Goal: Information Seeking & Learning: Learn about a topic

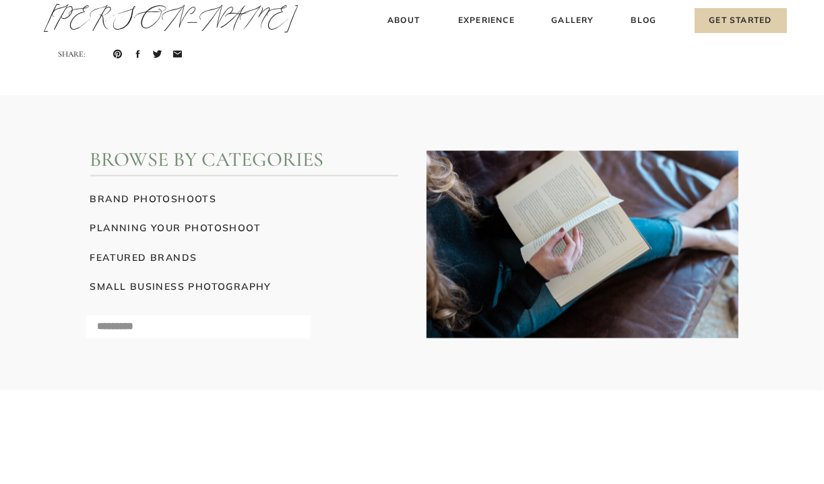
scroll to position [5999, 0]
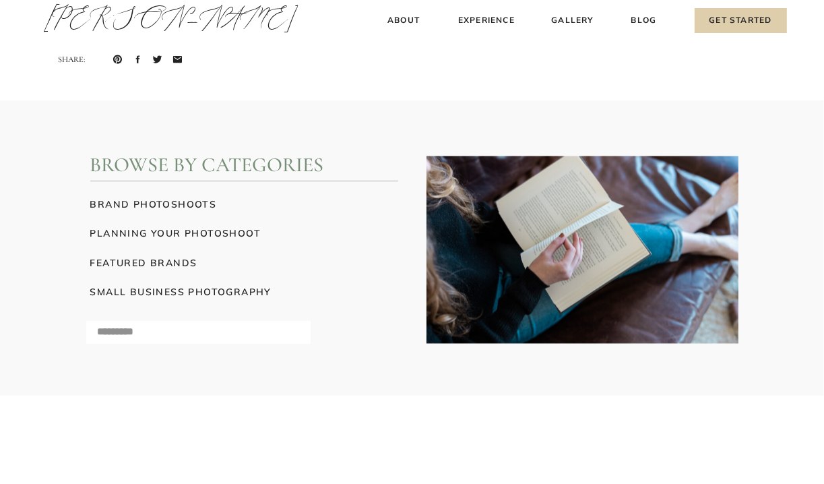
drag, startPoint x: 525, startPoint y: 219, endPoint x: 403, endPoint y: 215, distance: 122.1
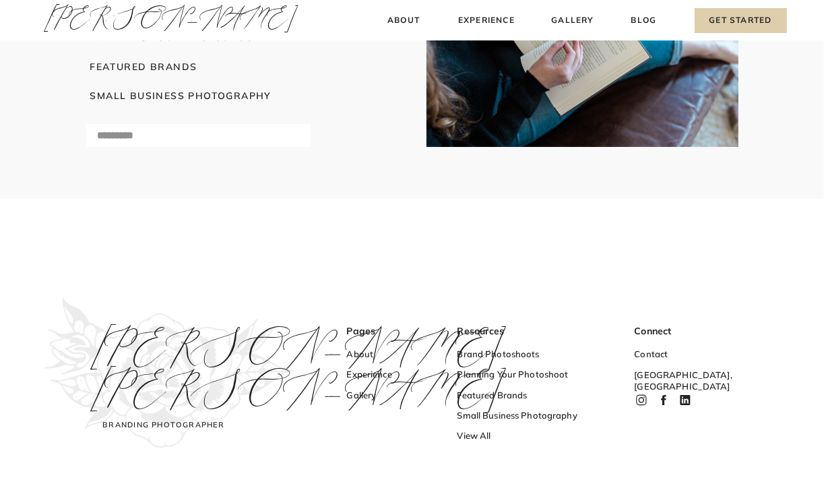
scroll to position [6063, 0]
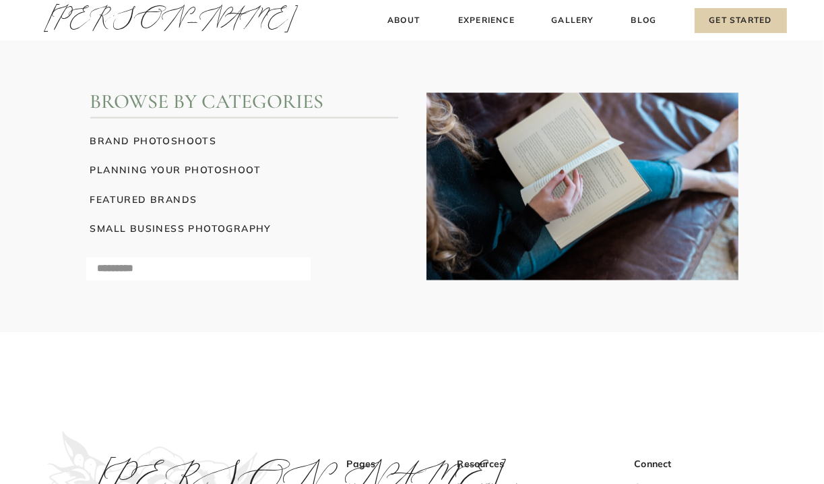
click at [171, 140] on h3 "brand photoshoots" at bounding box center [244, 141] width 308 height 14
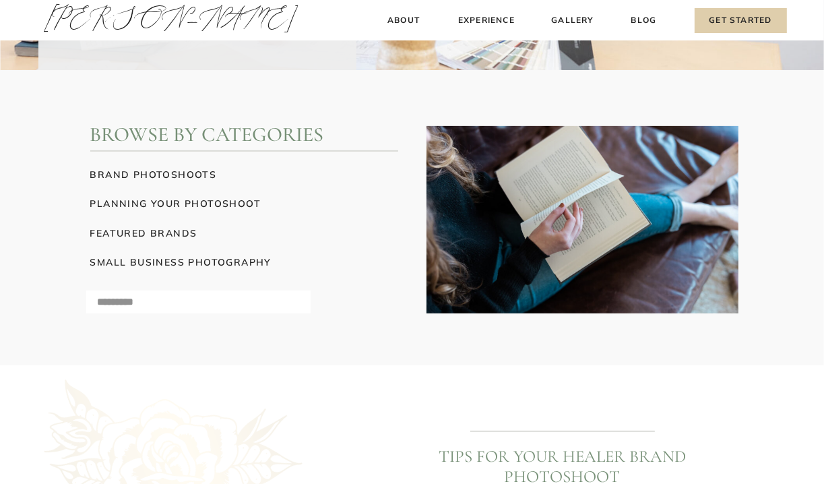
scroll to position [404, 0]
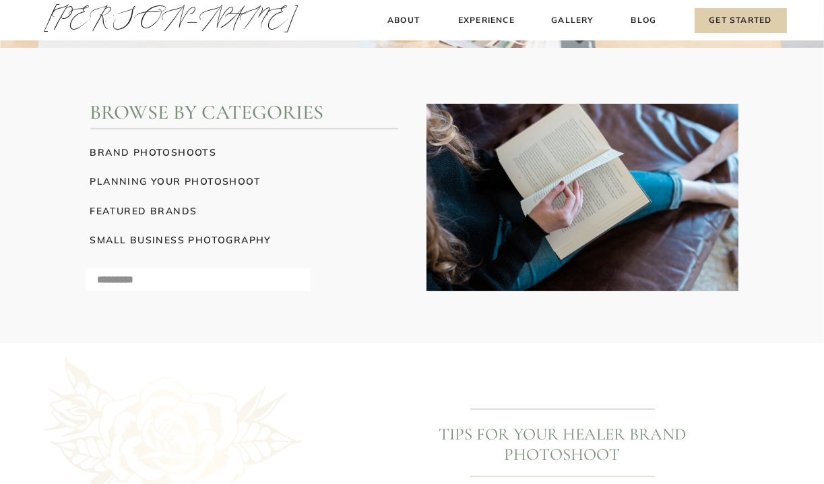
drag, startPoint x: 537, startPoint y: 195, endPoint x: 365, endPoint y: 182, distance: 172.4
click at [365, 182] on h3 "planning your photoshoot" at bounding box center [244, 181] width 308 height 14
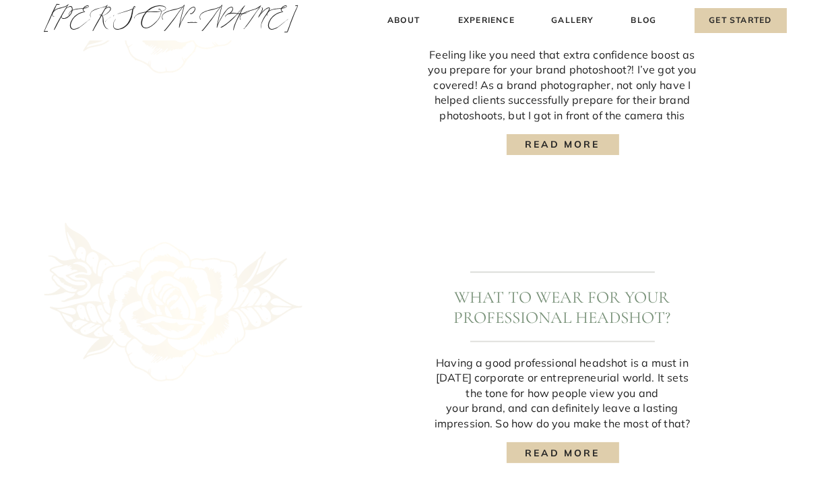
scroll to position [1052, 0]
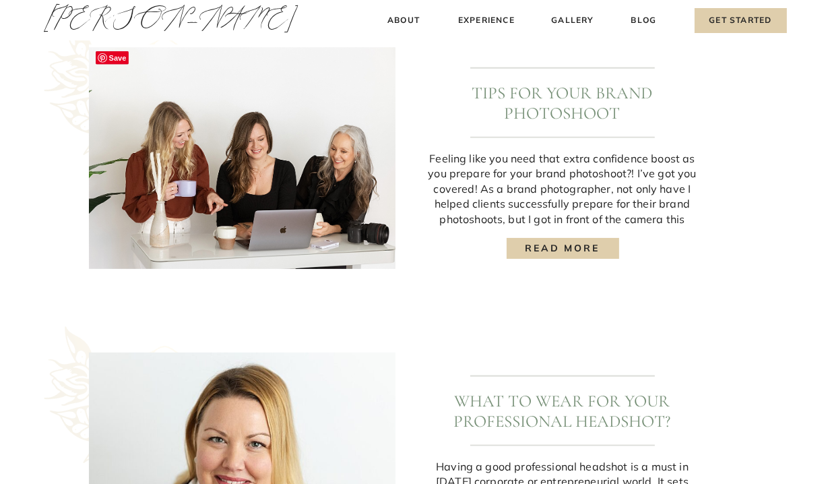
click at [264, 162] on img at bounding box center [242, 157] width 307 height 227
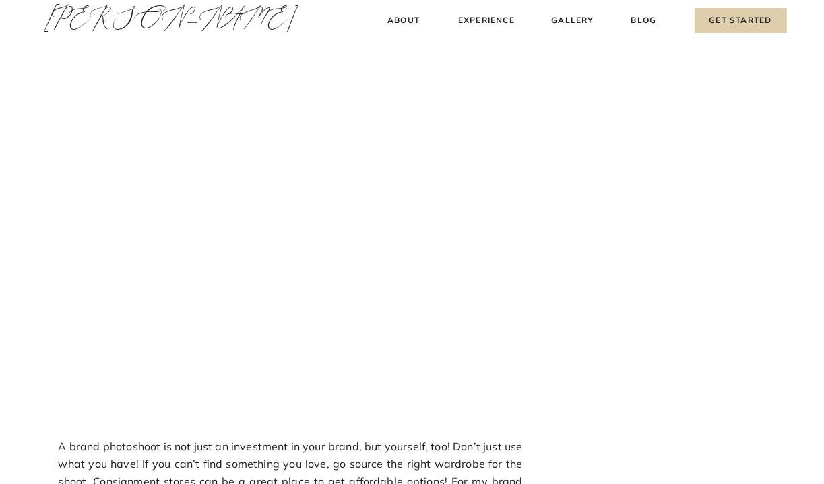
scroll to position [1416, 0]
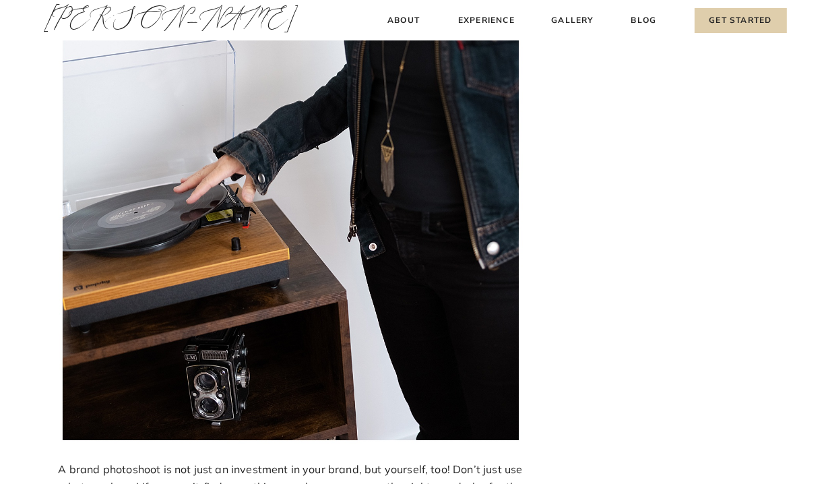
drag, startPoint x: 263, startPoint y: 162, endPoint x: 240, endPoint y: 166, distance: 23.2
click at [240, 166] on img at bounding box center [291, 97] width 464 height 693
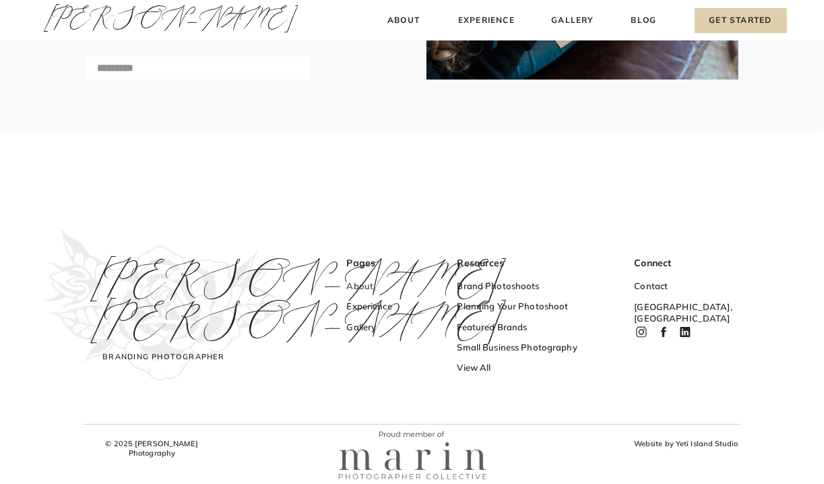
scroll to position [5950, 0]
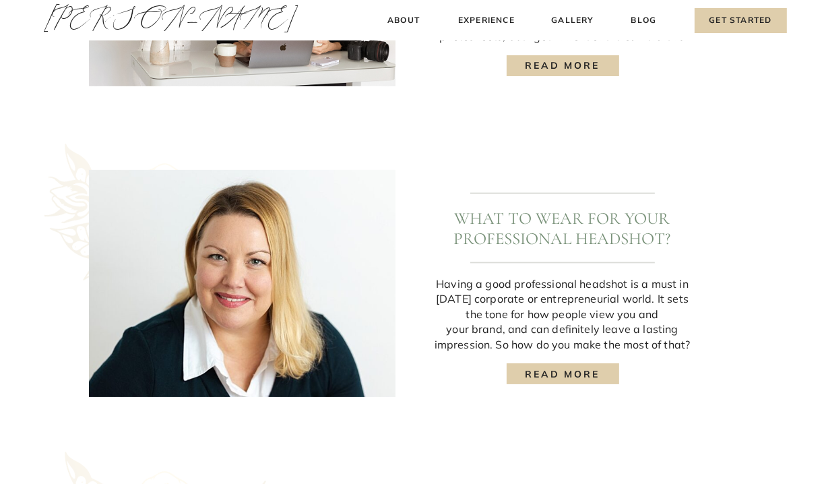
scroll to position [1254, 0]
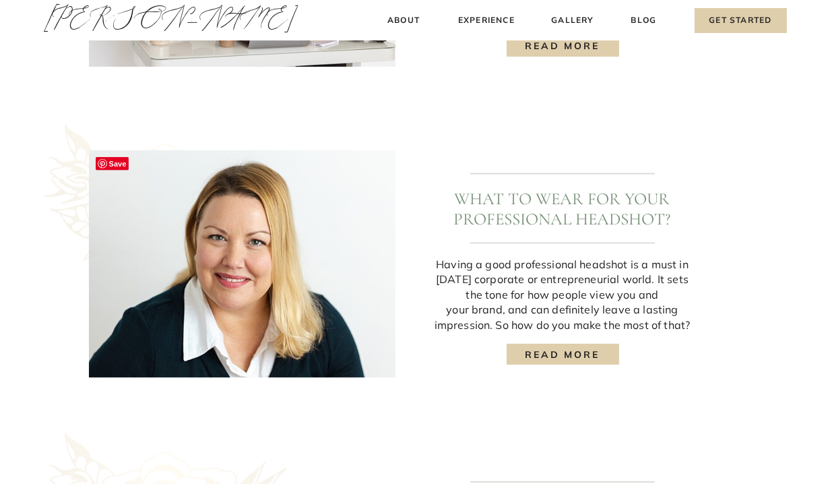
click at [287, 240] on img at bounding box center [242, 263] width 307 height 227
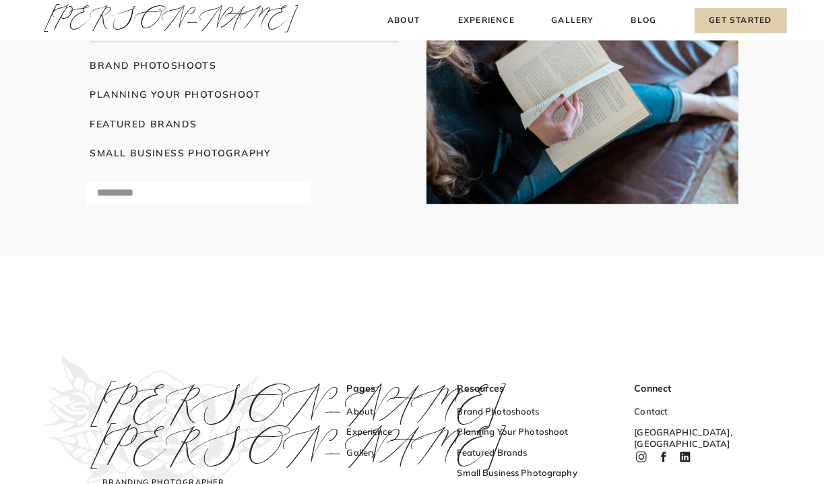
scroll to position [4980, 0]
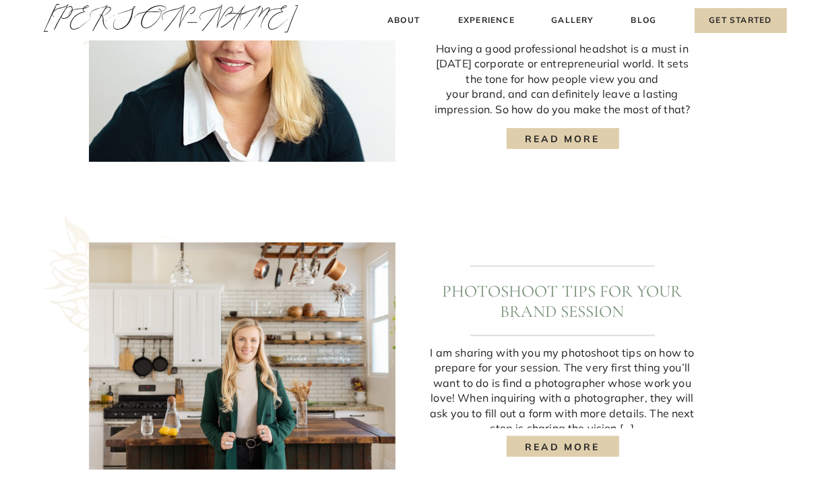
scroll to position [1523, 0]
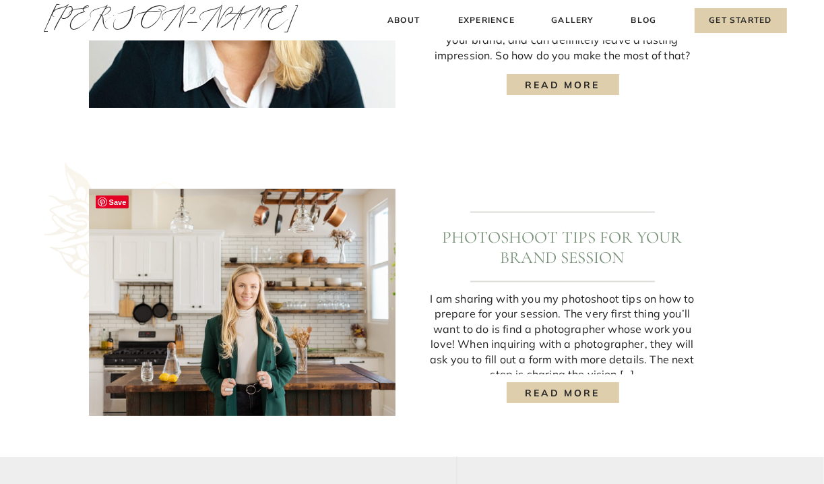
click at [247, 229] on img at bounding box center [242, 302] width 307 height 227
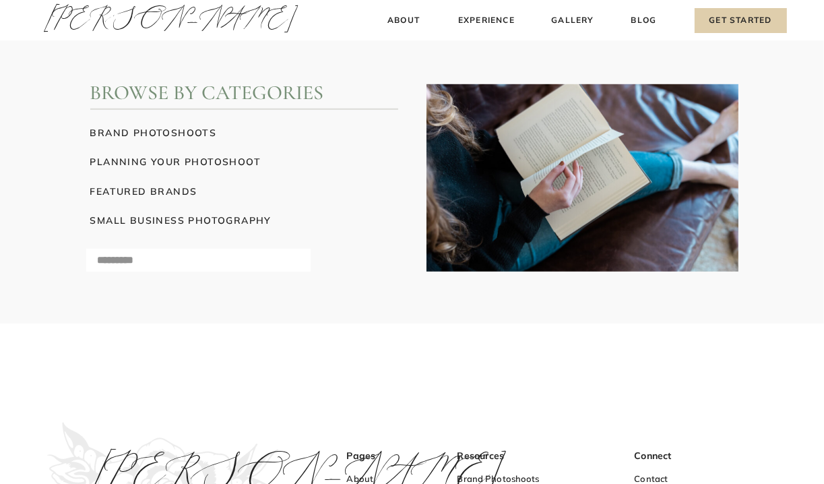
scroll to position [8965, 0]
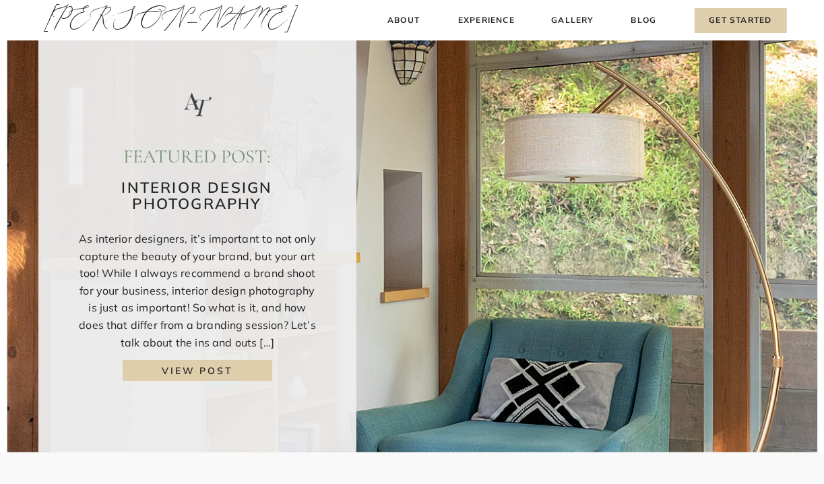
click at [207, 368] on h3 "view post" at bounding box center [198, 370] width 126 height 14
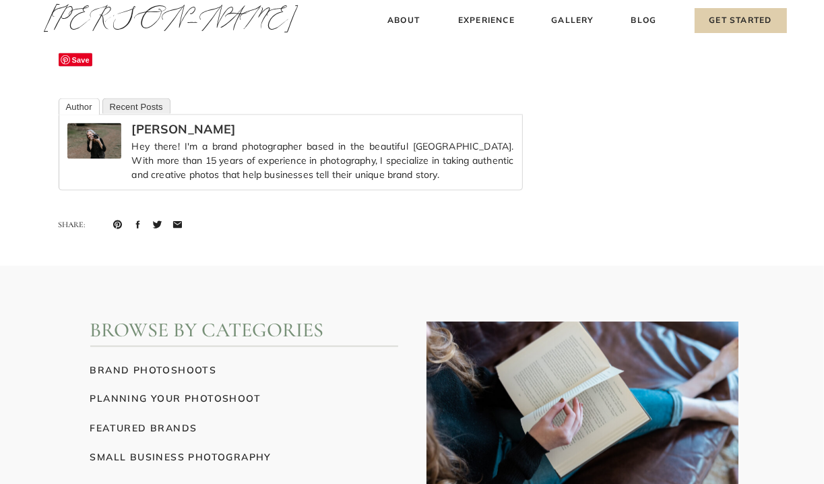
scroll to position [6067, 0]
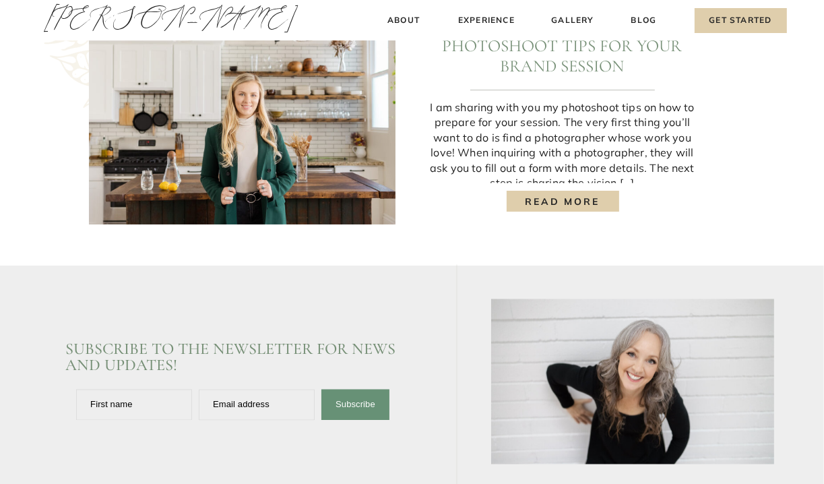
scroll to position [1820, 0]
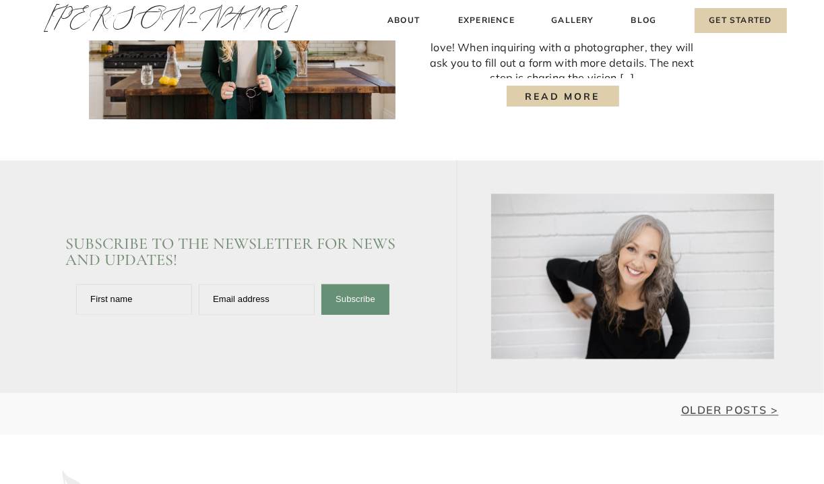
click at [698, 414] on link "Older Posts >" at bounding box center [731, 410] width 98 height 13
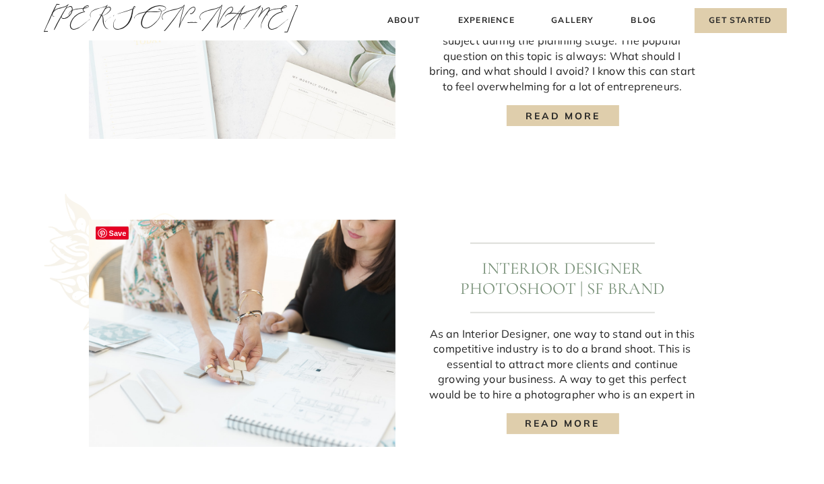
scroll to position [944, 0]
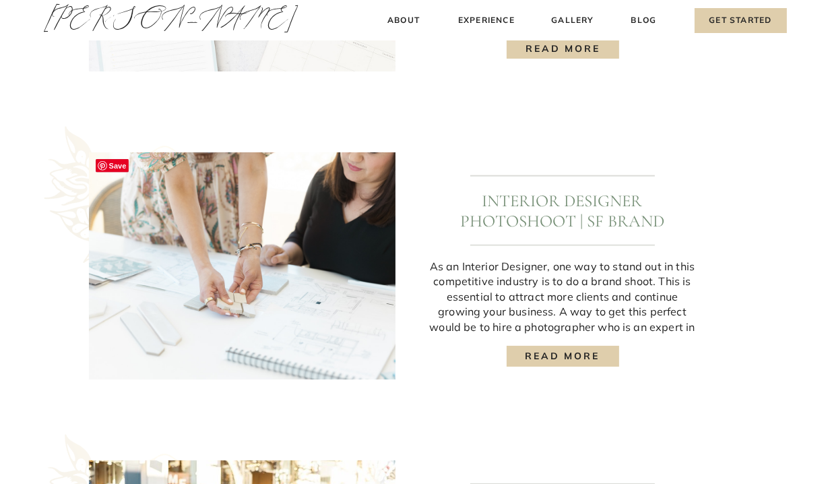
click at [224, 260] on img at bounding box center [242, 265] width 307 height 227
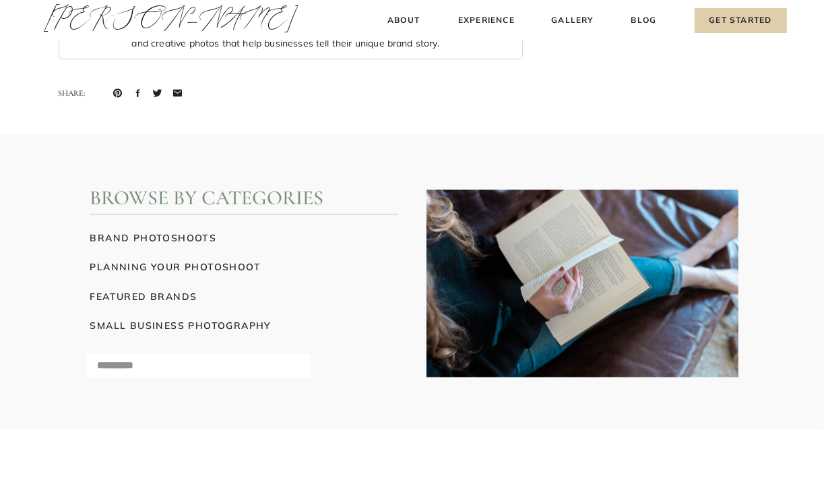
scroll to position [10246, 0]
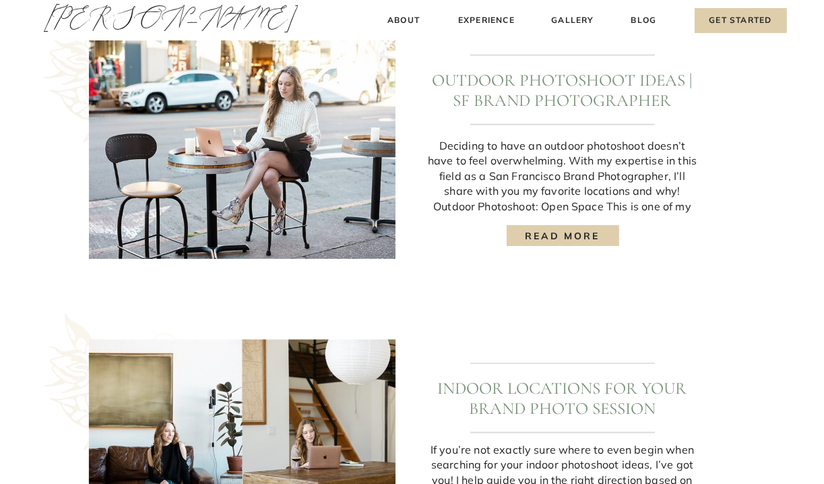
scroll to position [1348, 0]
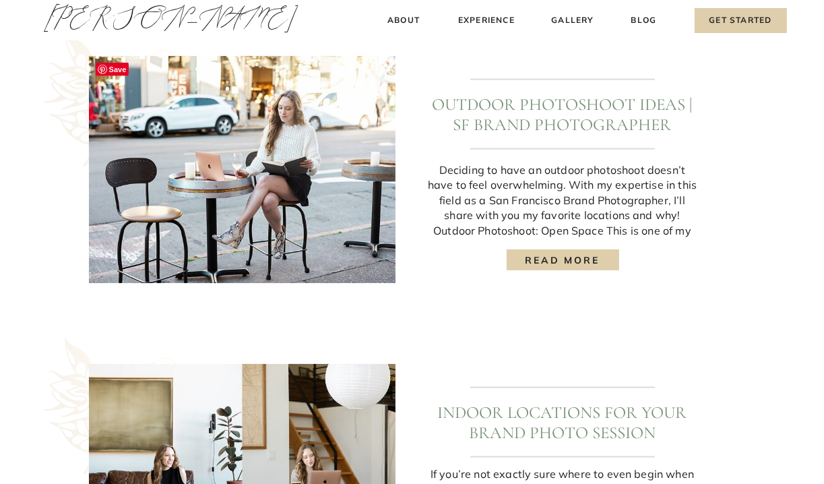
click at [278, 189] on img at bounding box center [242, 169] width 307 height 227
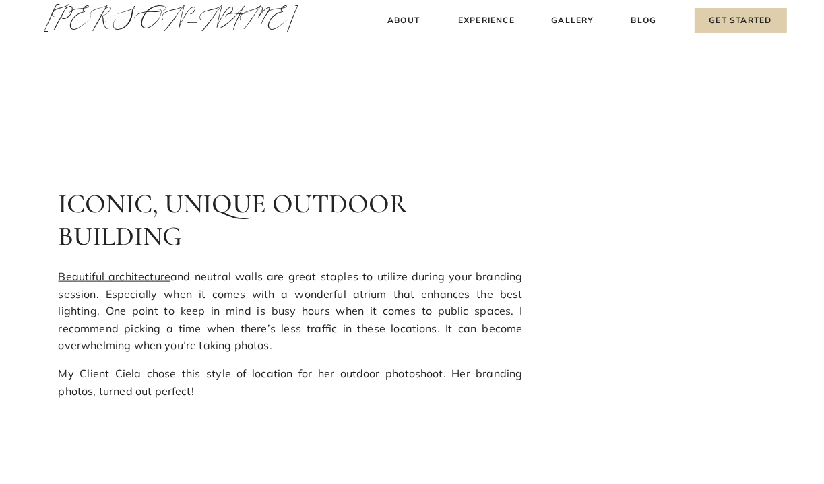
scroll to position [1550, 0]
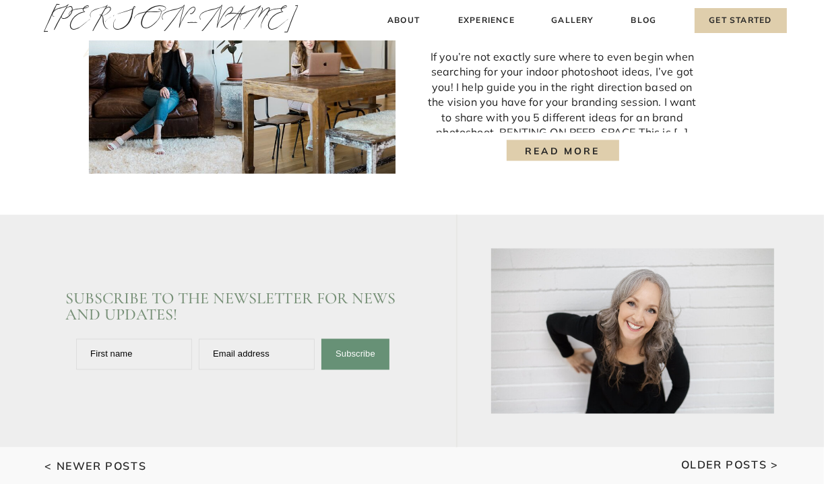
scroll to position [1685, 0]
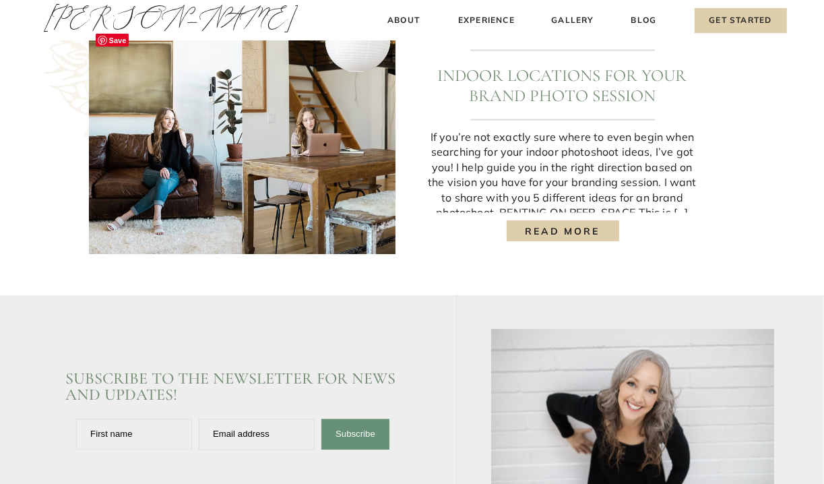
click at [224, 140] on img at bounding box center [242, 140] width 307 height 227
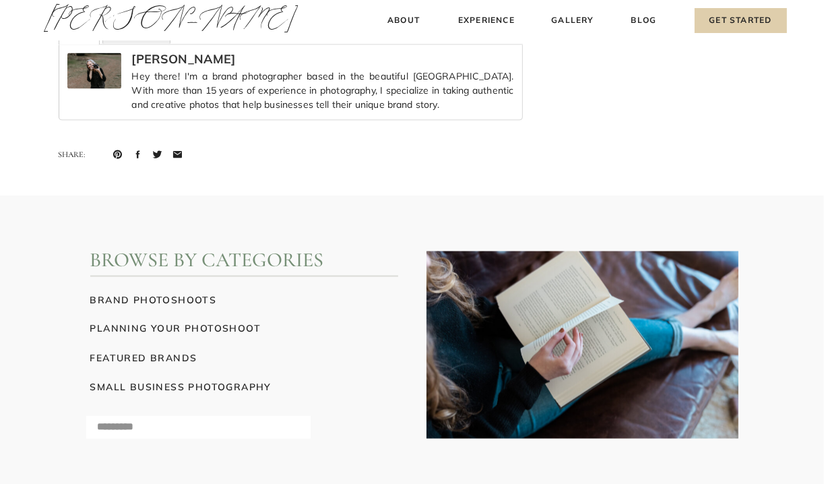
scroll to position [10111, 0]
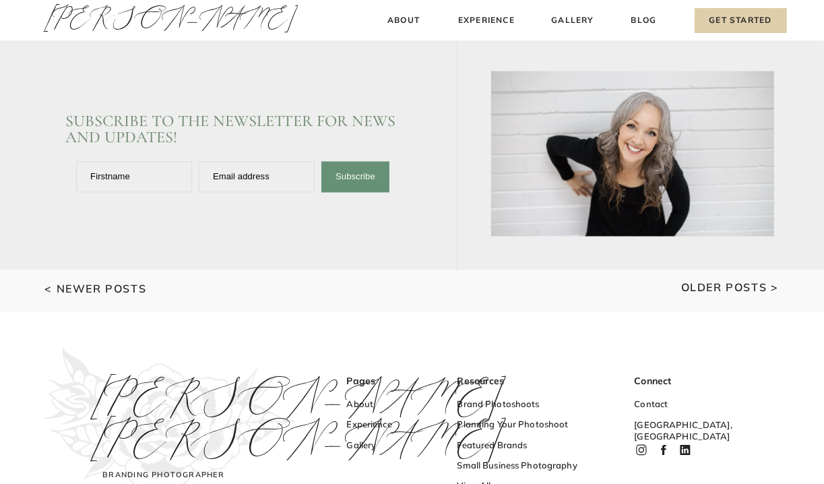
scroll to position [1955, 0]
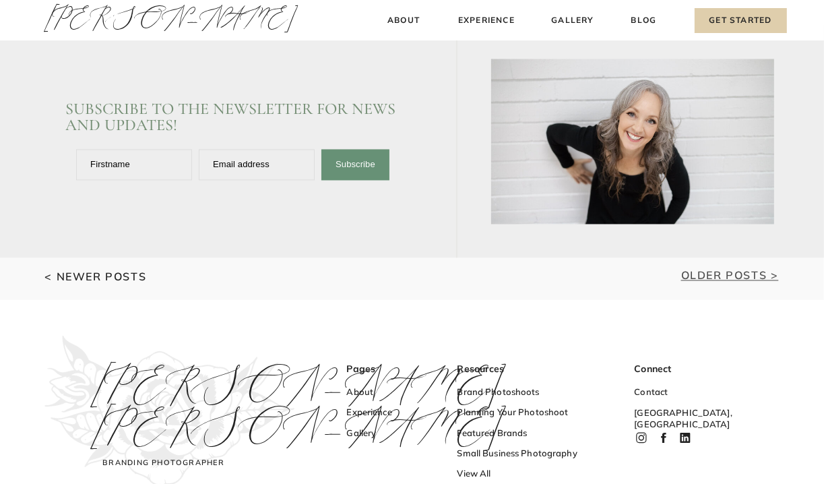
click at [688, 274] on link "Older Posts >" at bounding box center [731, 275] width 98 height 13
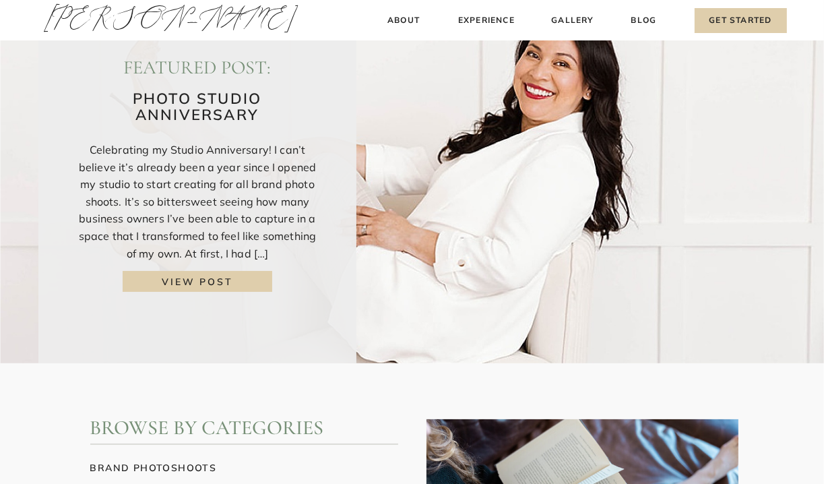
scroll to position [67, 0]
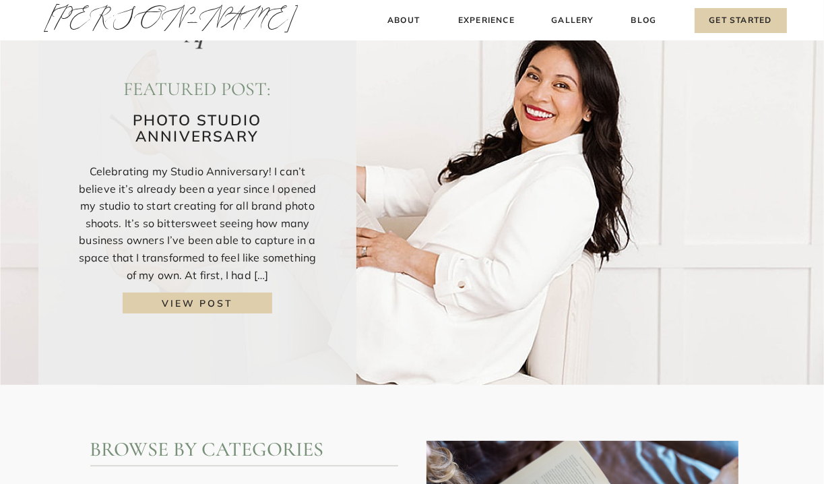
click at [485, 212] on img at bounding box center [412, 159] width 824 height 452
click at [227, 303] on h3 "view post" at bounding box center [198, 303] width 126 height 14
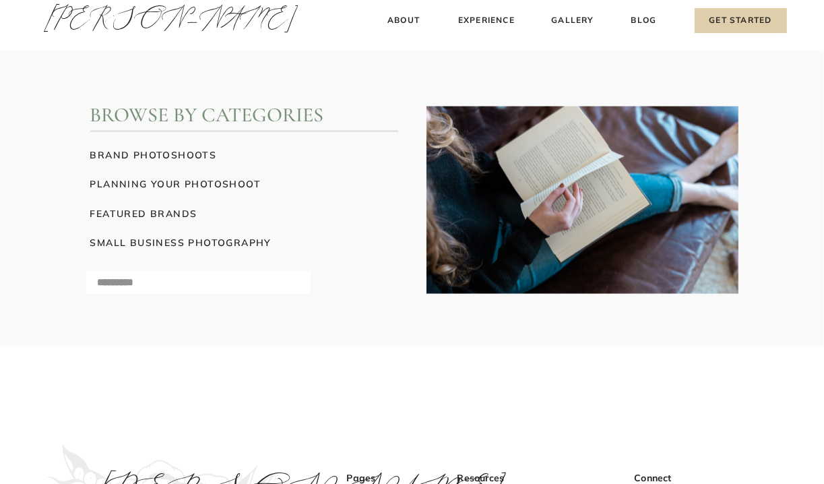
scroll to position [5865, 0]
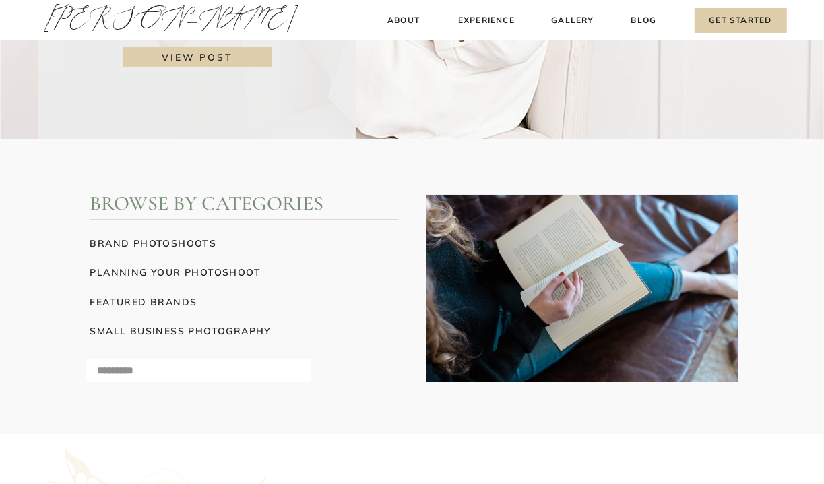
scroll to position [337, 0]
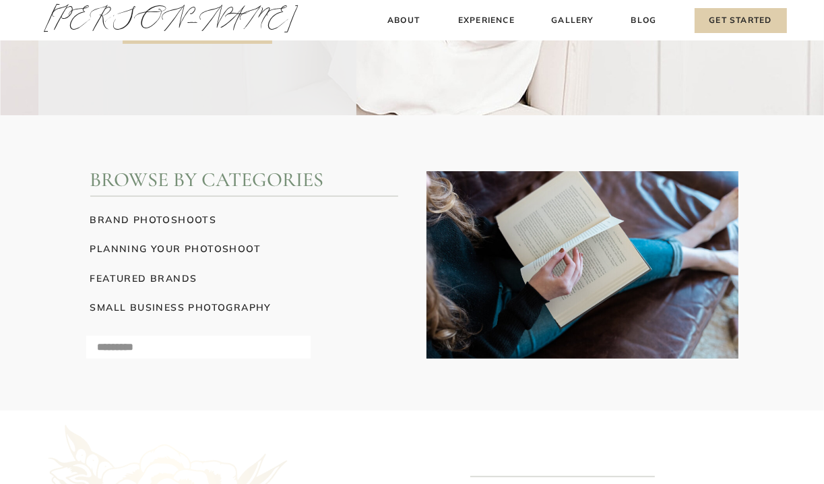
click at [188, 249] on h3 "planning your photoshoot" at bounding box center [244, 248] width 308 height 14
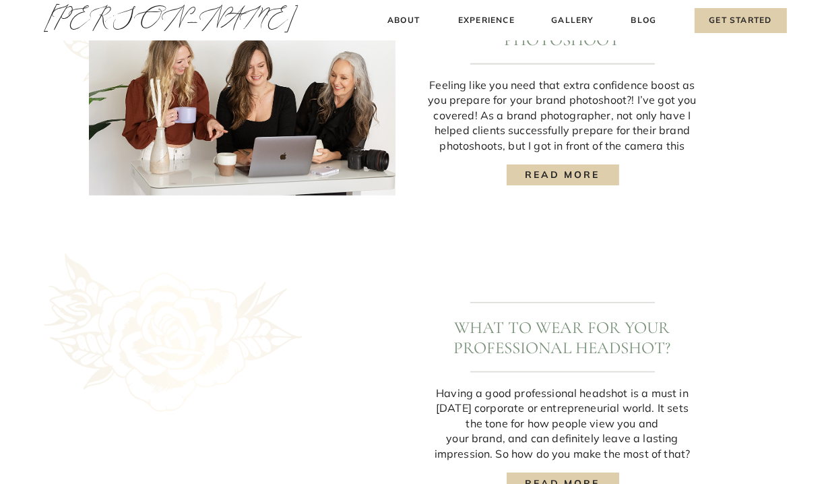
scroll to position [1146, 0]
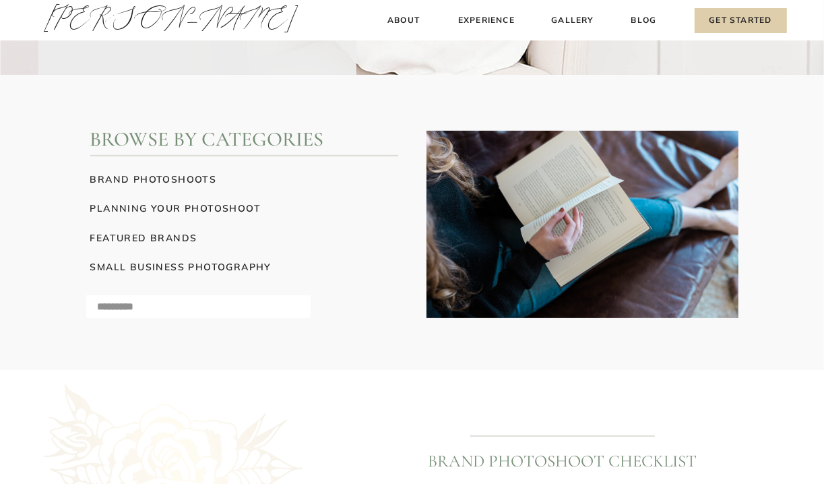
scroll to position [337, 0]
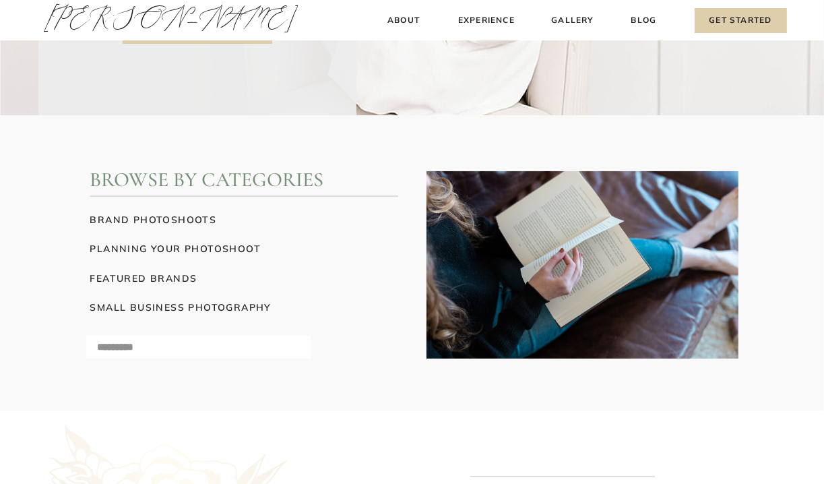
click at [162, 282] on h3 "featured brands" at bounding box center [167, 278] width 155 height 14
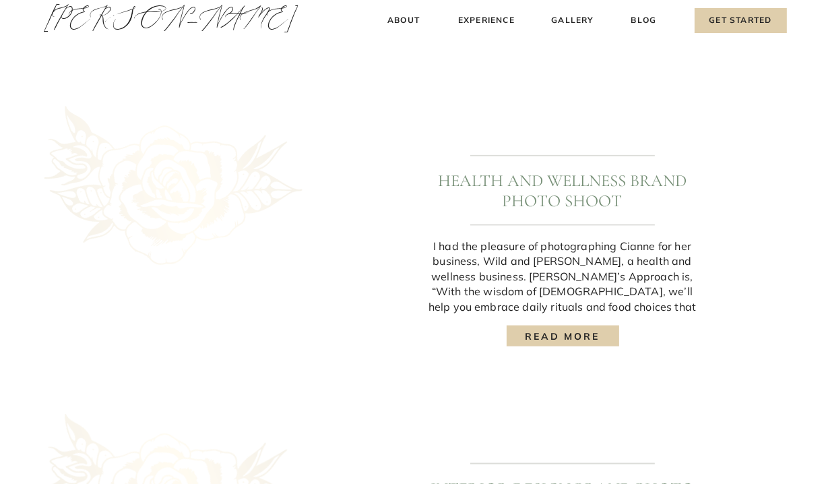
scroll to position [1281, 0]
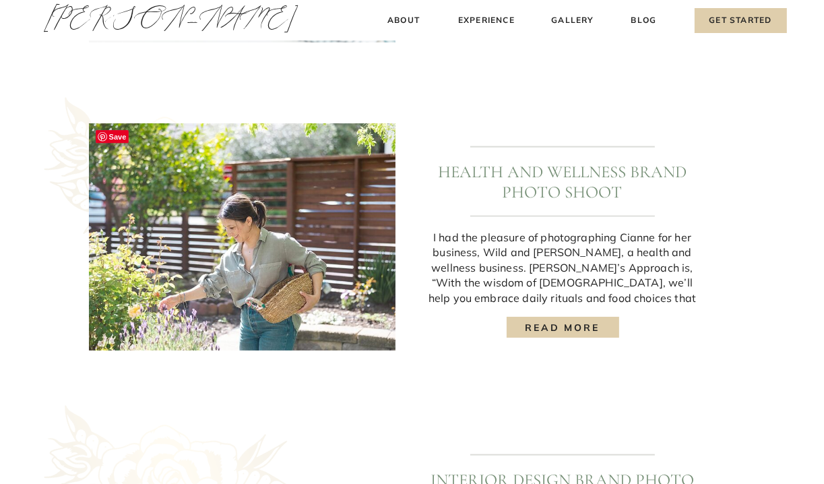
click at [237, 254] on img at bounding box center [242, 236] width 307 height 227
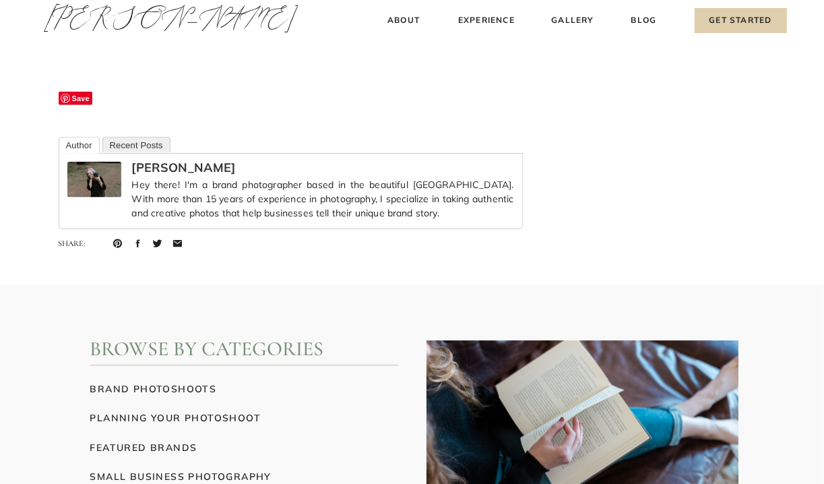
scroll to position [9774, 0]
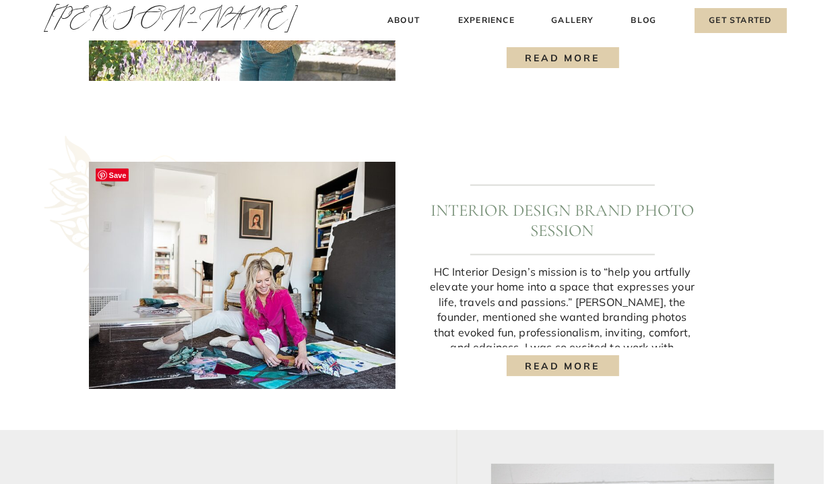
scroll to position [1618, 0]
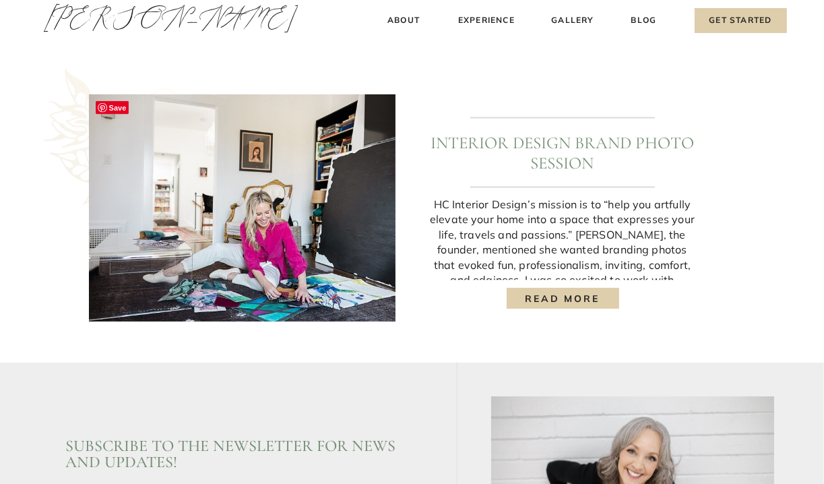
click at [272, 202] on img at bounding box center [242, 207] width 307 height 227
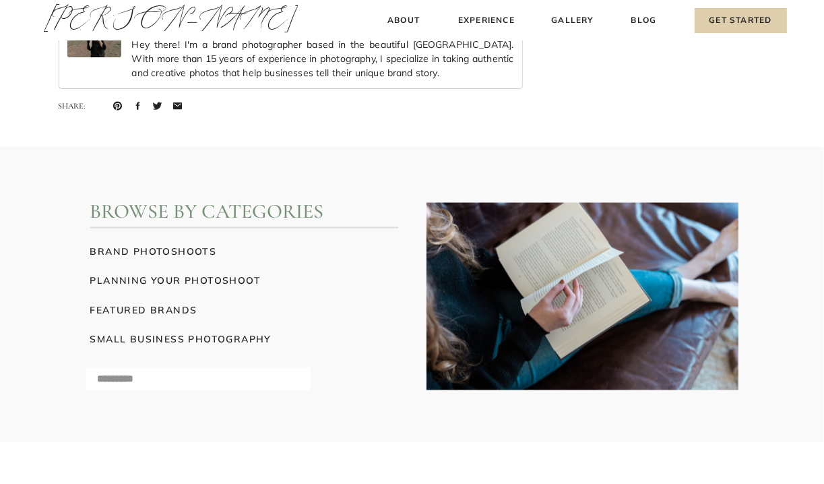
scroll to position [9909, 0]
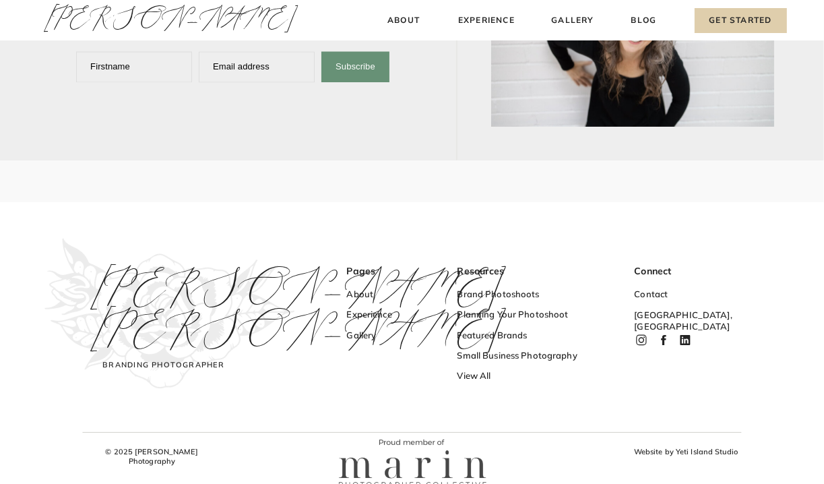
scroll to position [2063, 0]
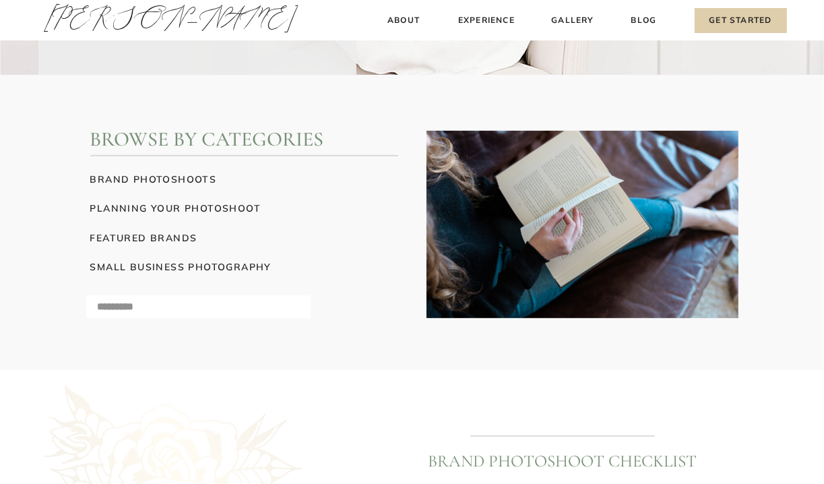
scroll to position [337, 0]
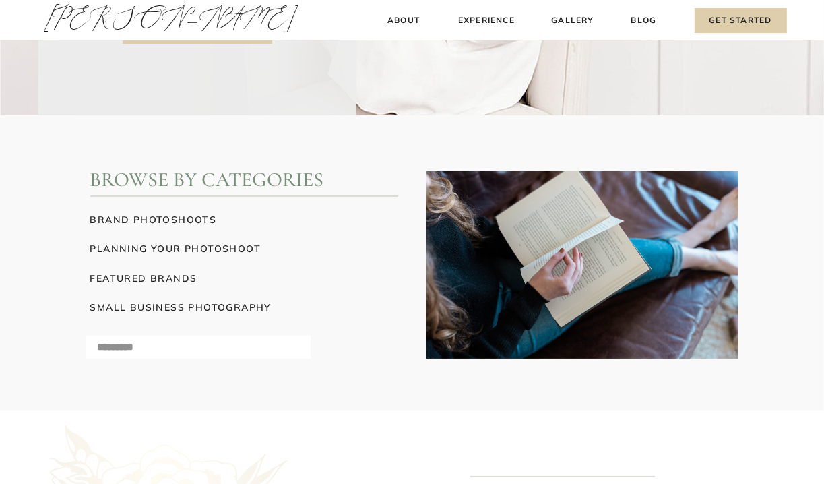
click at [158, 309] on h3 "small business photography" at bounding box center [206, 307] width 232 height 14
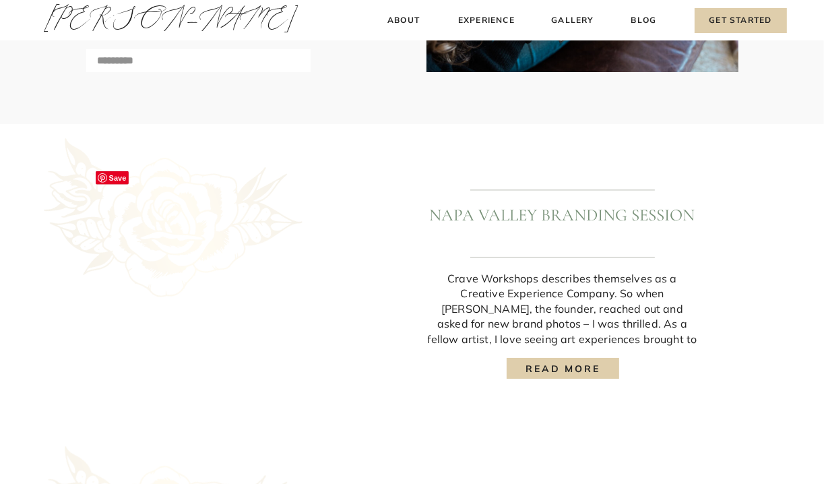
scroll to position [607, 0]
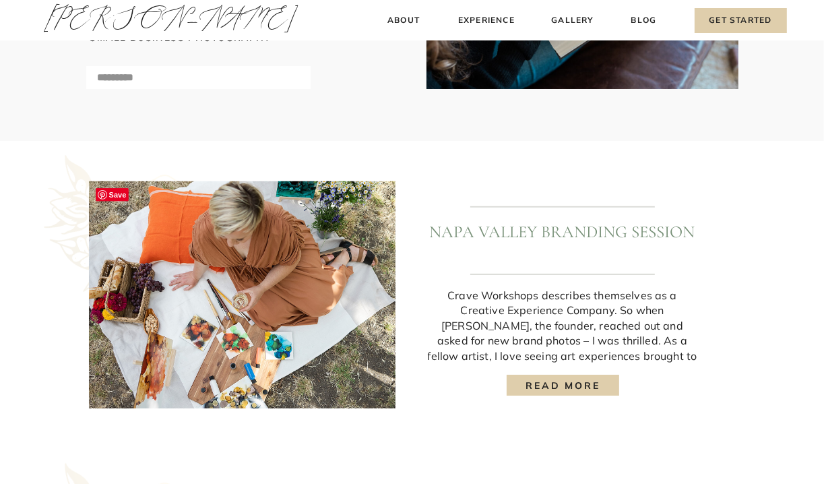
click at [264, 258] on img at bounding box center [242, 294] width 307 height 227
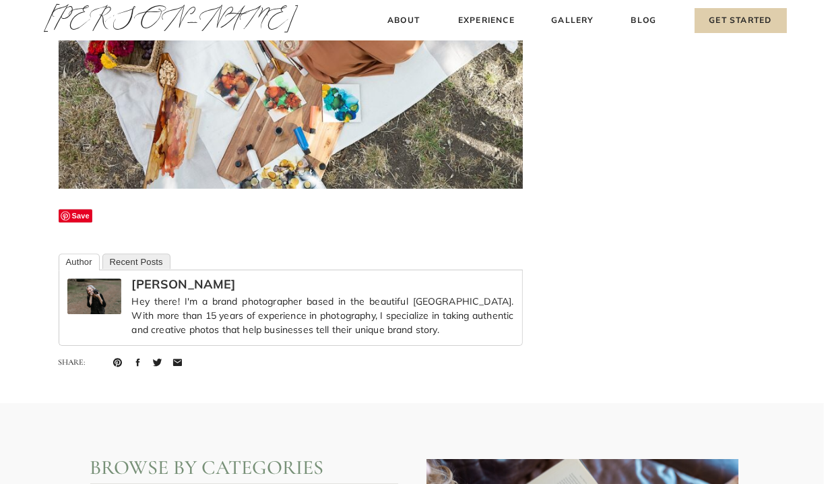
scroll to position [11190, 0]
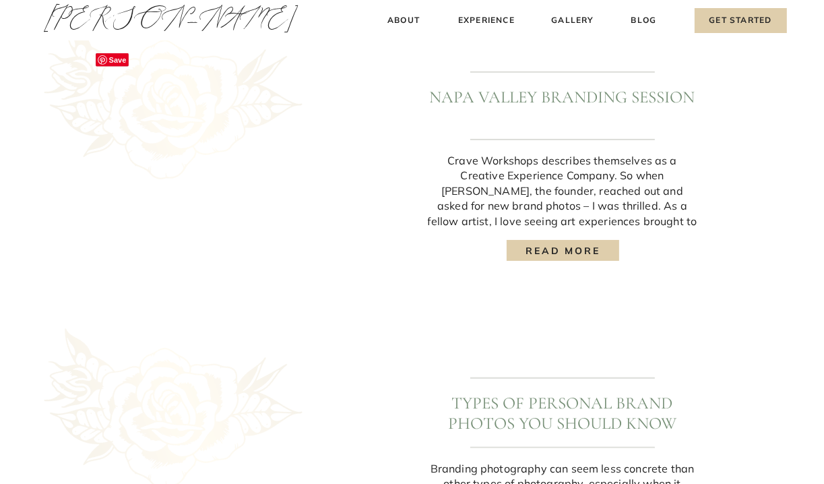
scroll to position [917, 0]
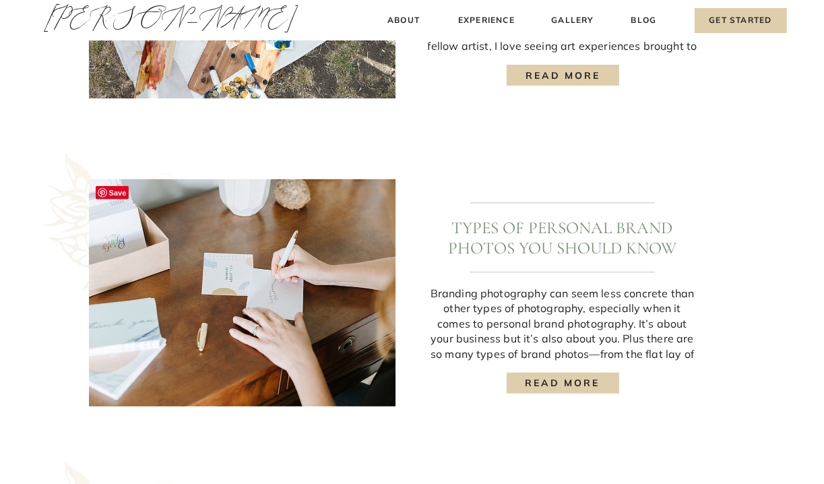
click at [263, 234] on img at bounding box center [242, 292] width 307 height 227
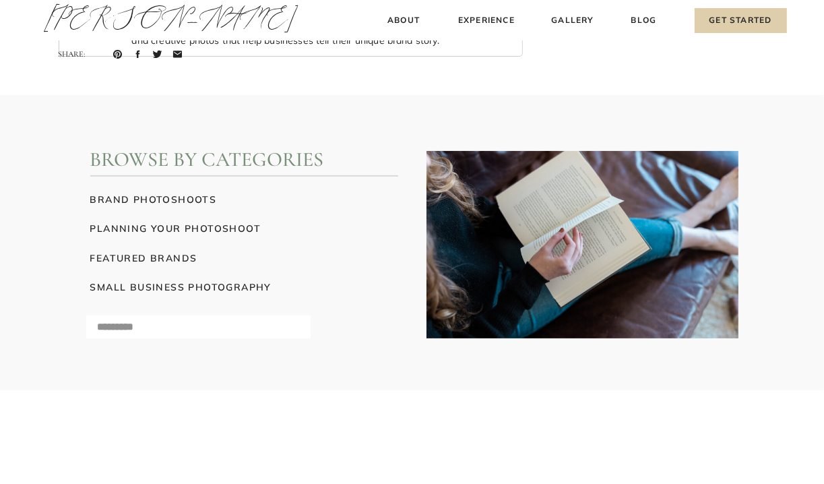
scroll to position [4247, 0]
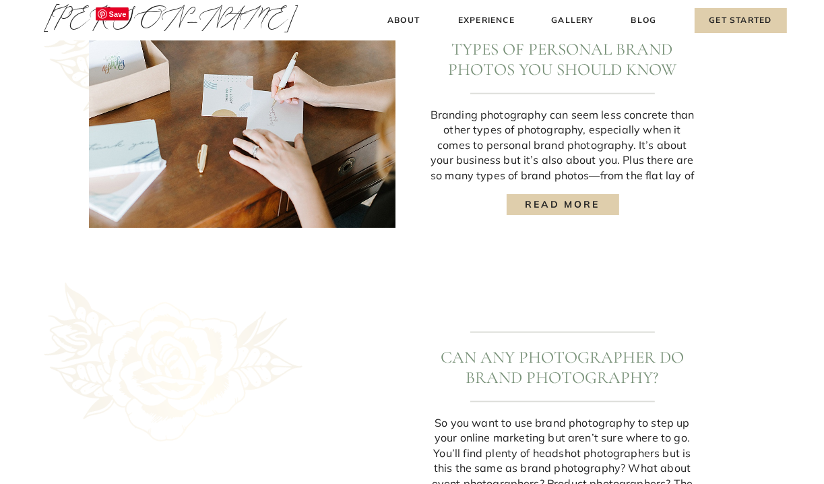
scroll to position [1254, 0]
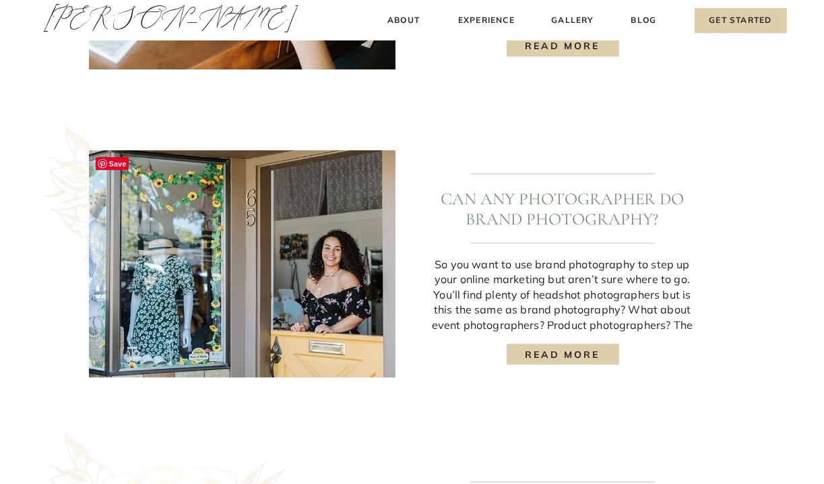
click at [224, 223] on img at bounding box center [242, 263] width 307 height 227
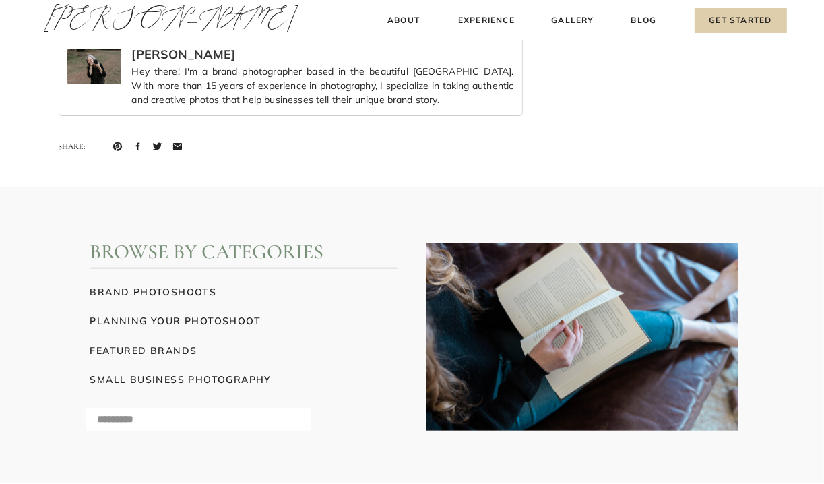
scroll to position [5258, 0]
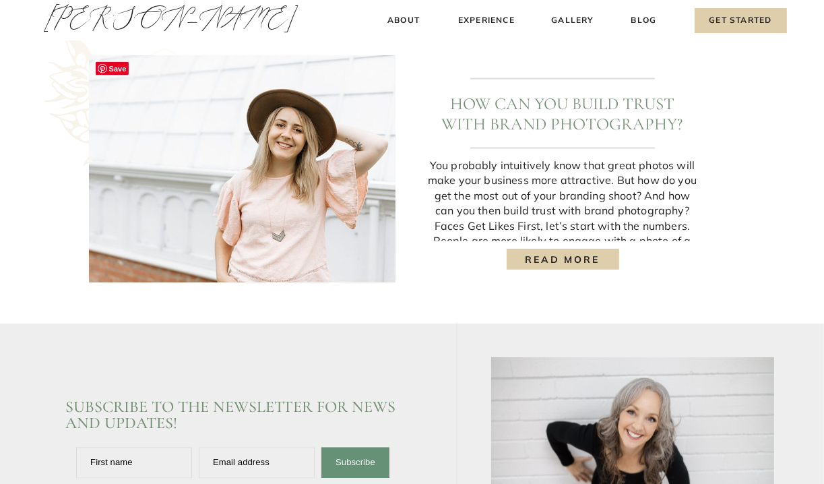
scroll to position [1658, 0]
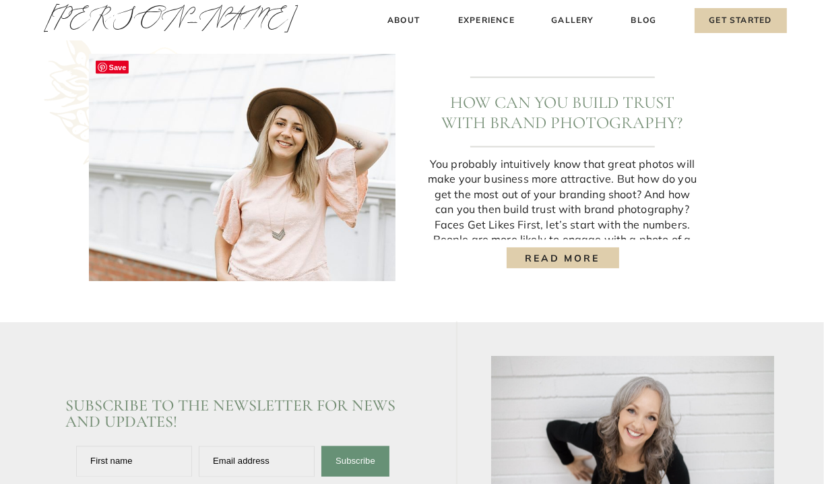
click at [244, 183] on img at bounding box center [242, 167] width 307 height 227
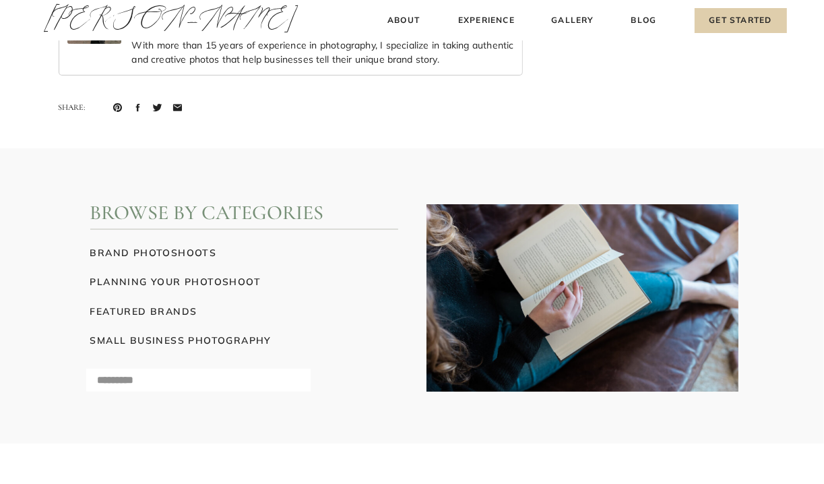
scroll to position [3842, 0]
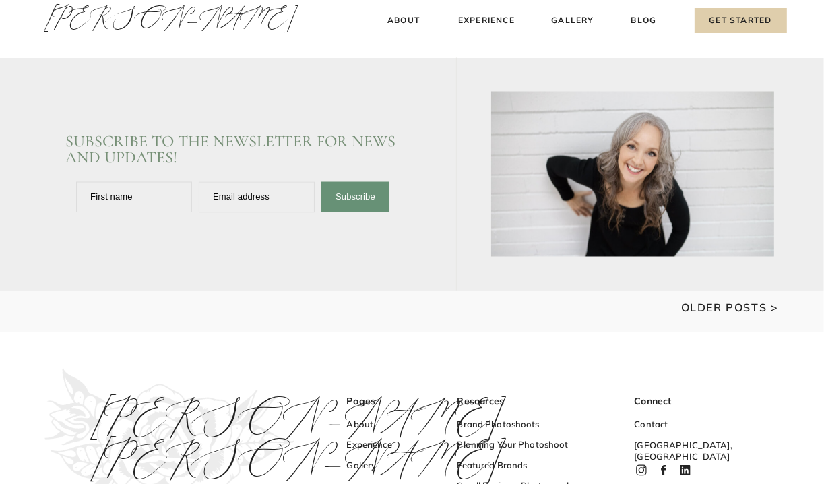
scroll to position [1928, 0]
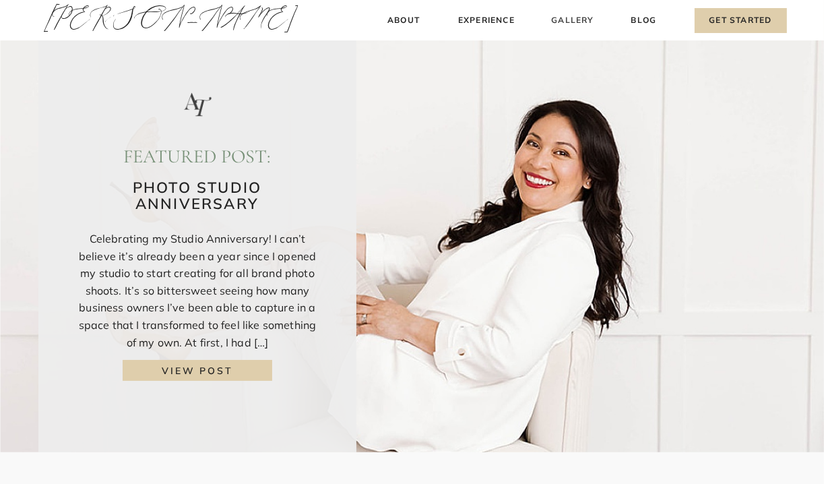
click at [569, 21] on h3 "Gallery" at bounding box center [573, 20] width 45 height 14
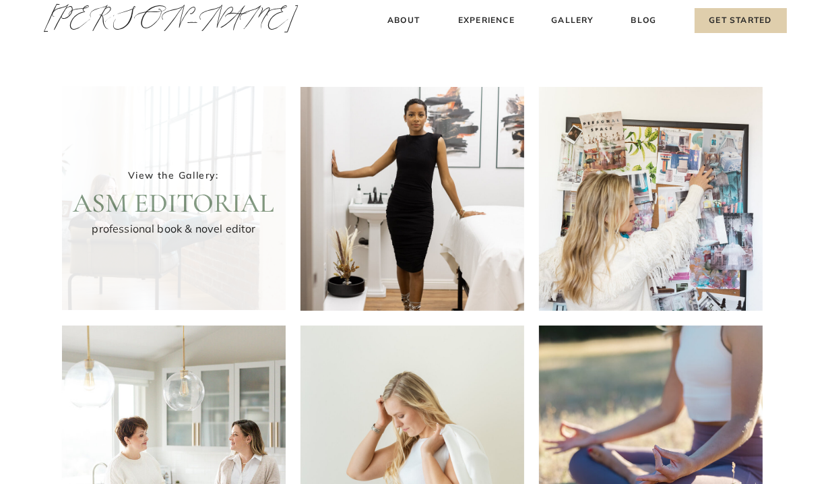
click at [182, 188] on div at bounding box center [174, 198] width 224 height 224
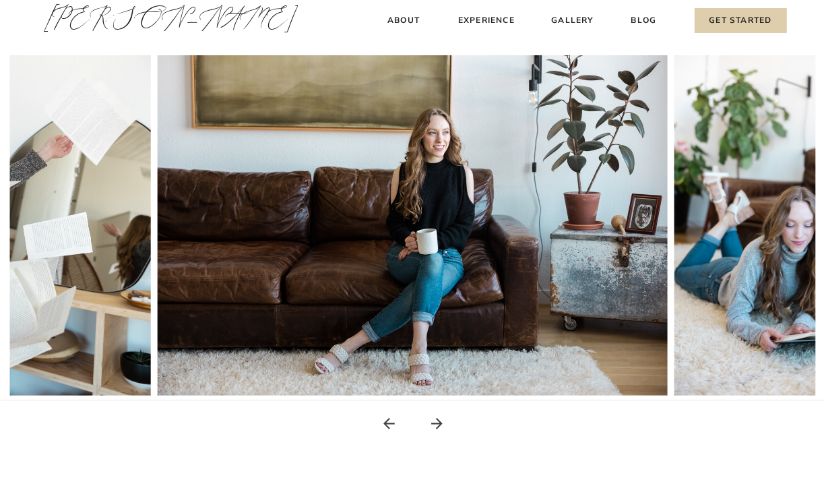
scroll to position [202, 0]
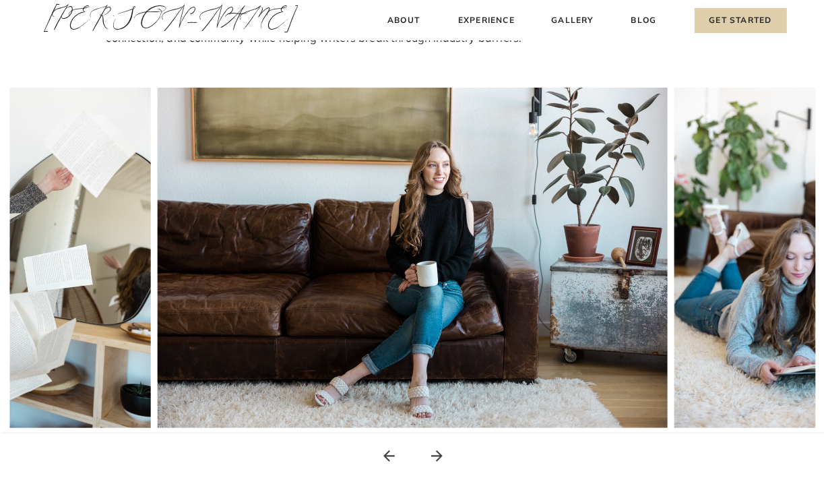
click at [391, 237] on img at bounding box center [412, 258] width 511 height 340
click at [436, 456] on icon at bounding box center [436, 455] width 11 height 11
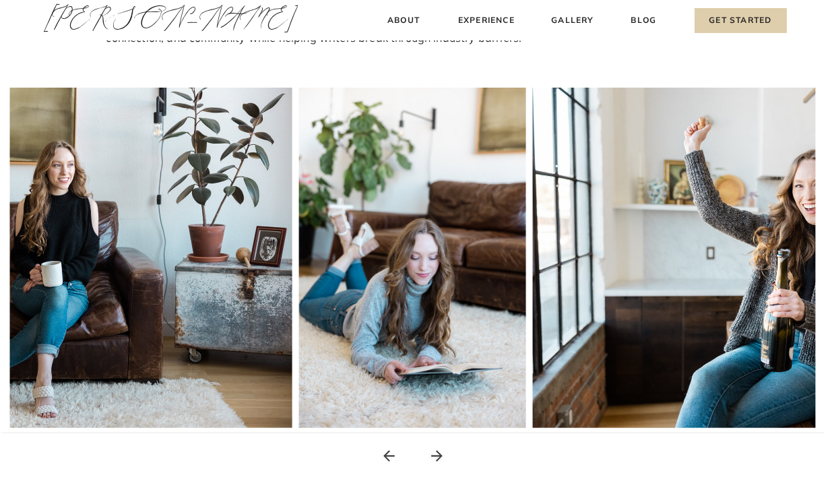
click at [437, 456] on icon at bounding box center [436, 455] width 11 height 11
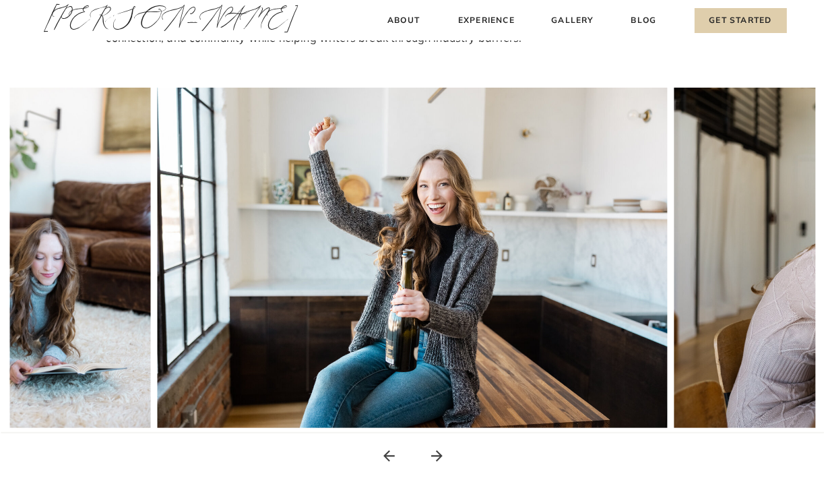
click at [439, 452] on icon at bounding box center [437, 456] width 17 height 17
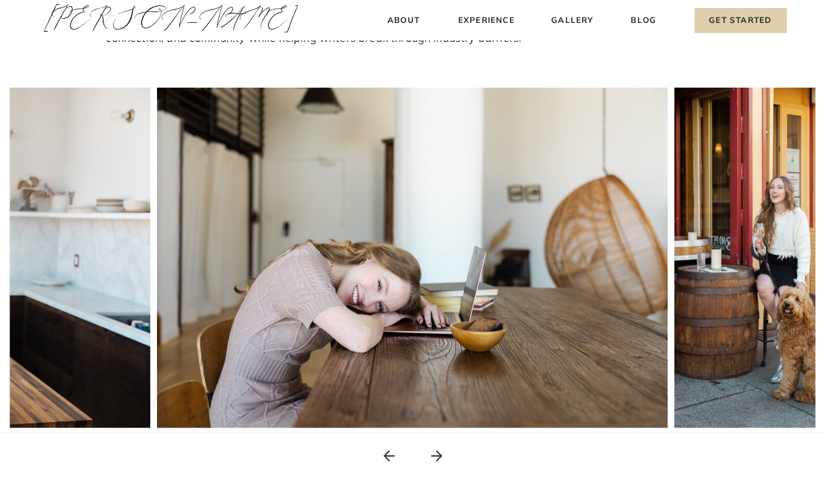
click at [410, 309] on img at bounding box center [412, 258] width 511 height 340
click at [430, 451] on icon at bounding box center [437, 456] width 17 height 17
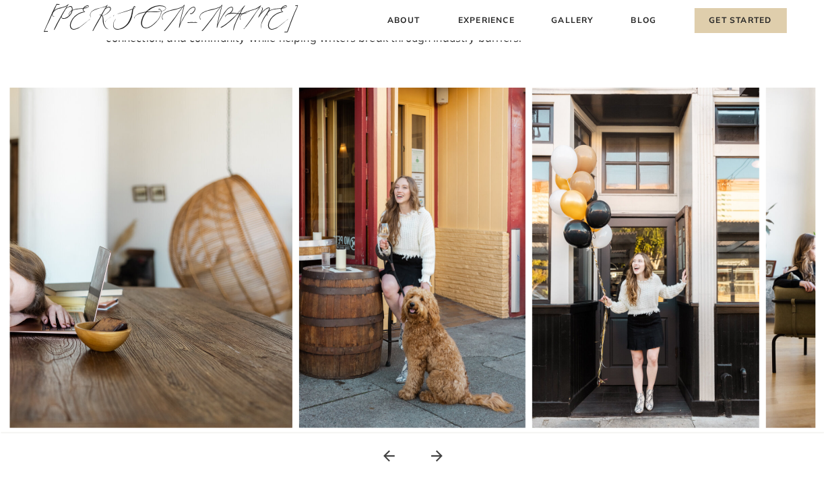
click at [430, 451] on icon at bounding box center [437, 456] width 17 height 17
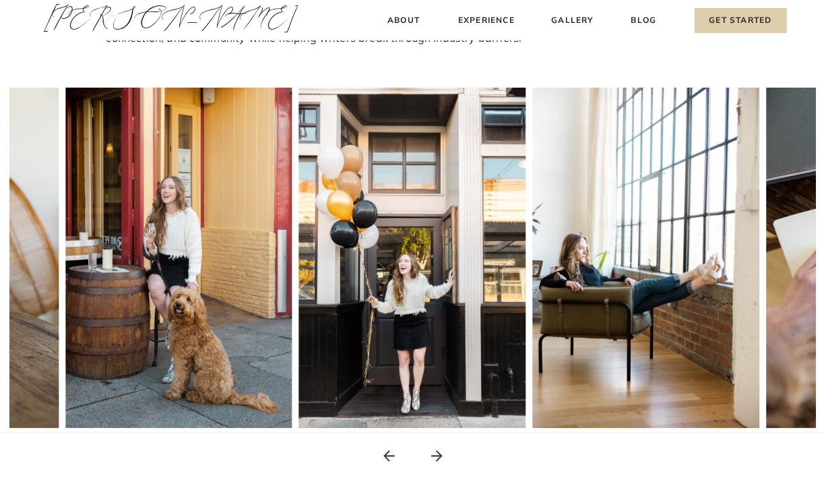
click at [430, 450] on icon at bounding box center [437, 456] width 17 height 17
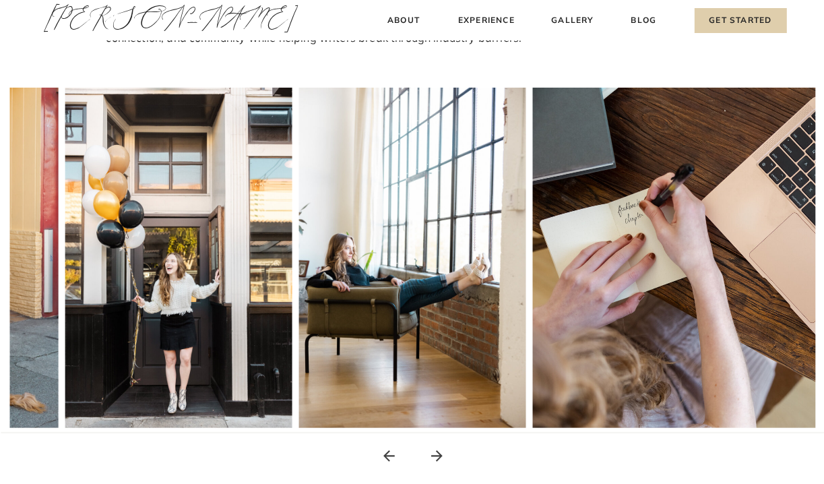
click at [429, 450] on icon at bounding box center [437, 456] width 17 height 17
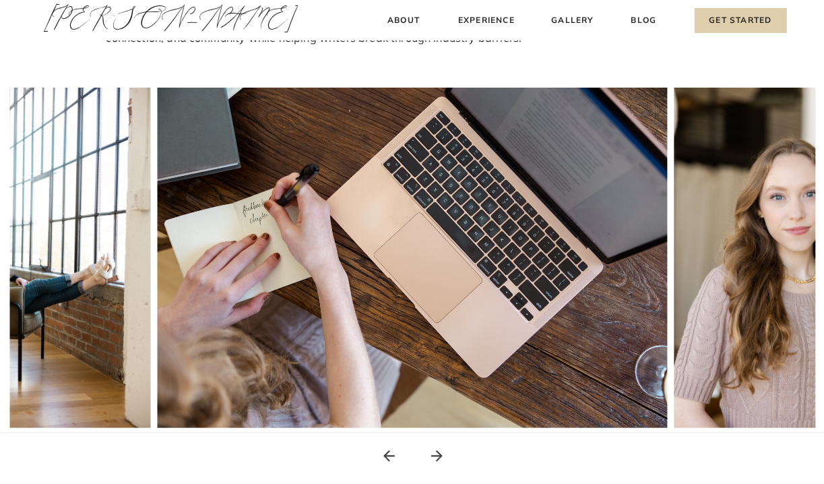
click at [429, 450] on icon at bounding box center [437, 456] width 17 height 17
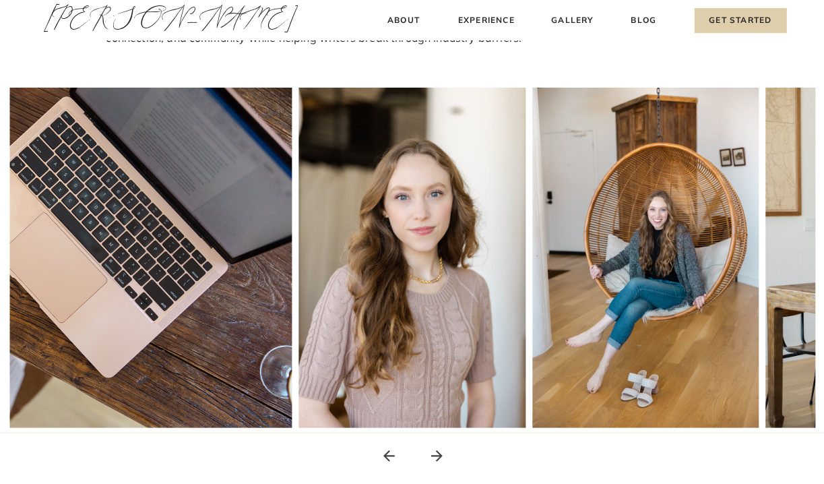
click at [434, 459] on icon at bounding box center [437, 456] width 17 height 17
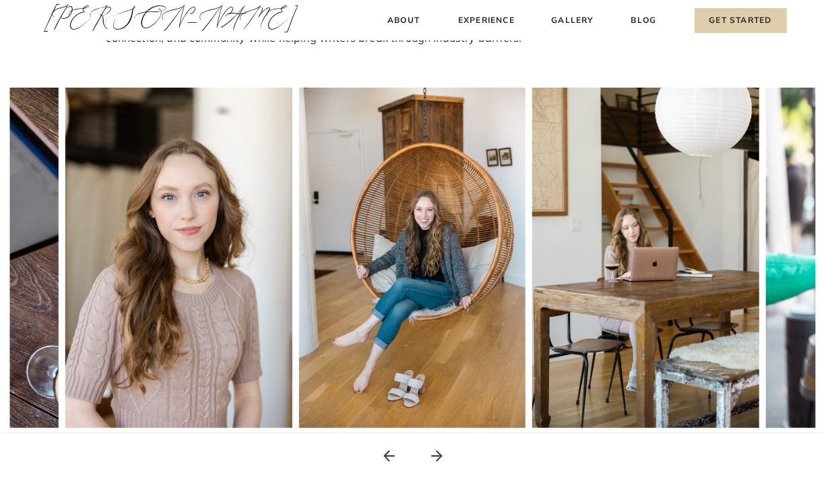
click at [432, 458] on icon at bounding box center [437, 456] width 17 height 17
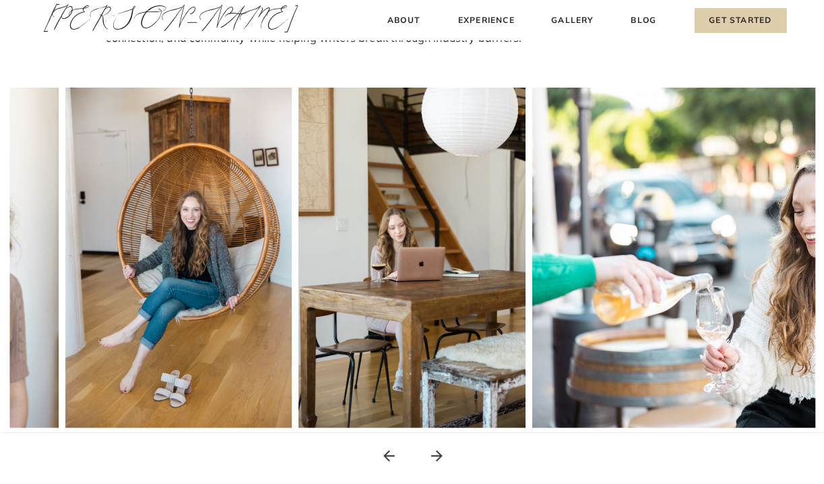
click at [433, 452] on icon at bounding box center [437, 456] width 17 height 17
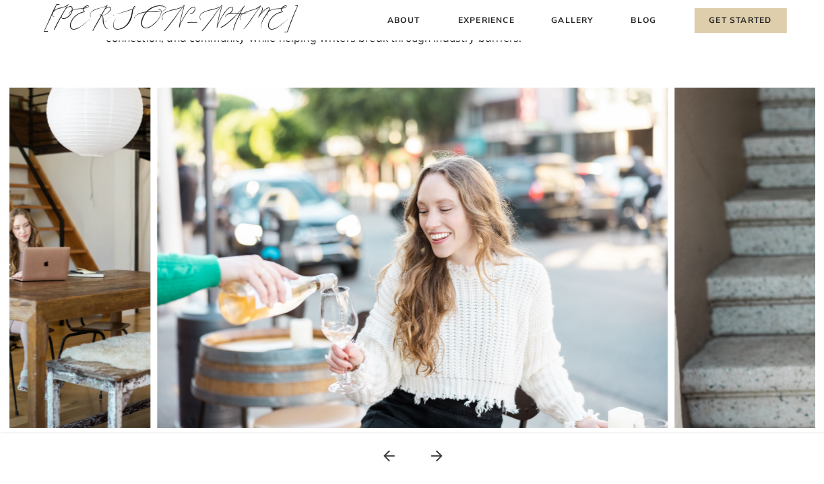
click at [433, 452] on icon at bounding box center [437, 456] width 17 height 17
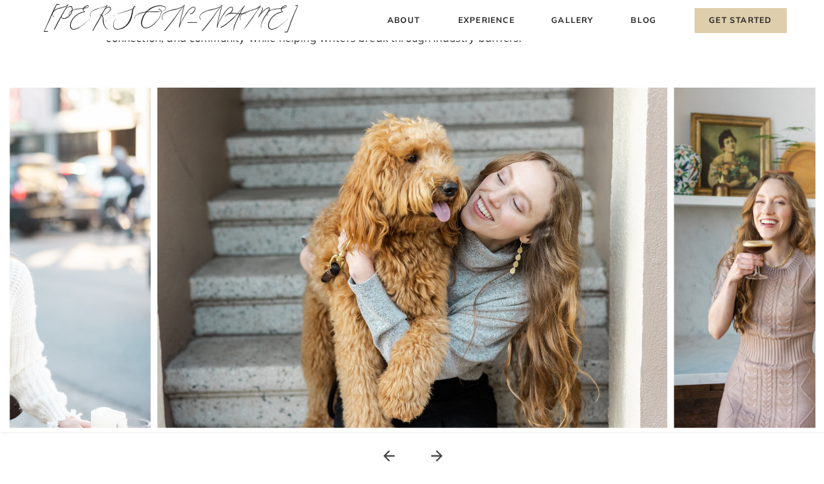
click at [433, 452] on icon at bounding box center [437, 456] width 17 height 17
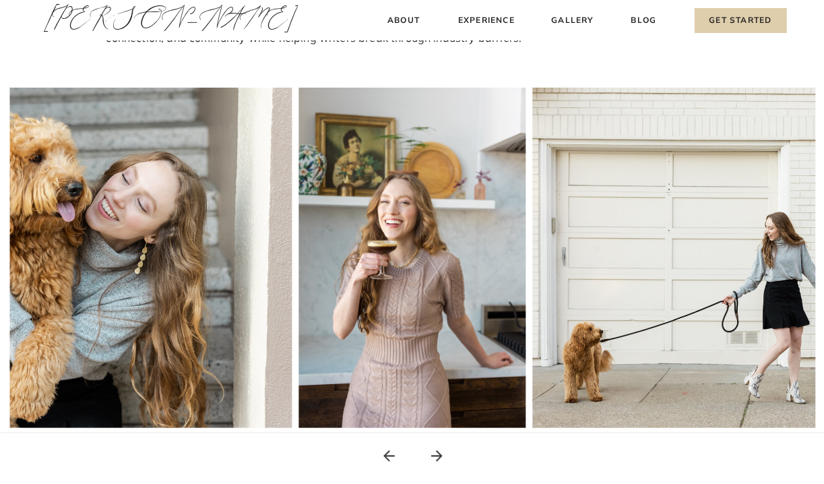
click at [433, 452] on icon at bounding box center [437, 456] width 17 height 17
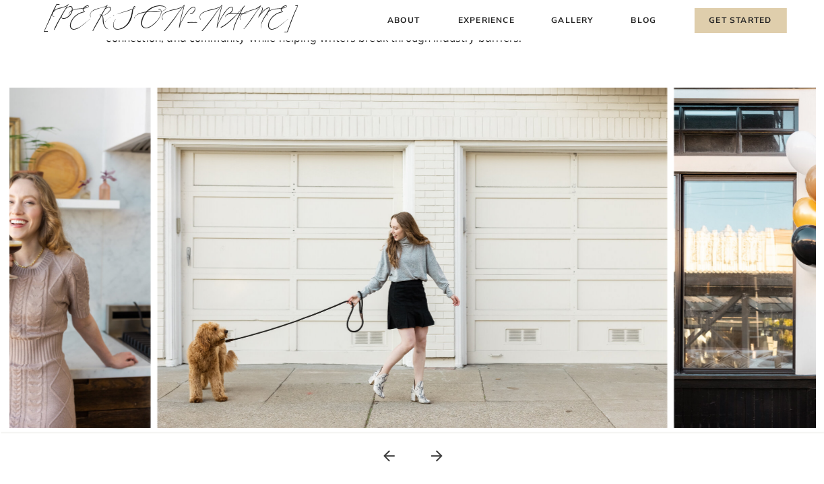
click at [433, 452] on icon at bounding box center [437, 456] width 17 height 17
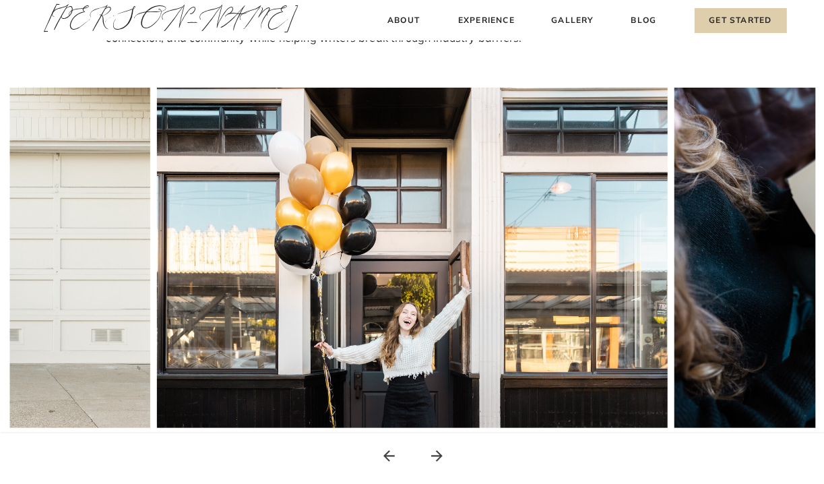
click at [433, 452] on icon at bounding box center [437, 456] width 17 height 17
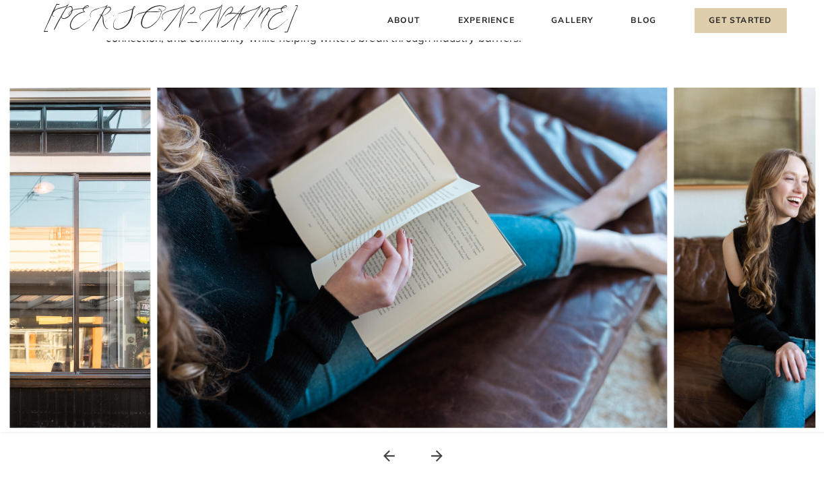
click at [434, 452] on icon at bounding box center [437, 456] width 17 height 17
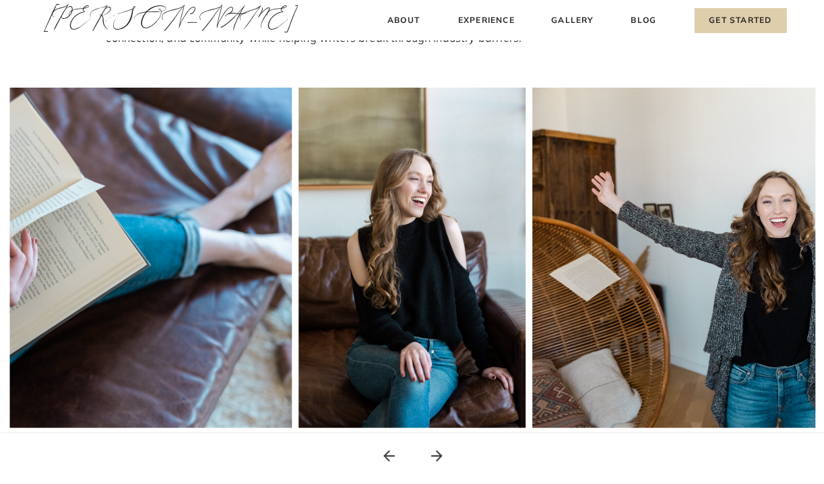
click at [434, 455] on icon at bounding box center [437, 456] width 17 height 17
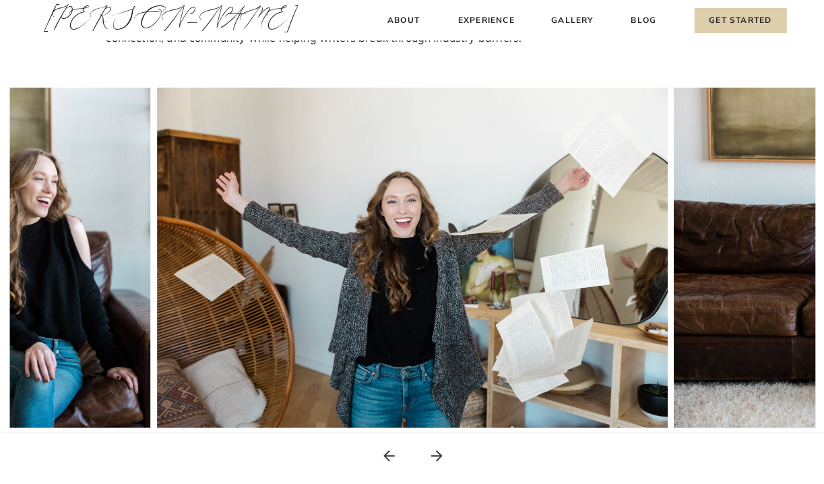
click at [433, 454] on icon at bounding box center [437, 456] width 17 height 17
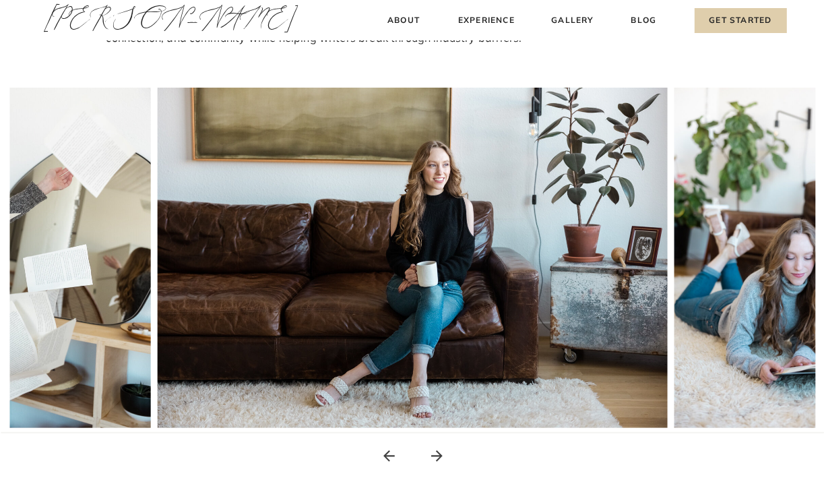
click at [437, 455] on icon at bounding box center [437, 456] width 17 height 17
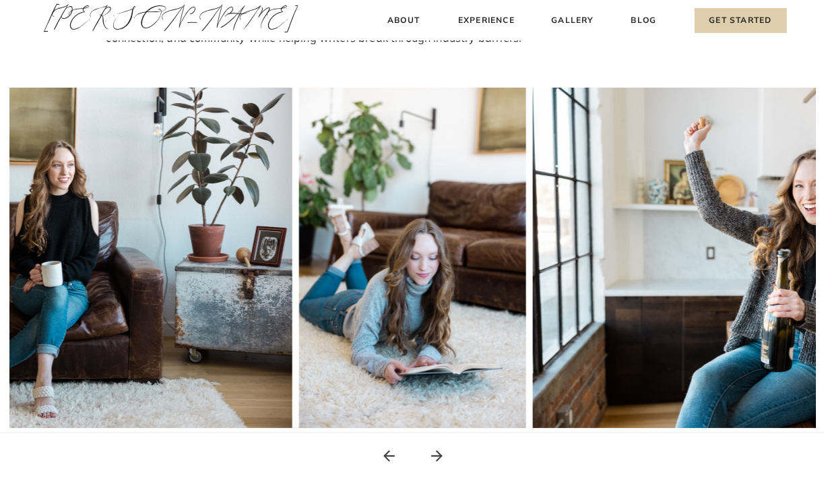
click at [437, 455] on icon at bounding box center [437, 456] width 17 height 17
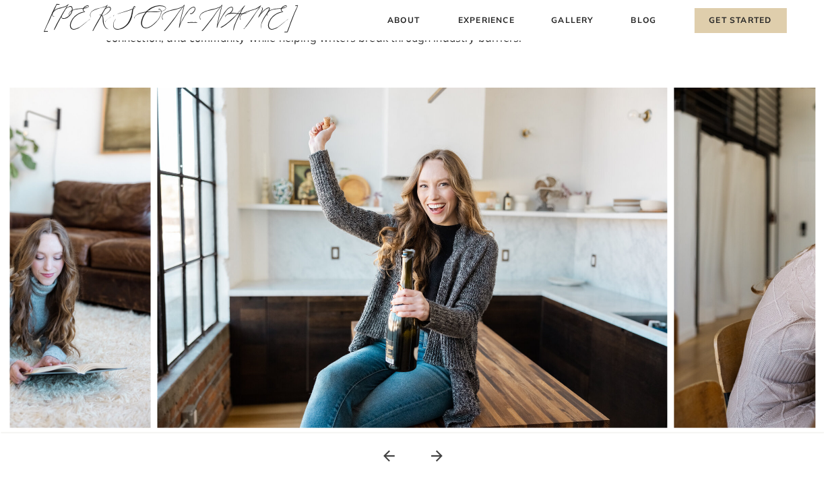
click at [436, 456] on icon at bounding box center [436, 455] width 11 height 11
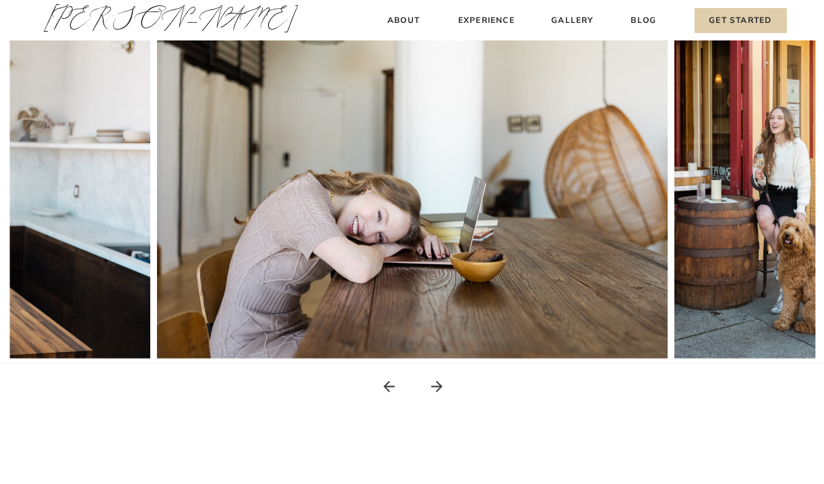
scroll to position [270, 0]
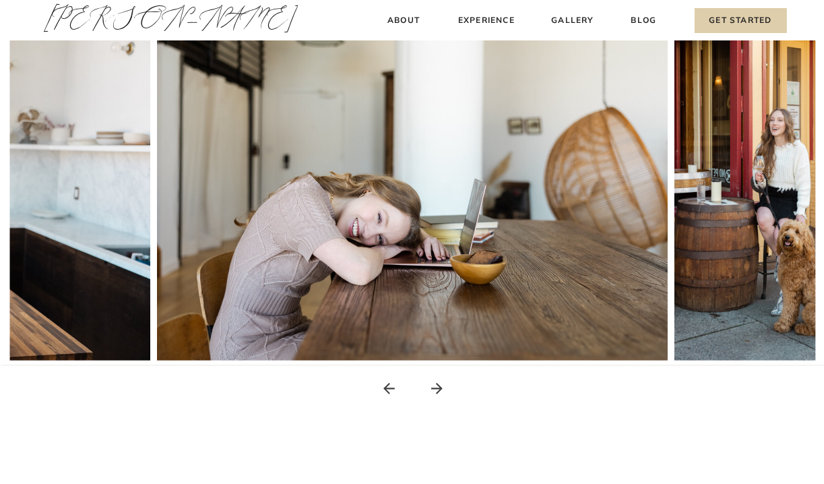
click at [437, 388] on icon at bounding box center [437, 388] width 17 height 17
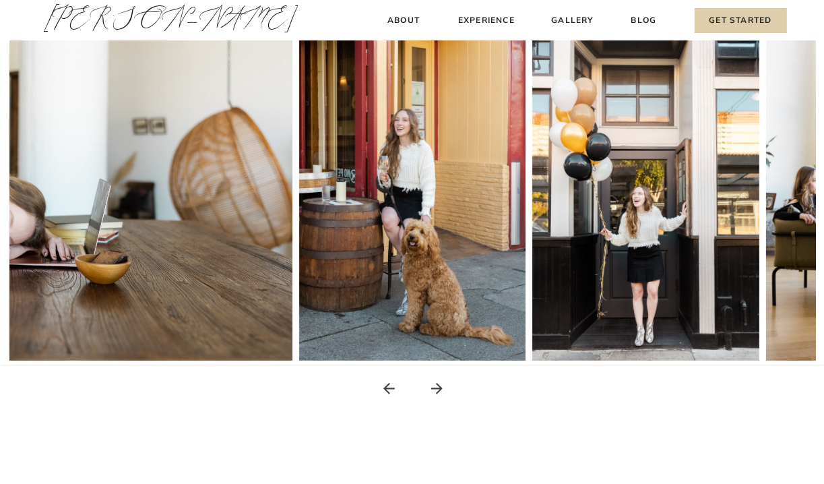
click at [435, 386] on icon at bounding box center [437, 388] width 17 height 17
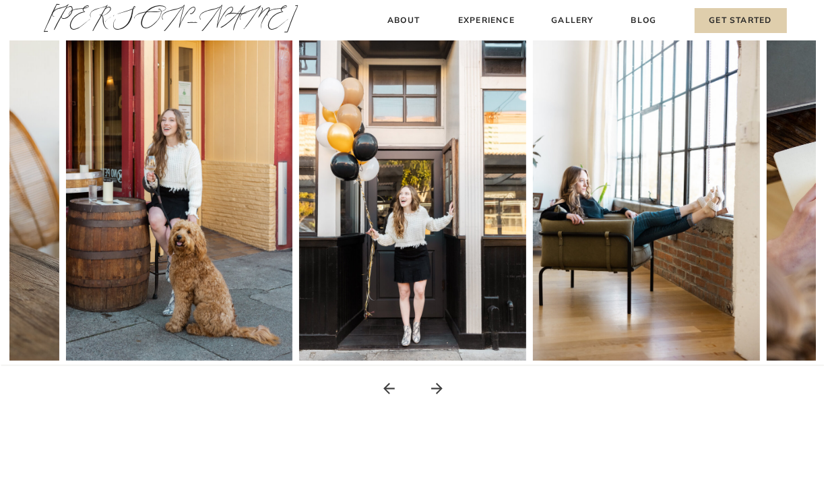
click at [435, 386] on icon at bounding box center [437, 388] width 17 height 17
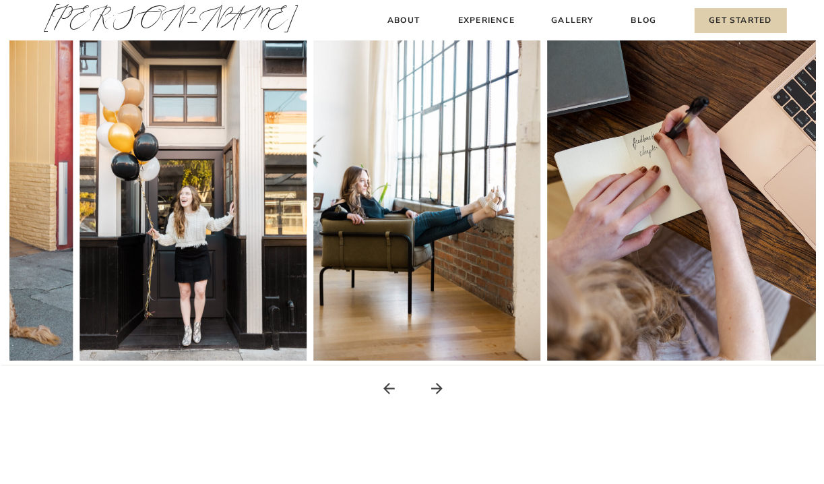
click at [435, 386] on icon at bounding box center [437, 388] width 17 height 17
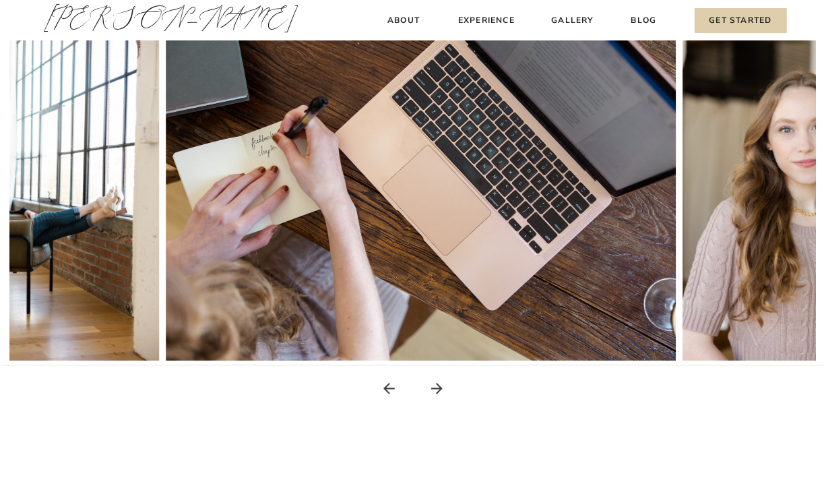
click at [435, 386] on icon at bounding box center [437, 388] width 17 height 17
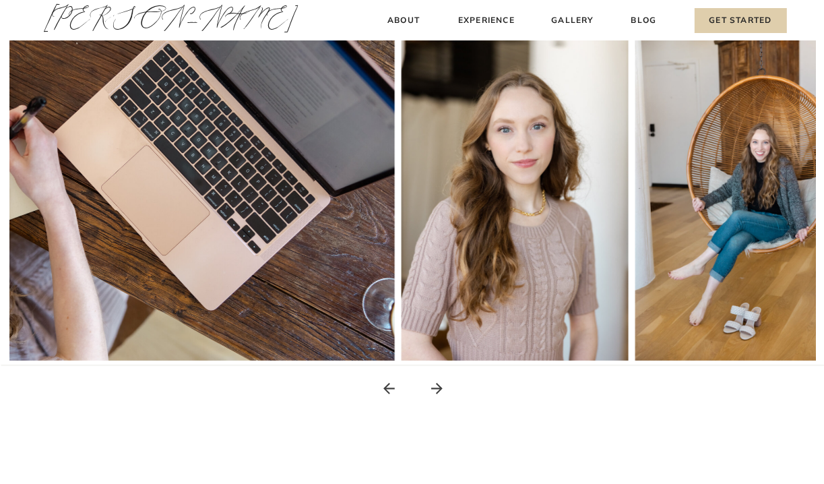
click at [435, 386] on icon at bounding box center [437, 388] width 17 height 17
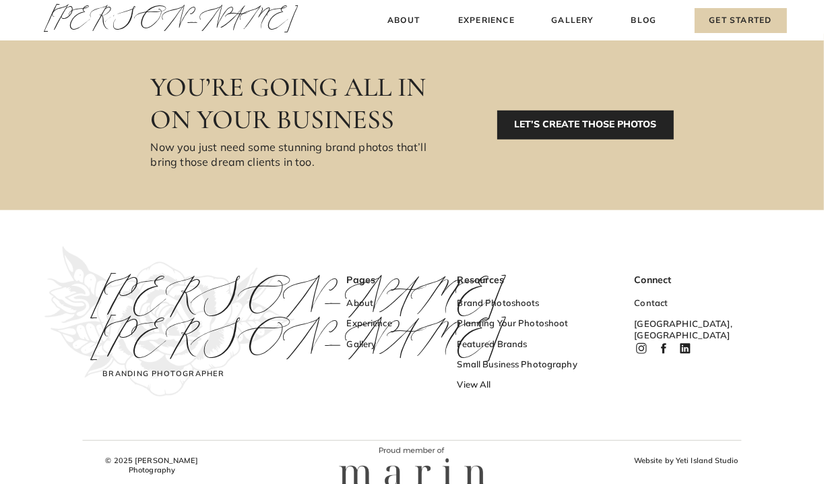
scroll to position [859, 0]
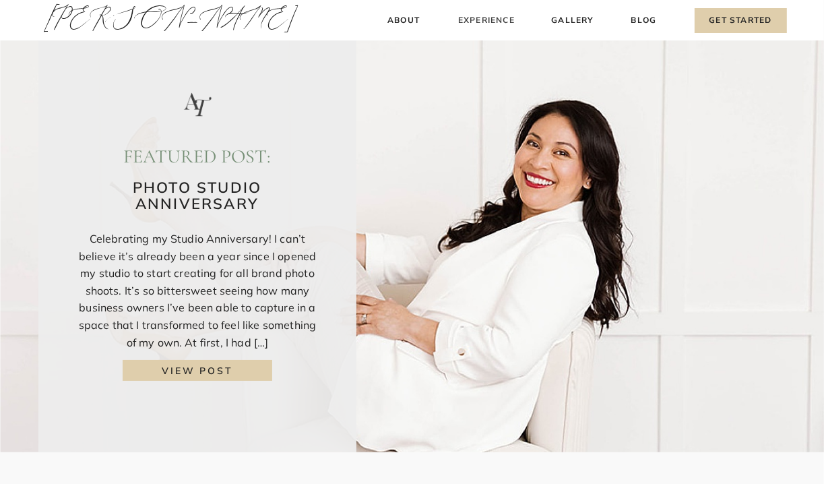
click at [488, 20] on h3 "Experience" at bounding box center [487, 20] width 60 height 14
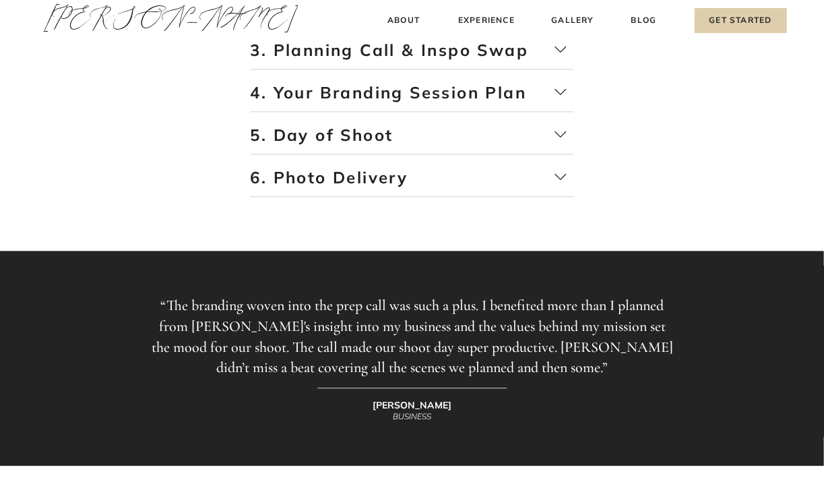
scroll to position [2494, 0]
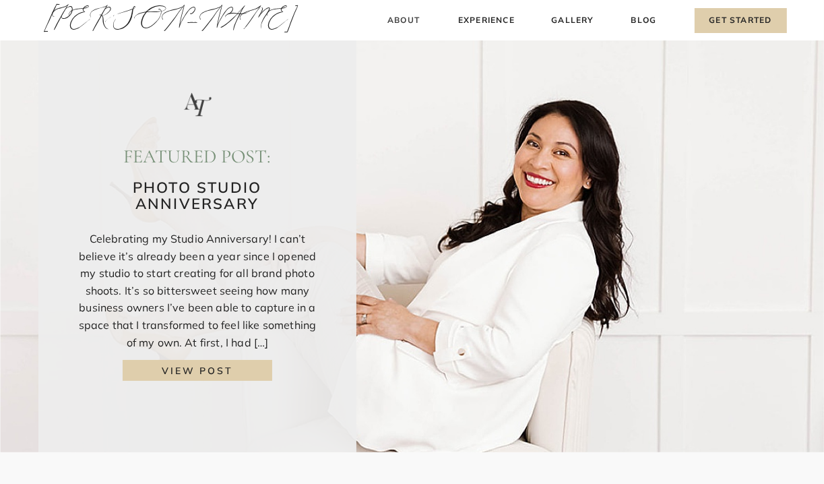
click at [402, 18] on h3 "About" at bounding box center [404, 20] width 40 height 14
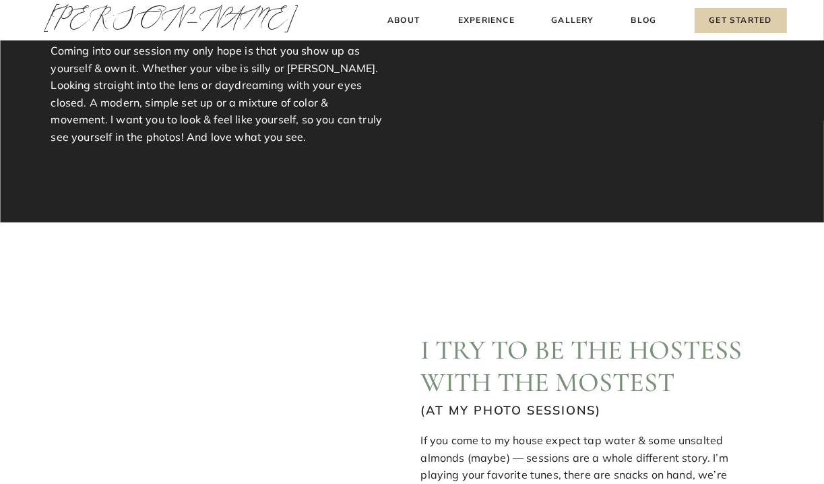
scroll to position [202, 0]
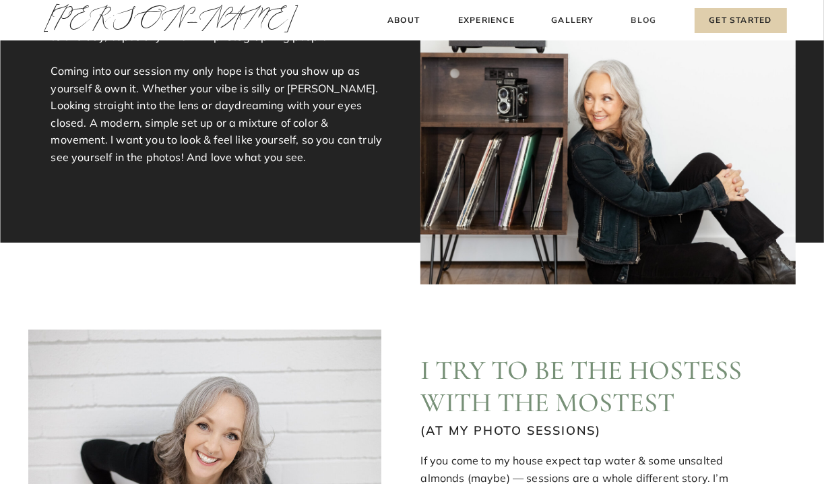
click at [647, 21] on h3 "Blog" at bounding box center [644, 20] width 31 height 14
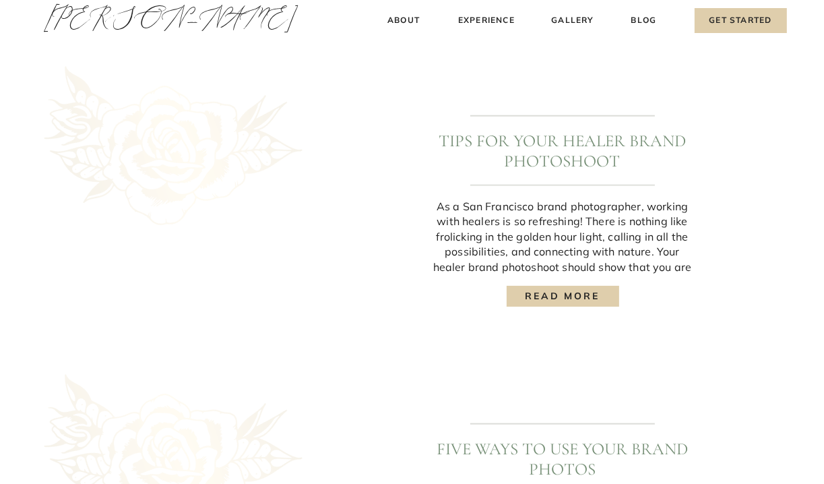
scroll to position [1011, 0]
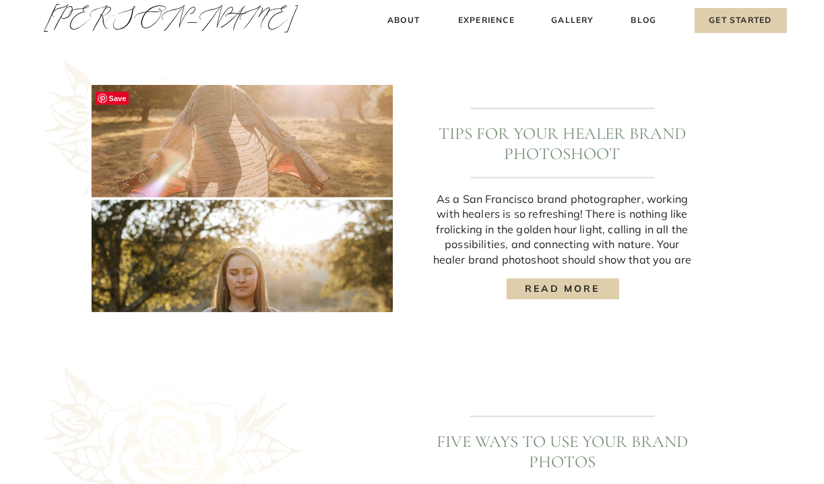
click at [237, 187] on img at bounding box center [242, 198] width 307 height 227
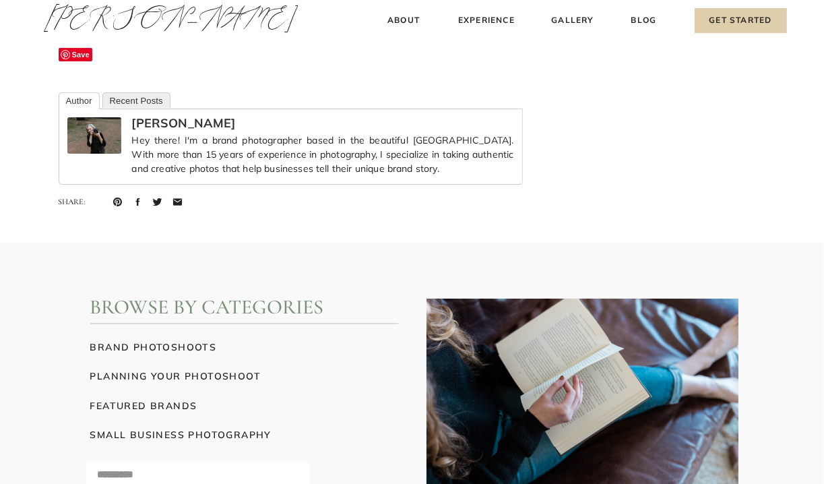
scroll to position [12066, 0]
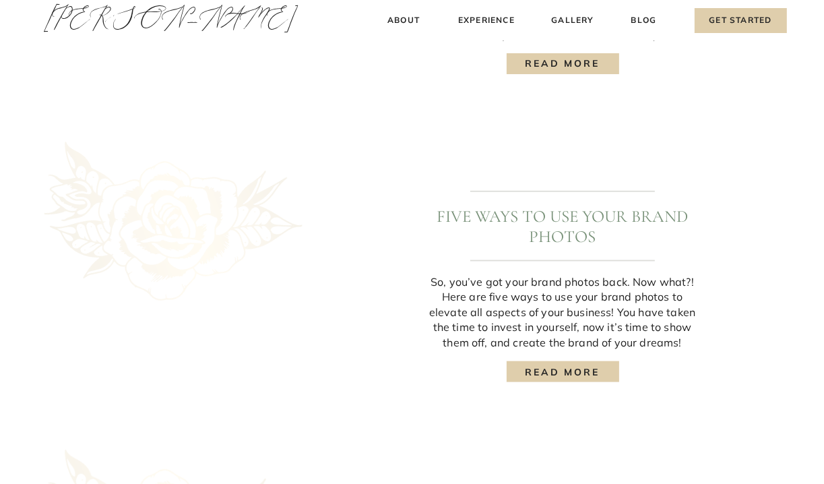
scroll to position [1281, 0]
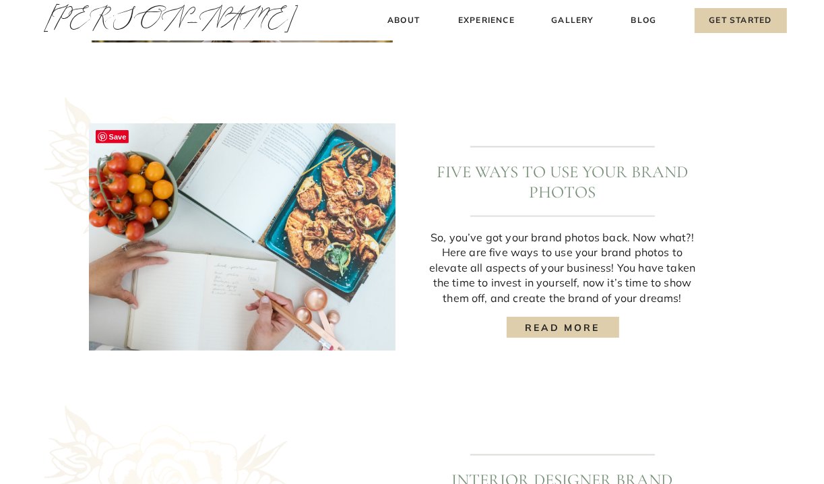
click at [219, 226] on img at bounding box center [242, 236] width 307 height 227
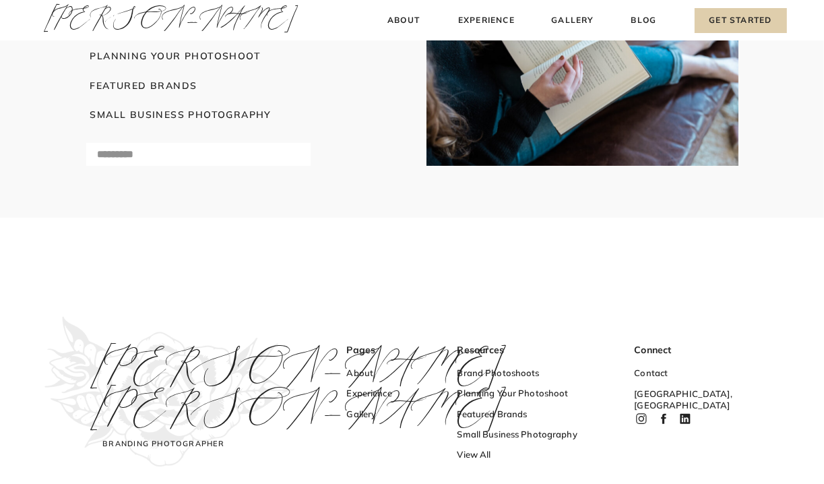
scroll to position [7145, 0]
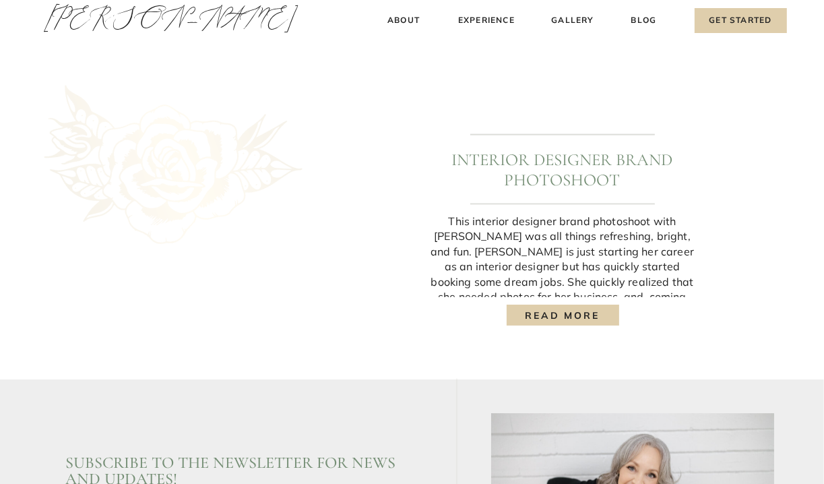
scroll to position [1618, 0]
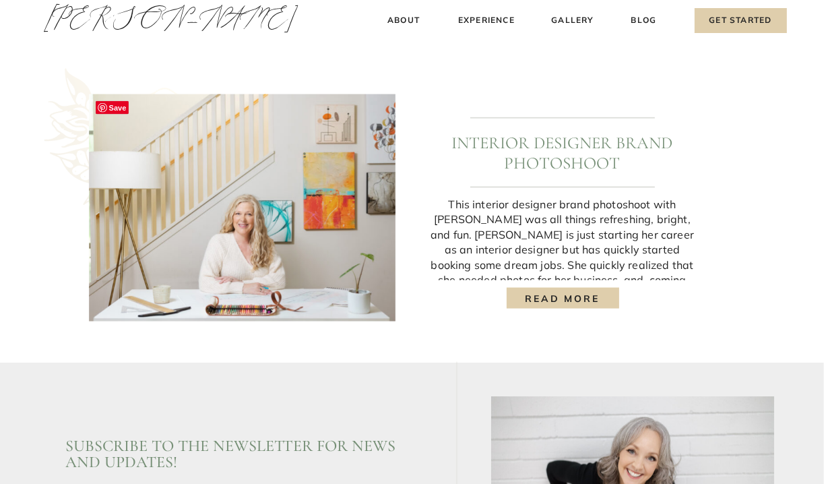
click at [234, 217] on img at bounding box center [242, 207] width 307 height 227
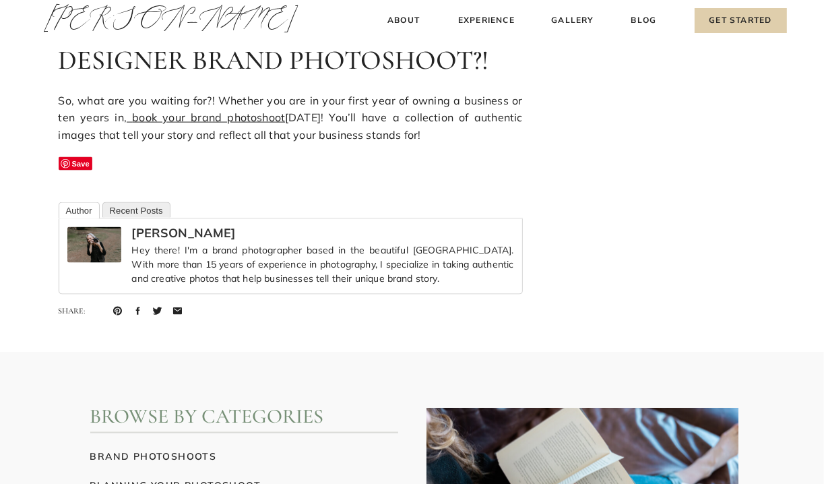
scroll to position [5730, 0]
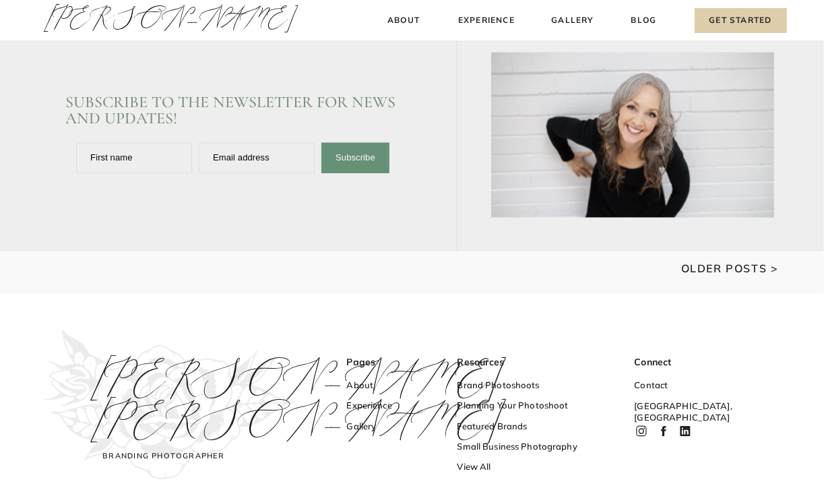
scroll to position [2063, 0]
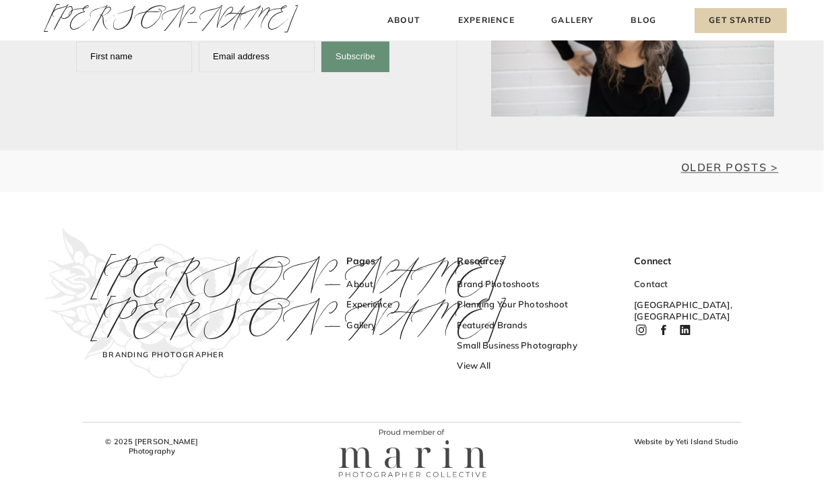
click at [720, 172] on link "Older Posts >" at bounding box center [731, 167] width 98 height 13
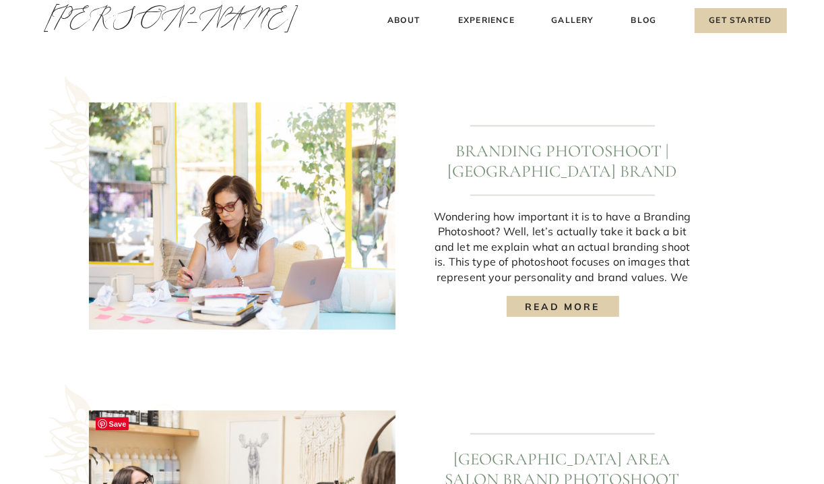
scroll to position [1281, 0]
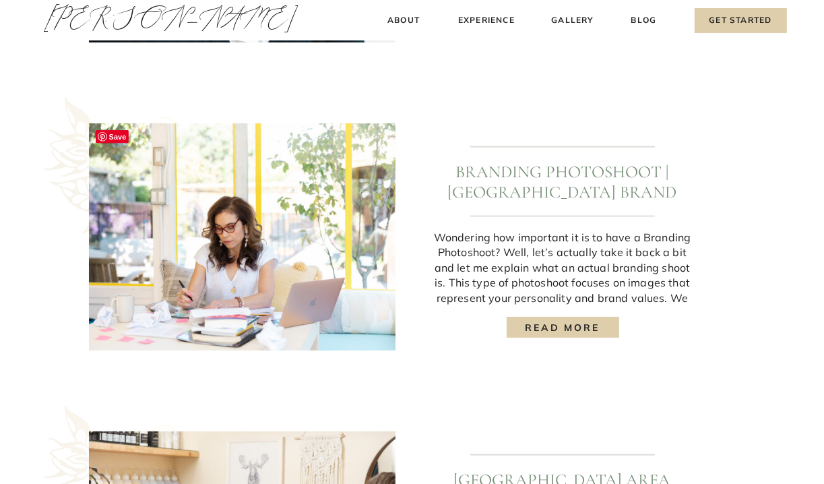
click at [235, 188] on img at bounding box center [242, 236] width 307 height 227
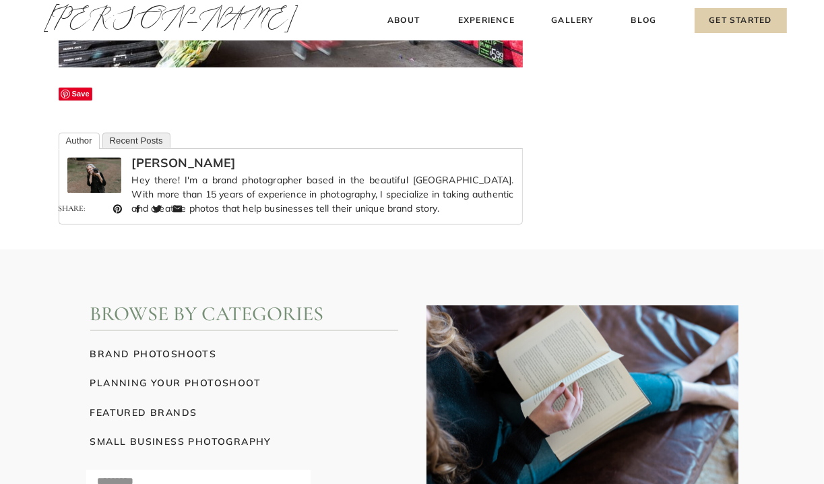
scroll to position [10583, 0]
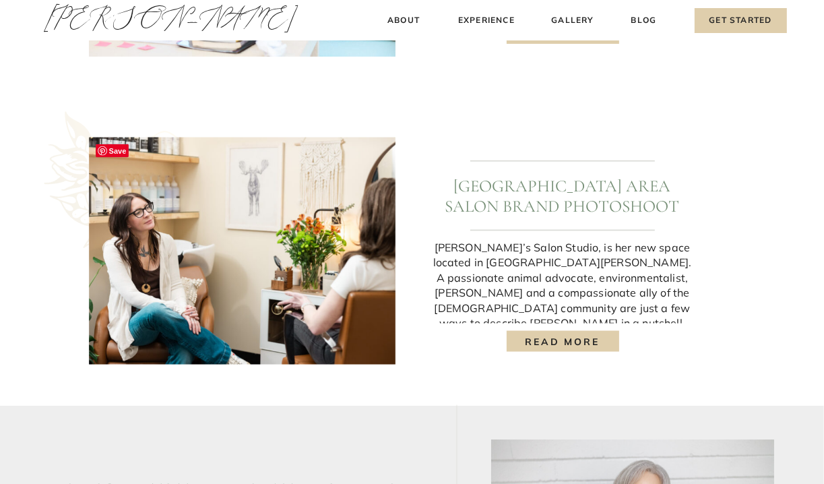
scroll to position [1618, 0]
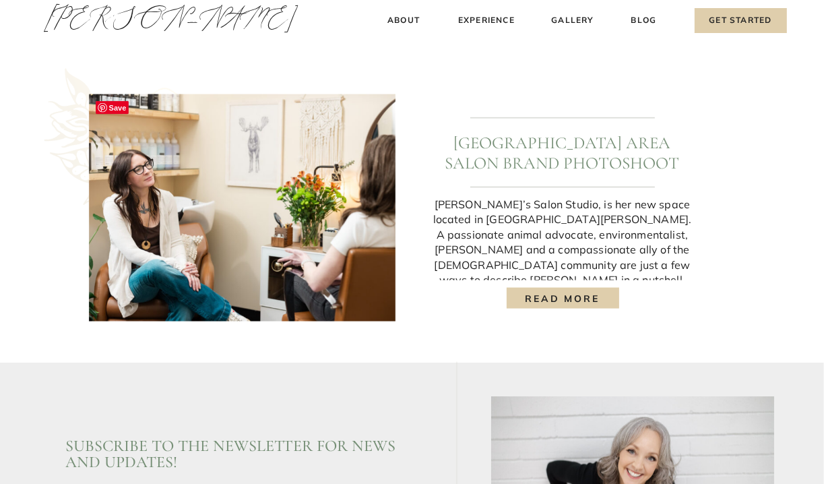
click at [233, 204] on img at bounding box center [242, 207] width 307 height 227
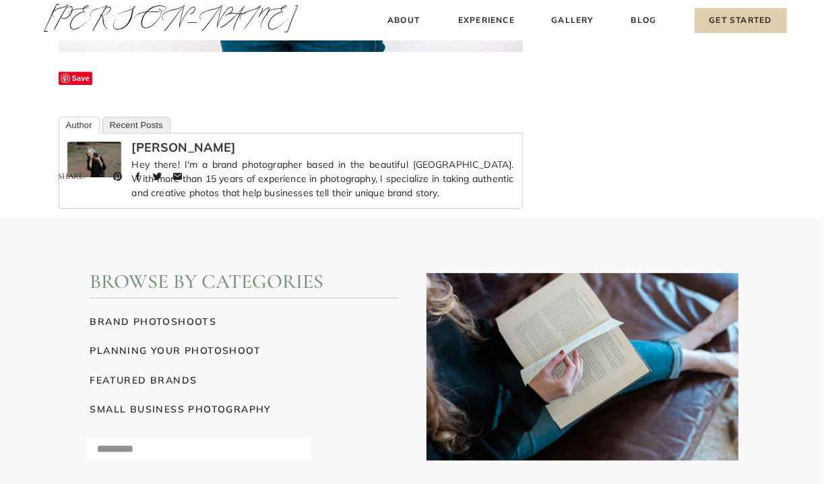
scroll to position [11527, 0]
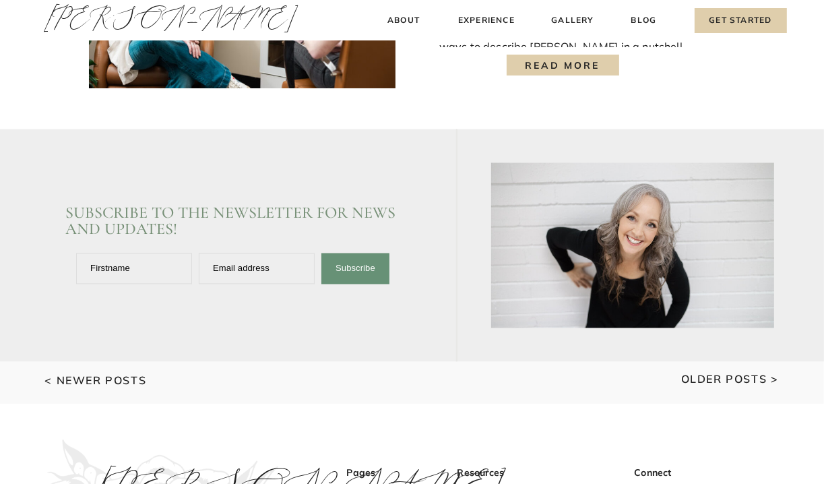
scroll to position [1955, 0]
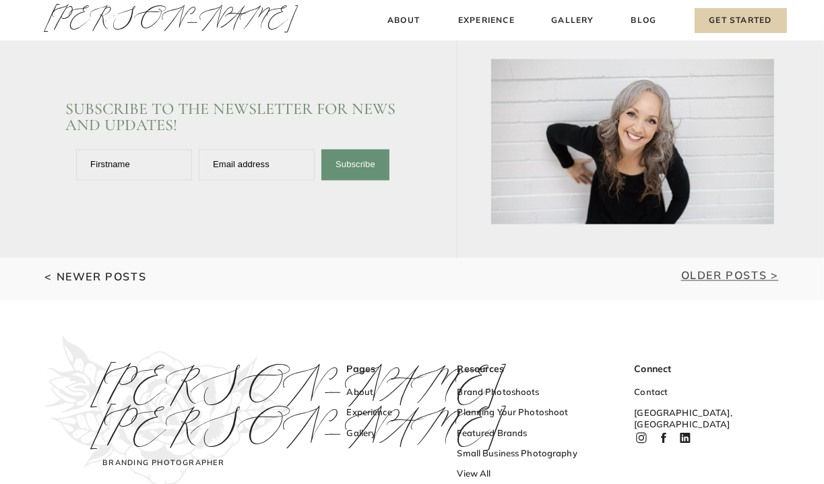
click at [692, 278] on link "Older Posts >" at bounding box center [731, 275] width 98 height 13
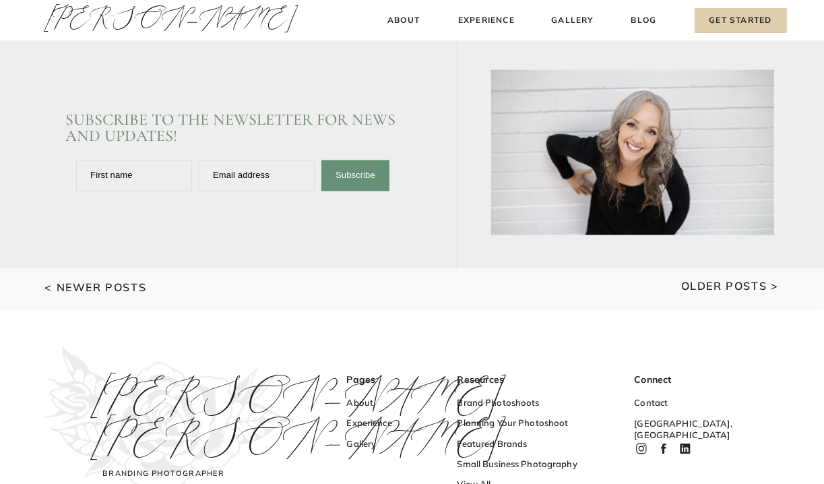
scroll to position [1955, 0]
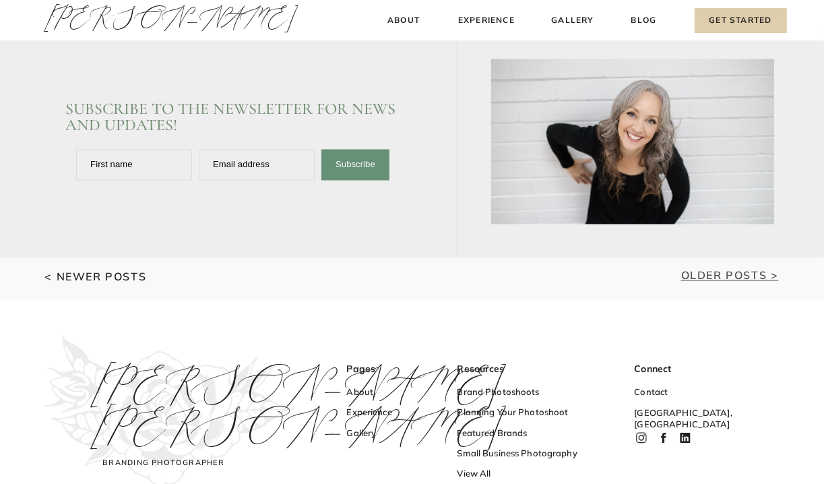
click at [696, 269] on link "Older Posts >" at bounding box center [731, 275] width 98 height 13
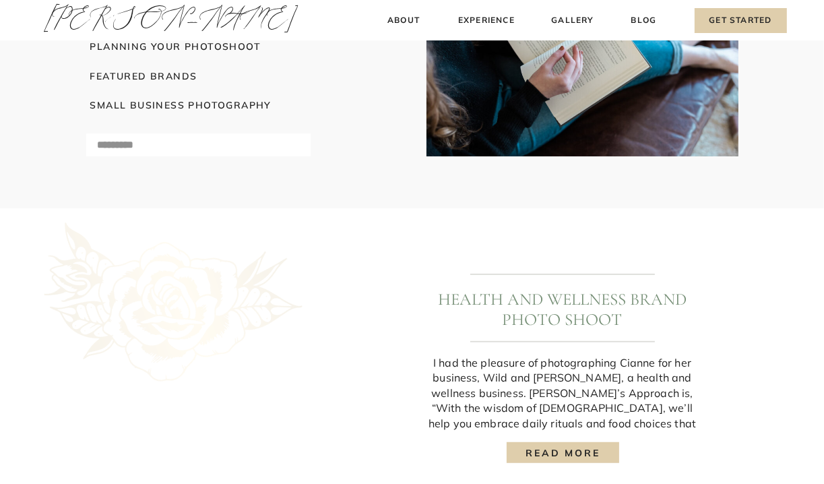
scroll to position [741, 0]
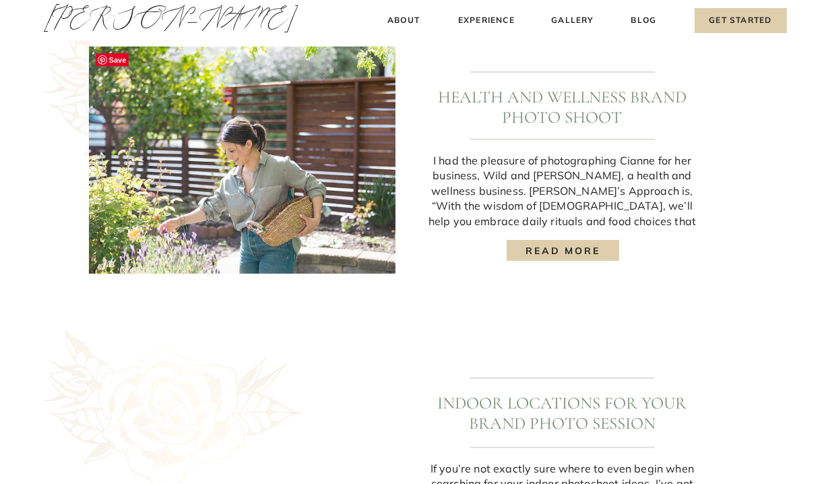
click at [229, 169] on img at bounding box center [242, 160] width 307 height 227
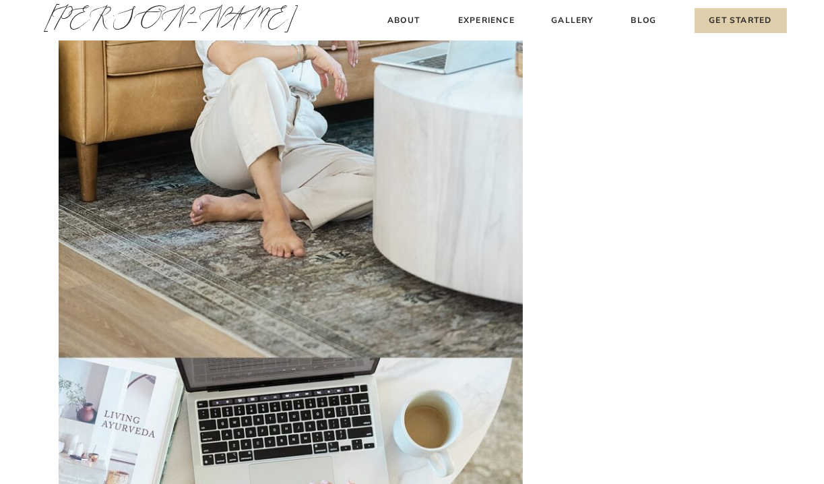
scroll to position [7213, 0]
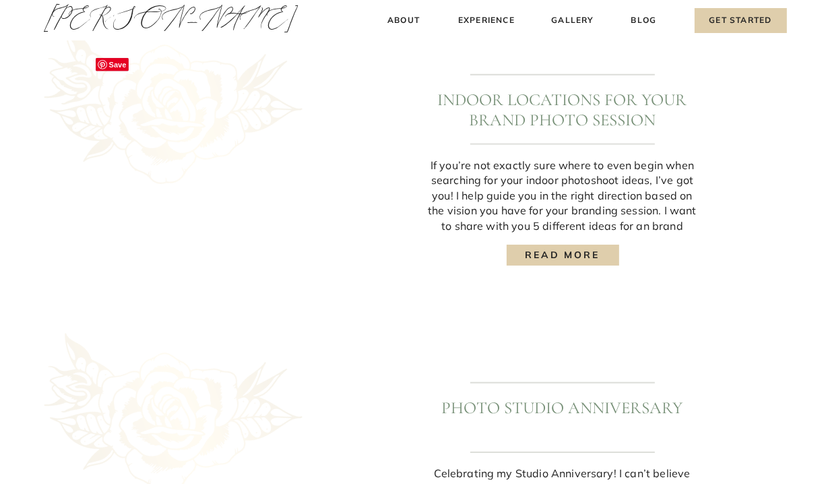
scroll to position [1079, 0]
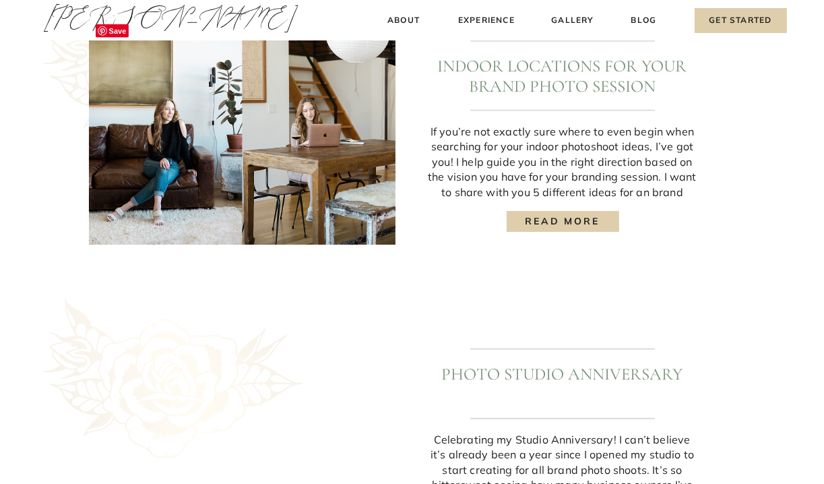
click at [237, 183] on img at bounding box center [242, 131] width 307 height 227
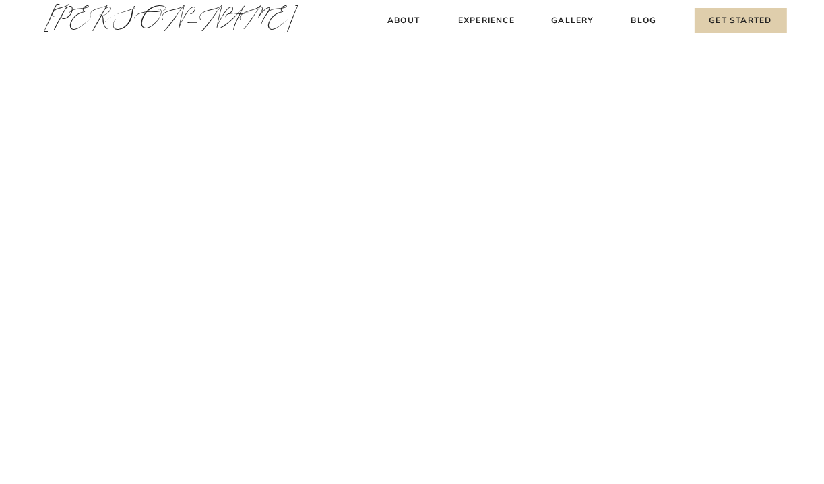
scroll to position [1213, 0]
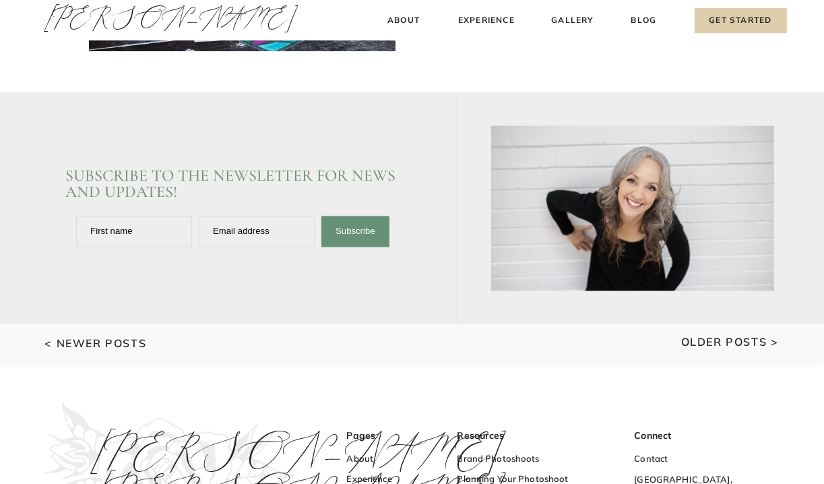
scroll to position [1955, 0]
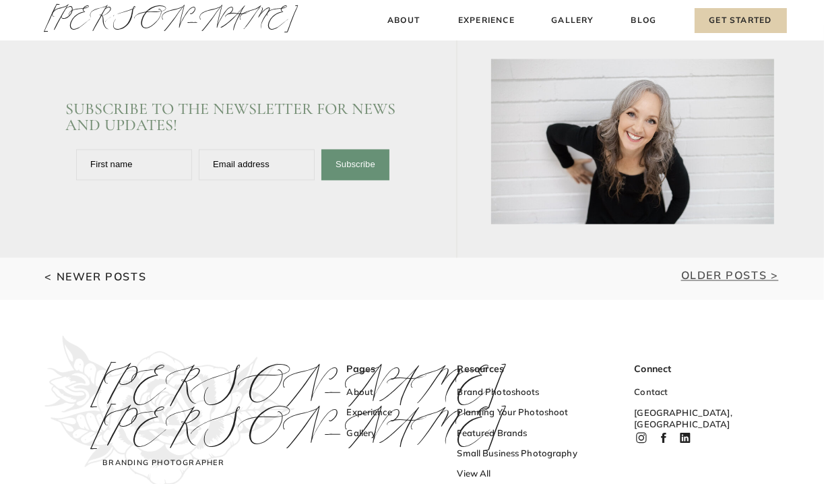
click at [725, 278] on link "Older Posts >" at bounding box center [731, 275] width 98 height 13
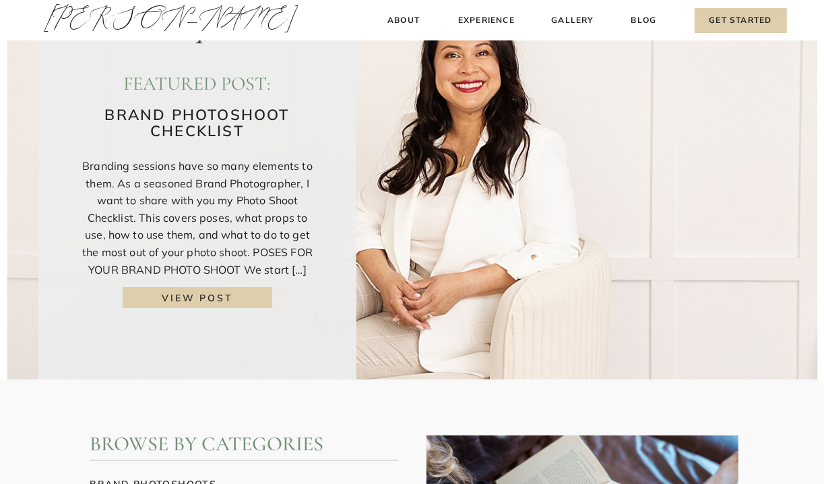
scroll to position [67, 0]
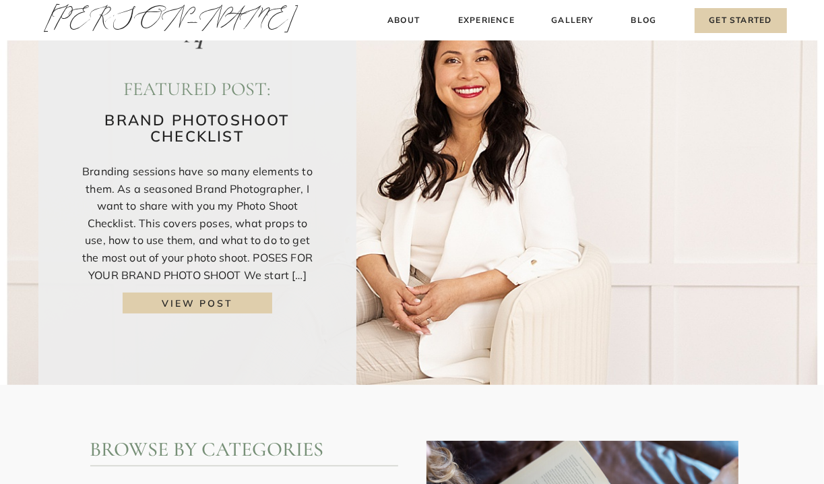
click at [208, 303] on h3 "view post" at bounding box center [198, 303] width 126 height 14
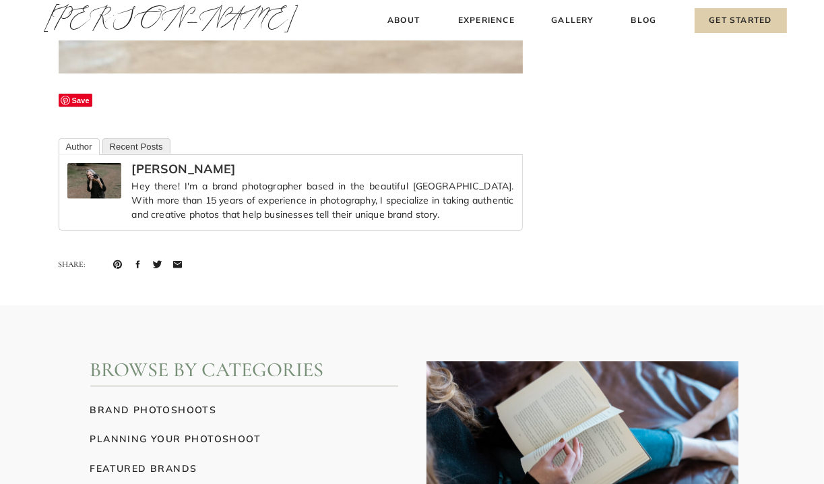
scroll to position [9302, 0]
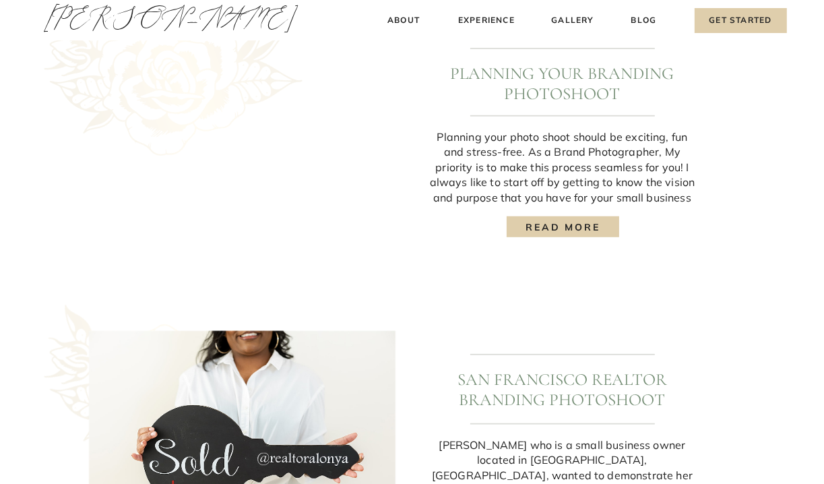
scroll to position [741, 0]
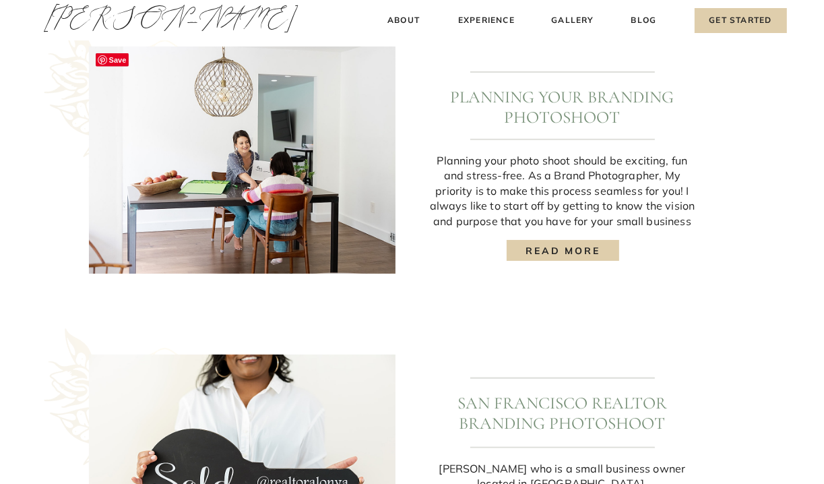
click at [209, 202] on img at bounding box center [242, 160] width 307 height 227
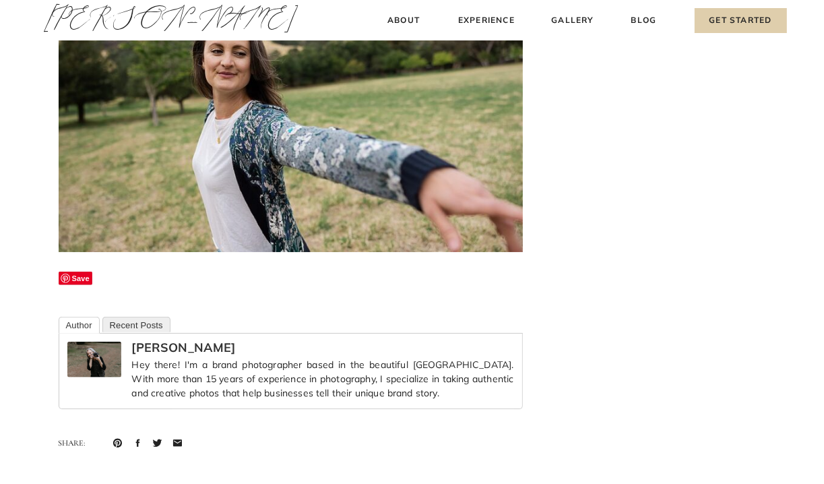
scroll to position [9235, 0]
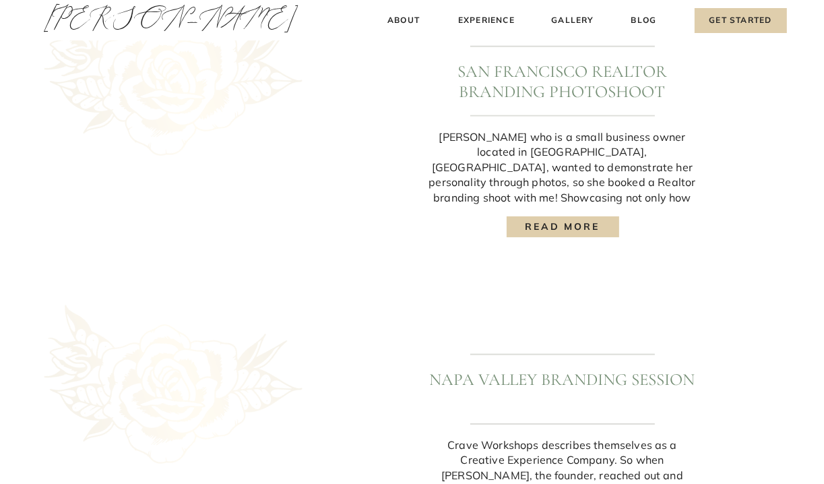
scroll to position [1079, 0]
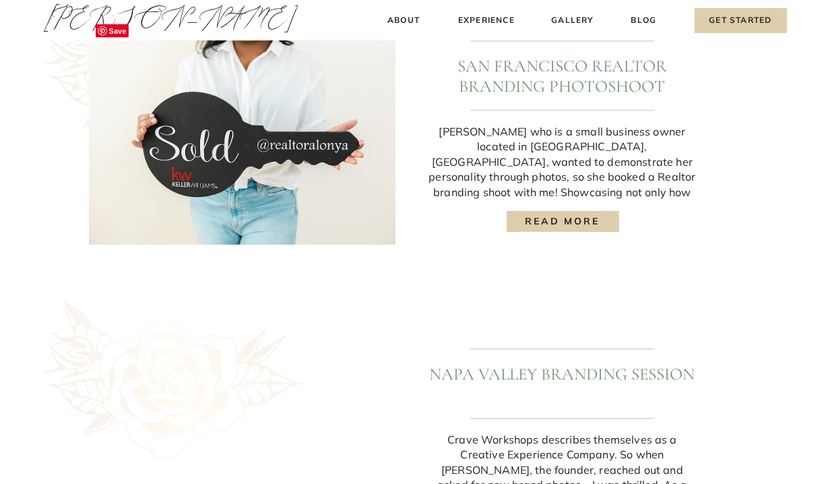
click at [240, 183] on img at bounding box center [242, 131] width 307 height 227
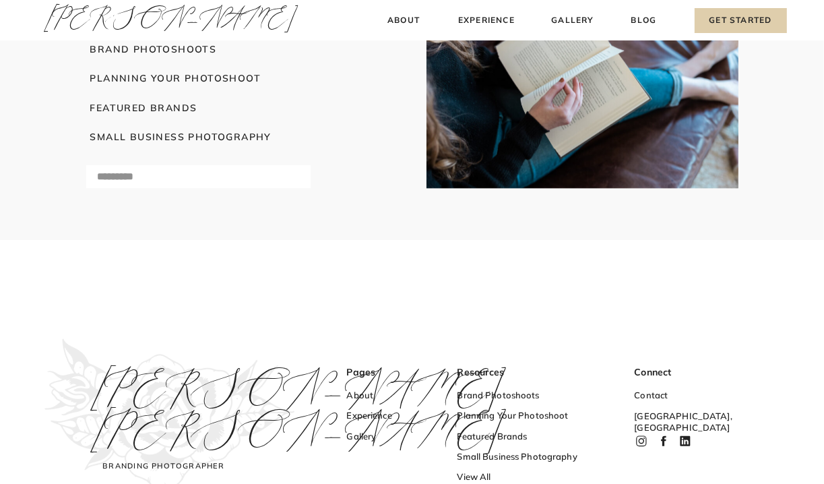
scroll to position [10853, 0]
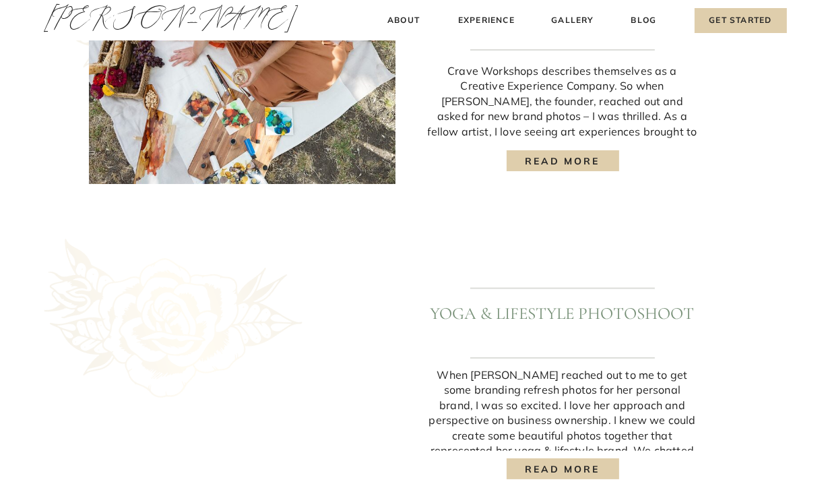
scroll to position [1618, 0]
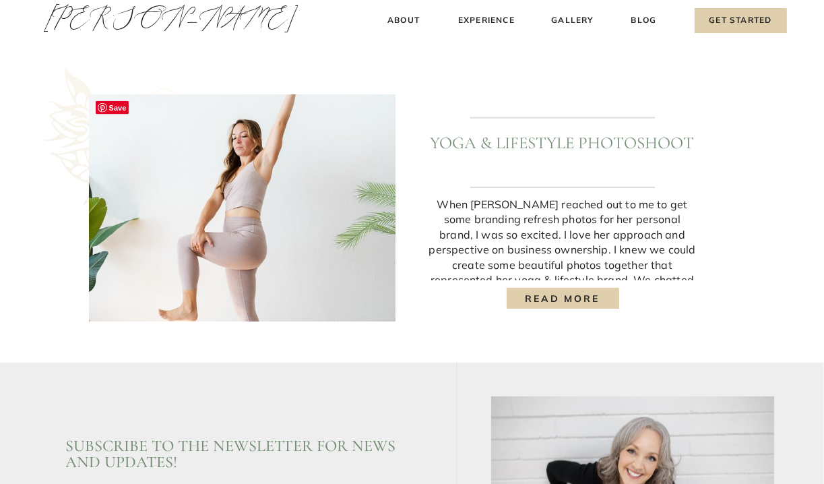
click at [262, 166] on img at bounding box center [242, 207] width 307 height 227
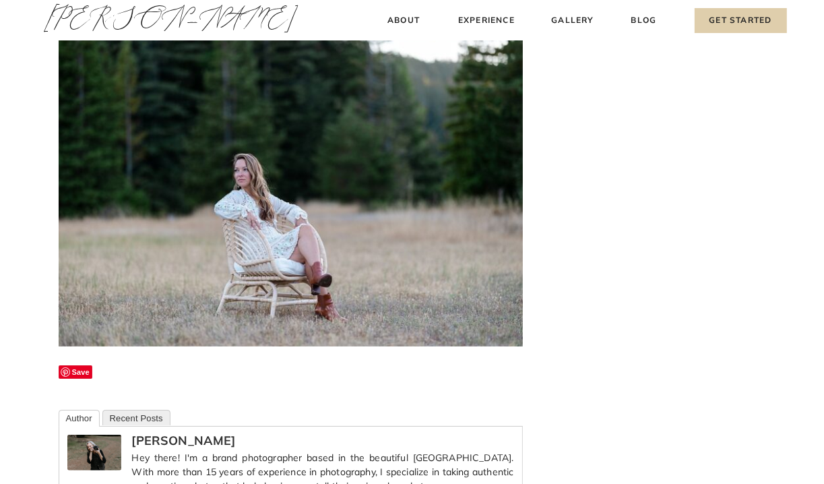
scroll to position [12538, 0]
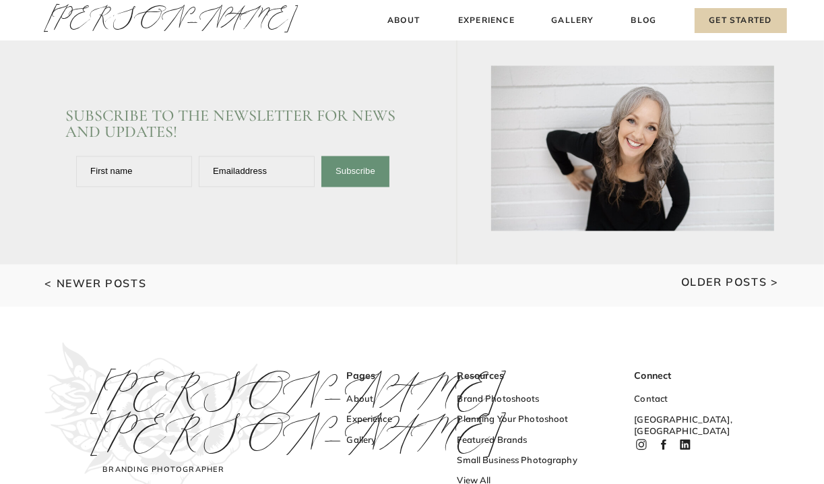
scroll to position [1955, 0]
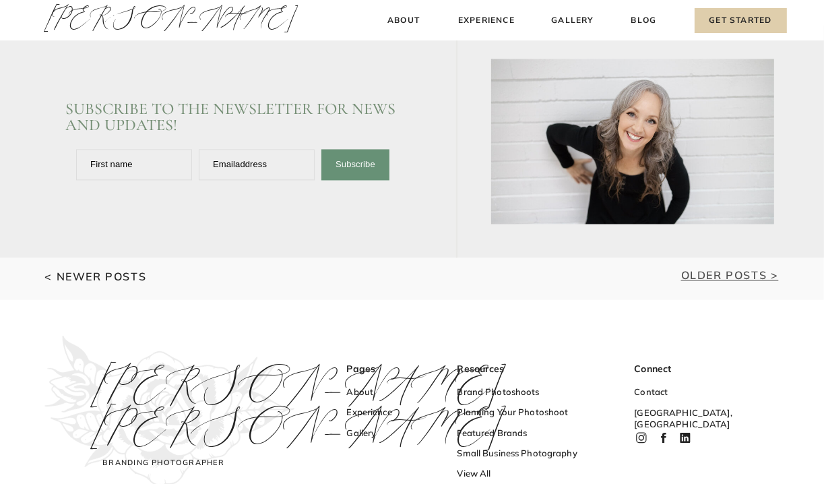
click at [739, 270] on link "Older Posts >" at bounding box center [731, 275] width 98 height 13
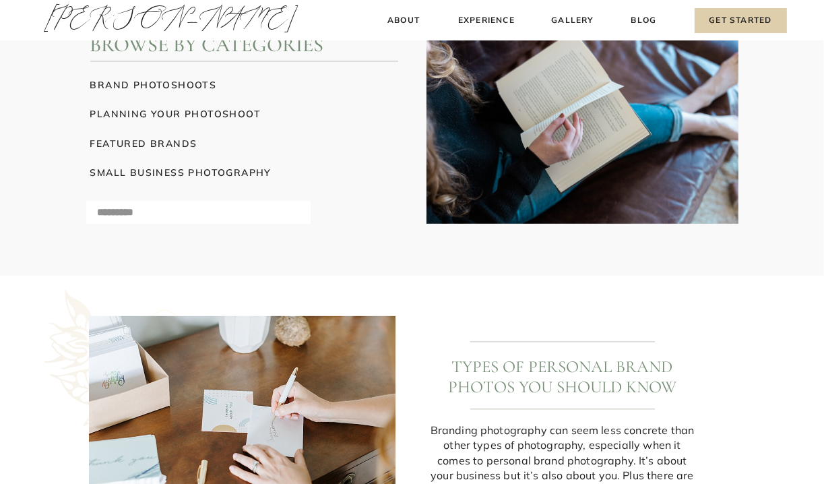
scroll to position [135, 0]
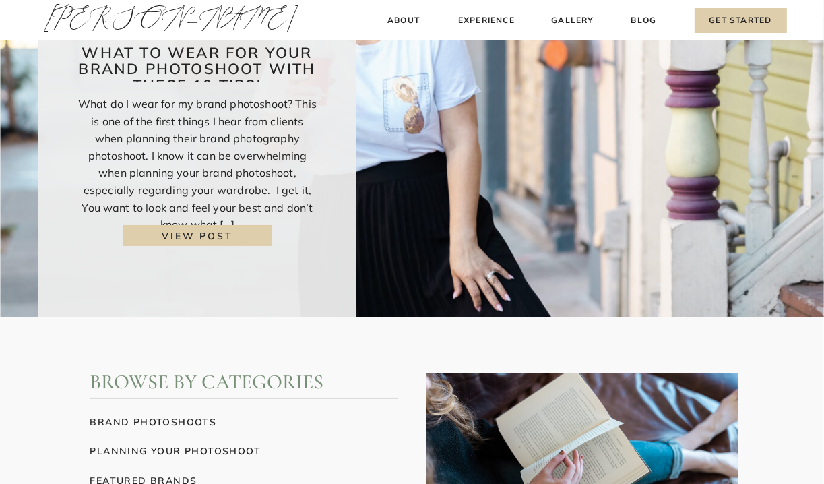
click at [218, 238] on h3 "view post" at bounding box center [198, 236] width 126 height 14
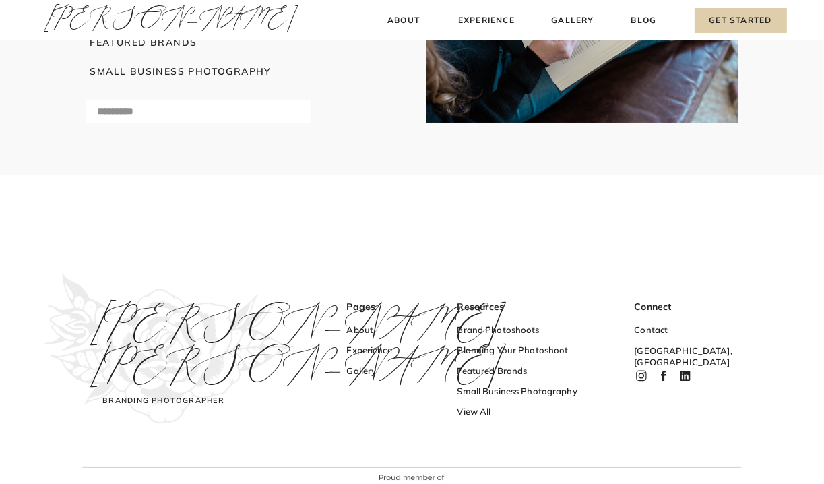
scroll to position [1926, 0]
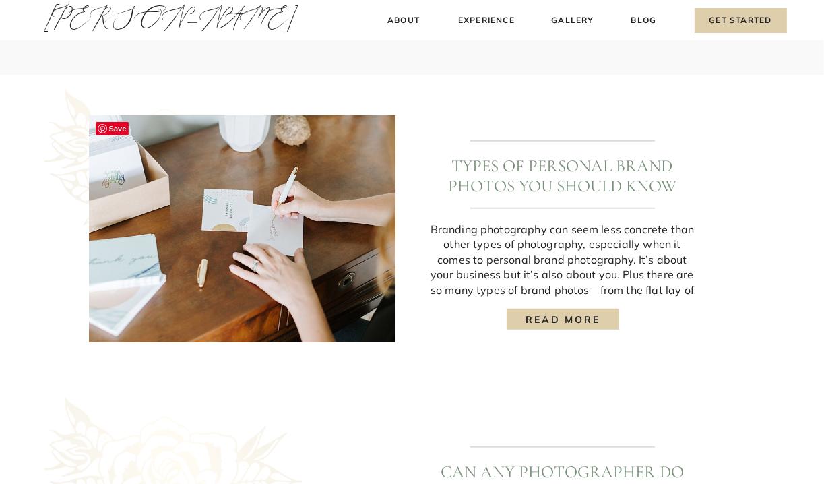
scroll to position [674, 0]
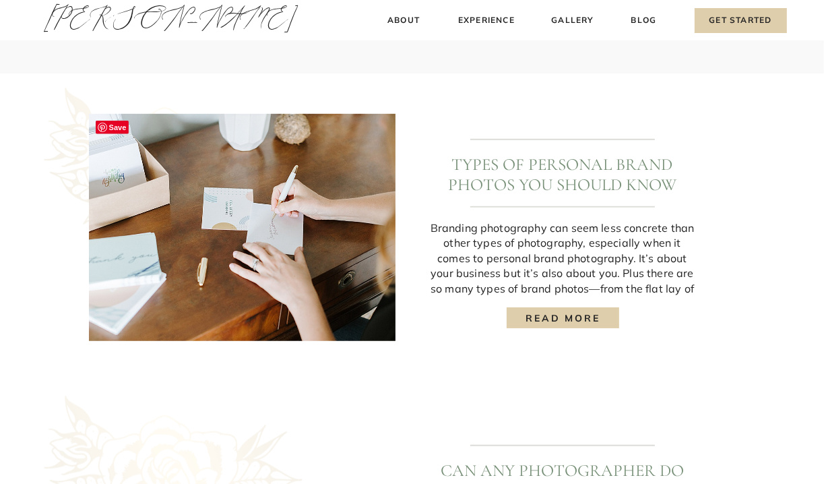
click at [210, 177] on img at bounding box center [242, 227] width 307 height 227
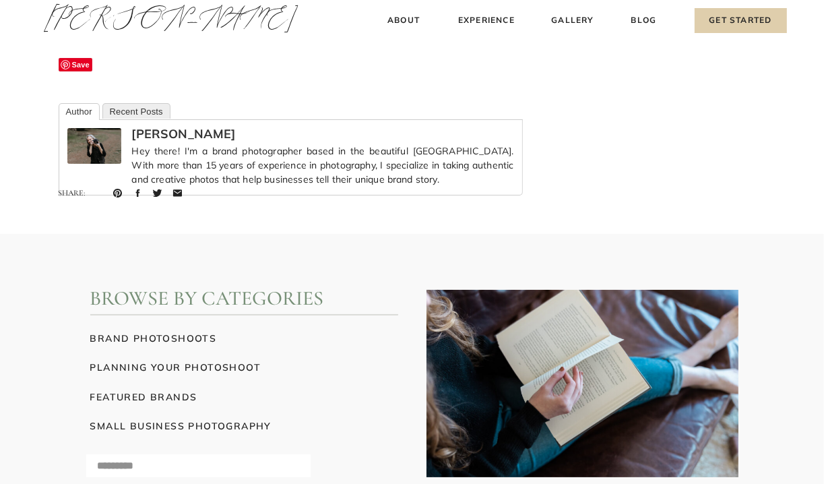
scroll to position [4179, 0]
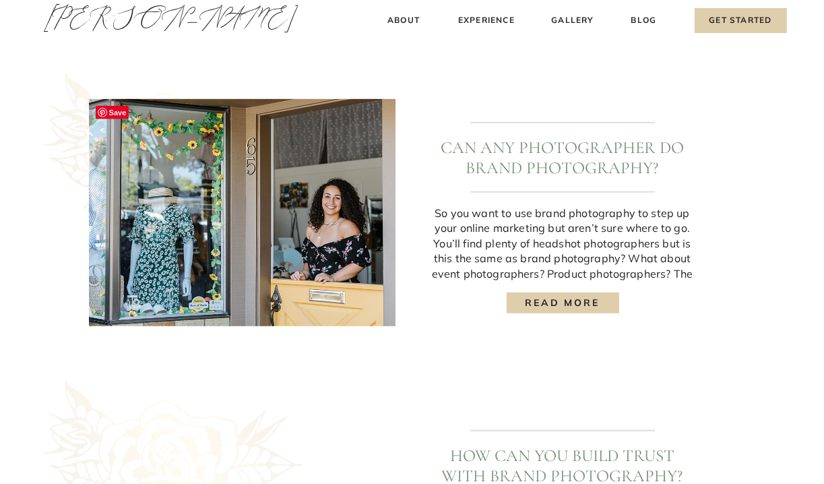
scroll to position [1011, 0]
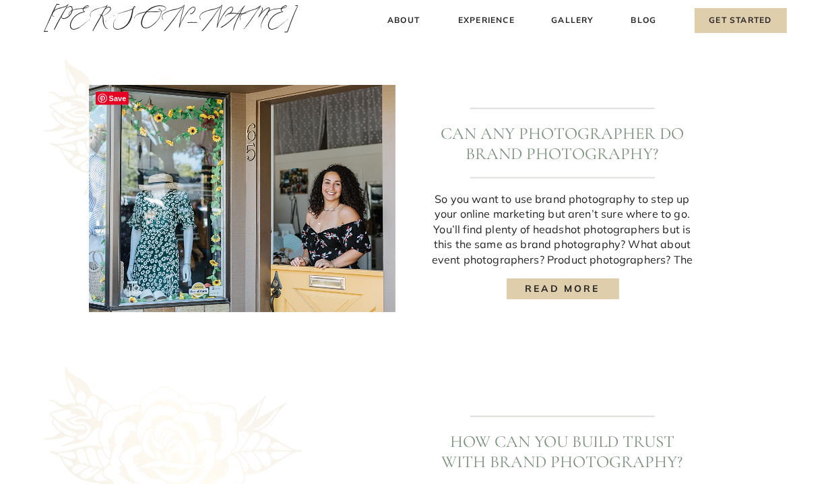
click at [262, 214] on img at bounding box center [242, 198] width 307 height 227
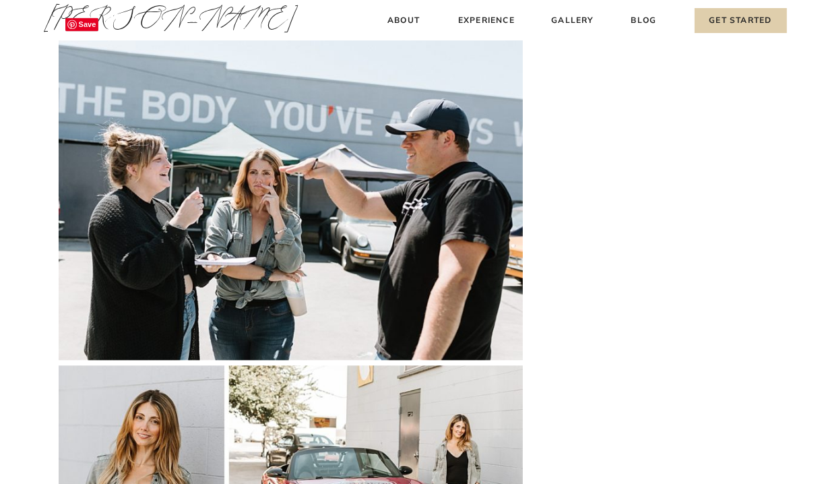
scroll to position [2696, 0]
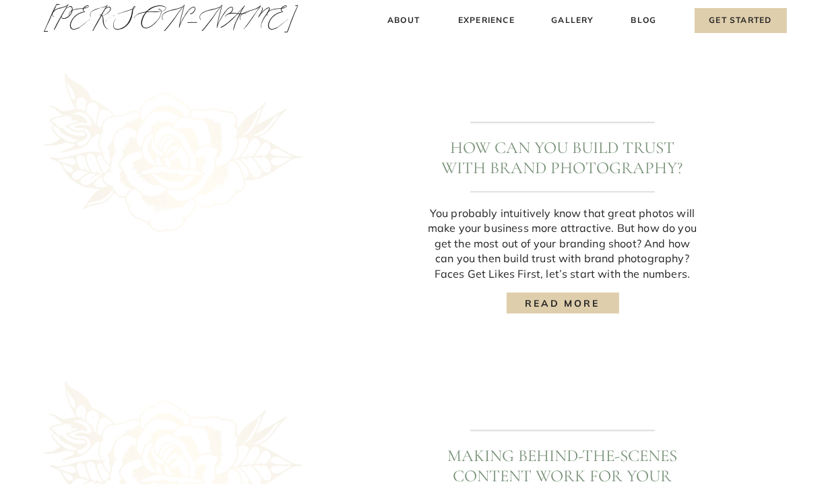
scroll to position [1348, 0]
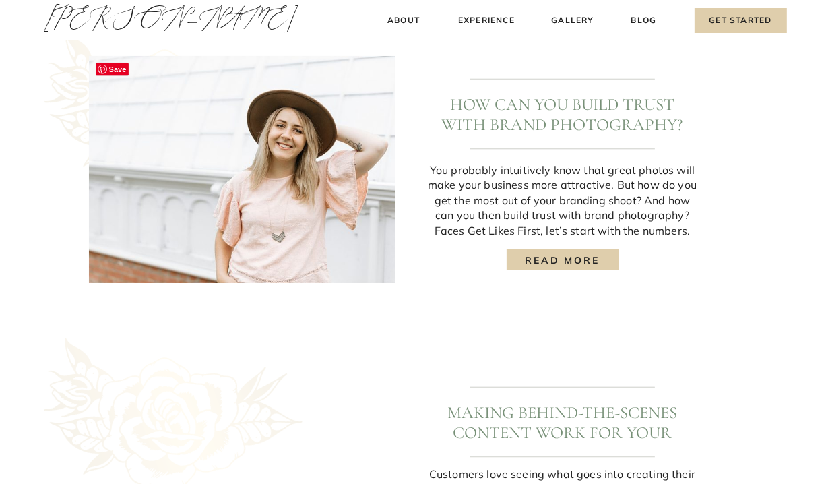
click at [278, 177] on img at bounding box center [242, 169] width 307 height 227
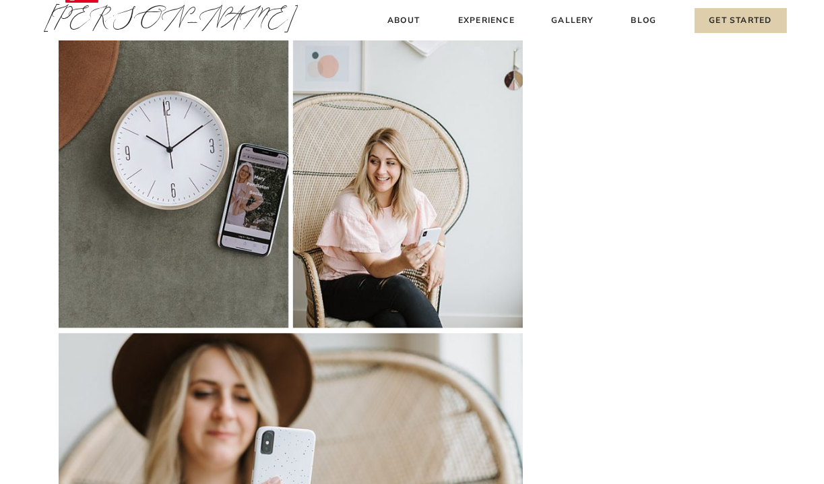
scroll to position [2427, 0]
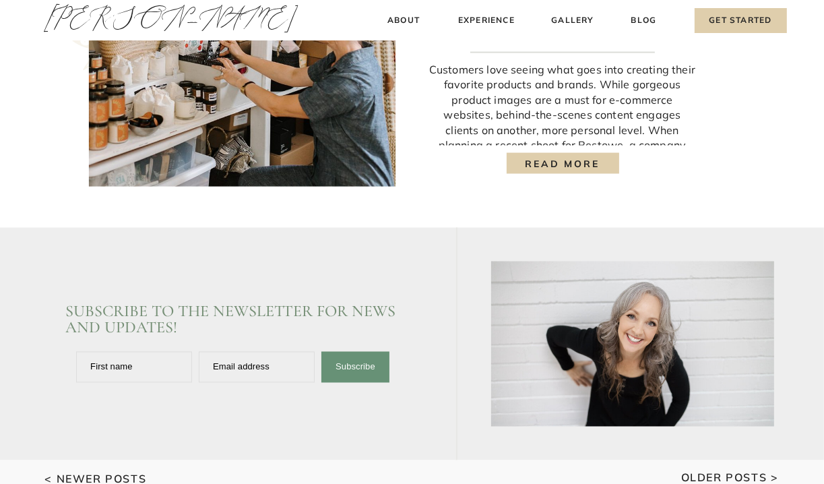
scroll to position [1685, 0]
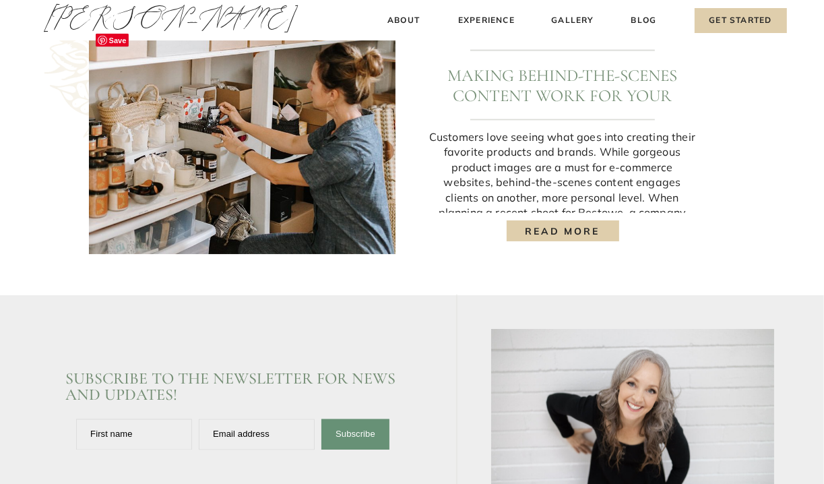
click at [269, 156] on img at bounding box center [242, 140] width 307 height 227
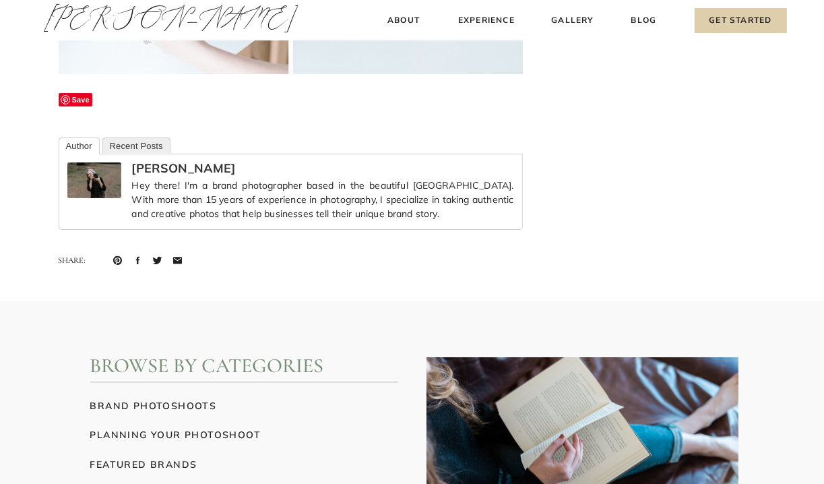
scroll to position [4651, 0]
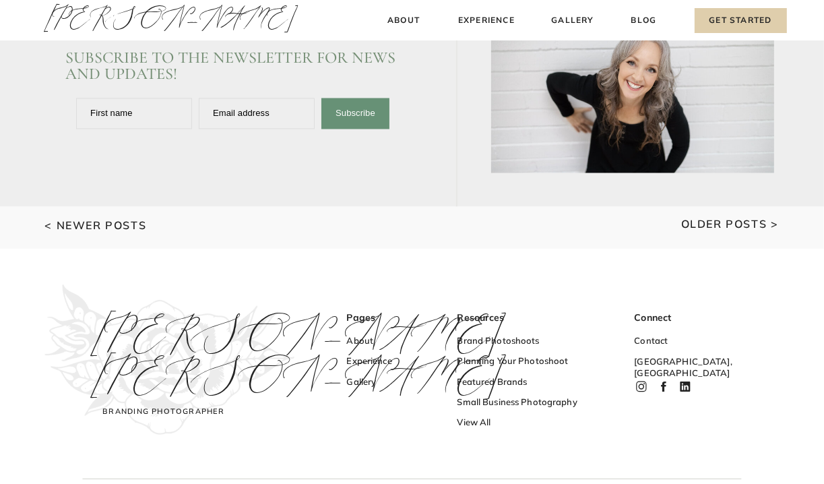
scroll to position [2063, 0]
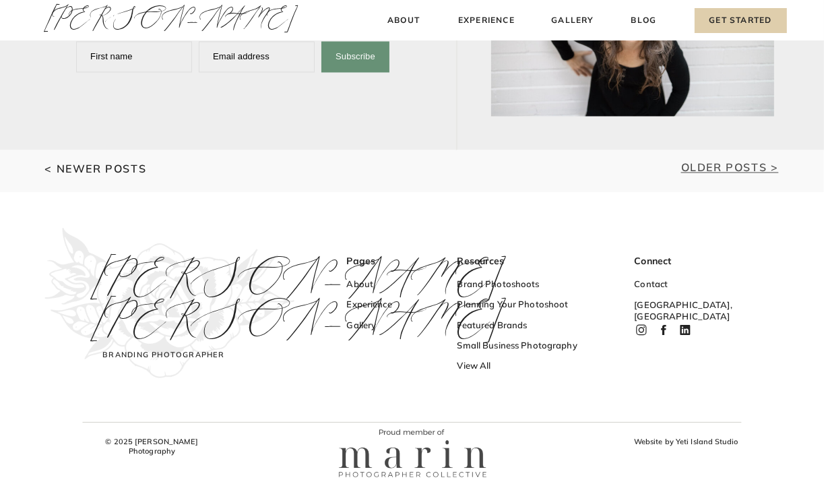
click at [708, 167] on link "Older Posts >" at bounding box center [731, 167] width 98 height 13
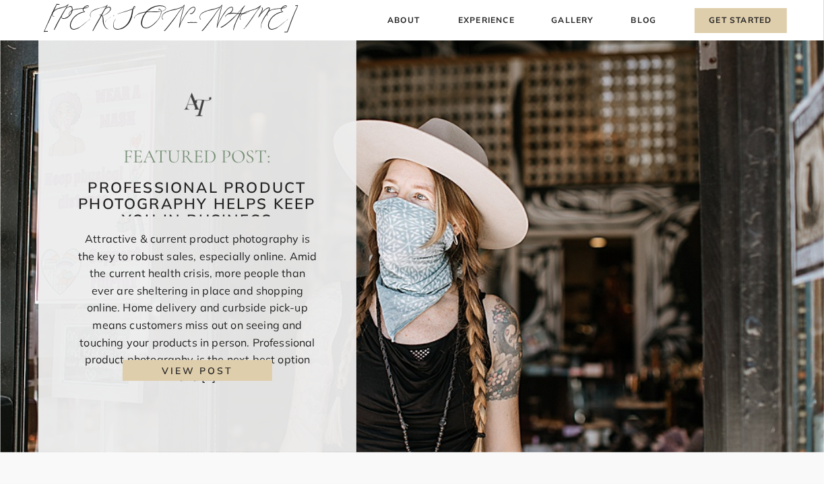
click at [217, 367] on h3 "view post" at bounding box center [198, 370] width 126 height 14
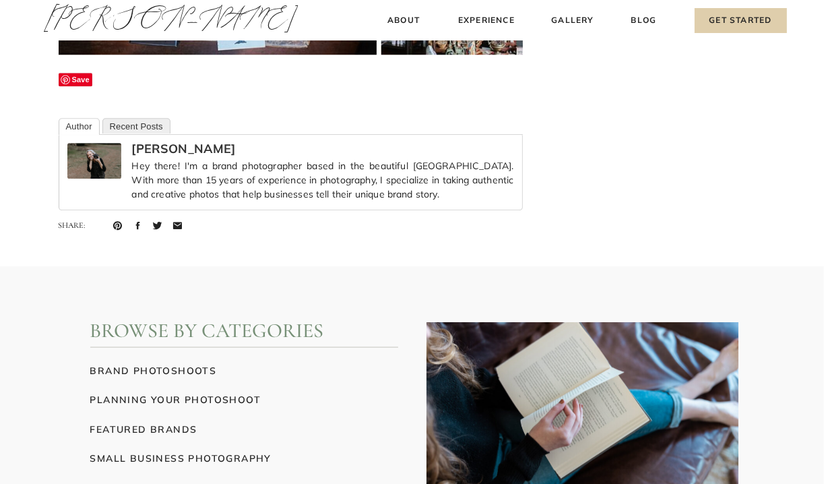
scroll to position [3033, 0]
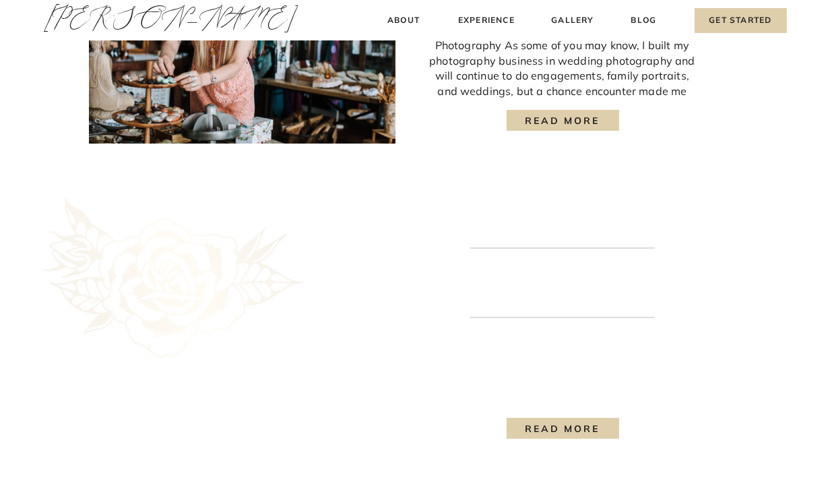
scroll to position [1483, 0]
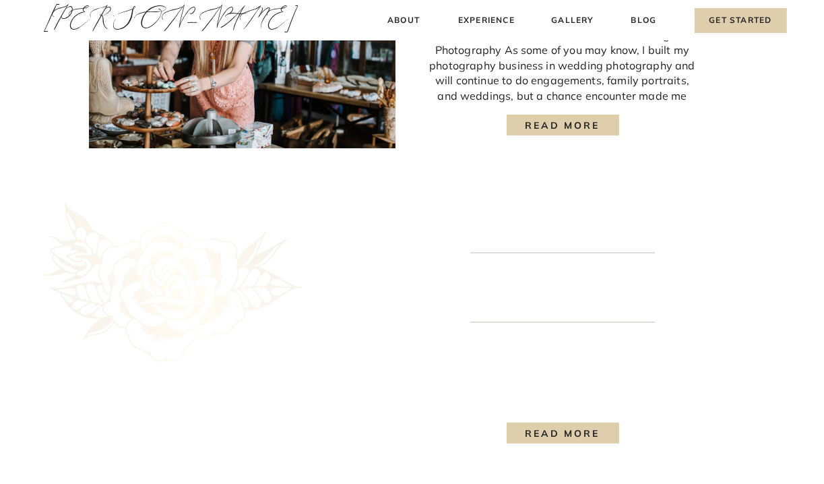
click at [230, 286] on div at bounding box center [242, 342] width 307 height 227
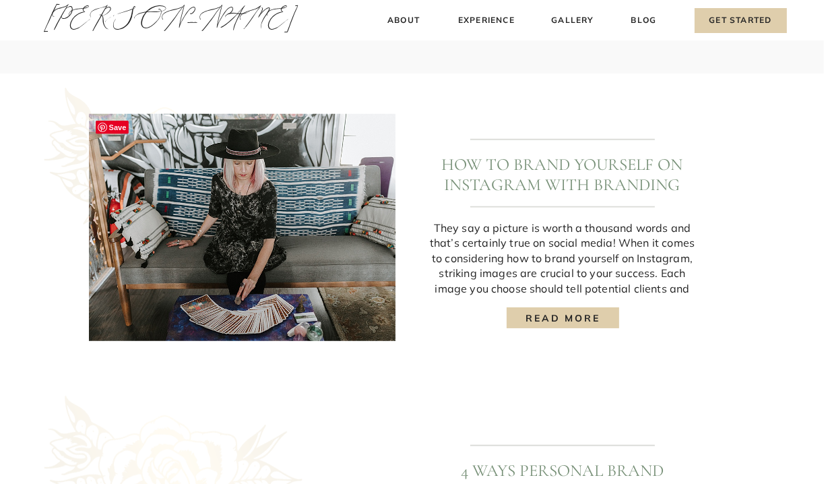
scroll to position [1011, 0]
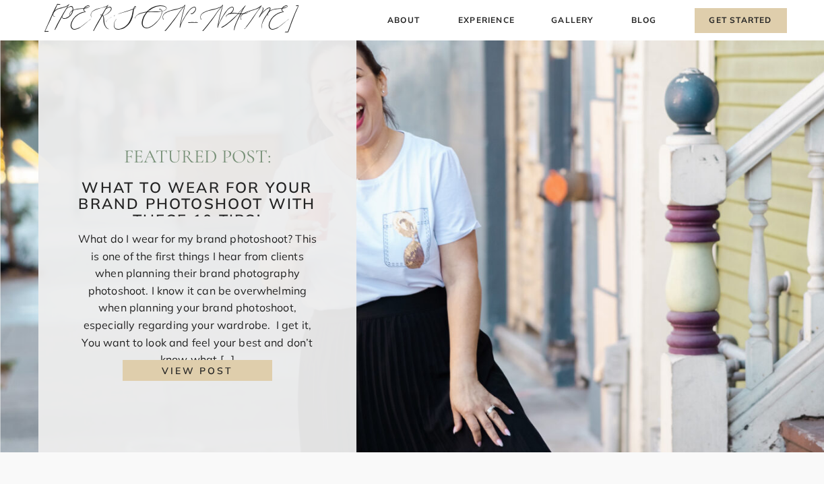
scroll to position [2063, 0]
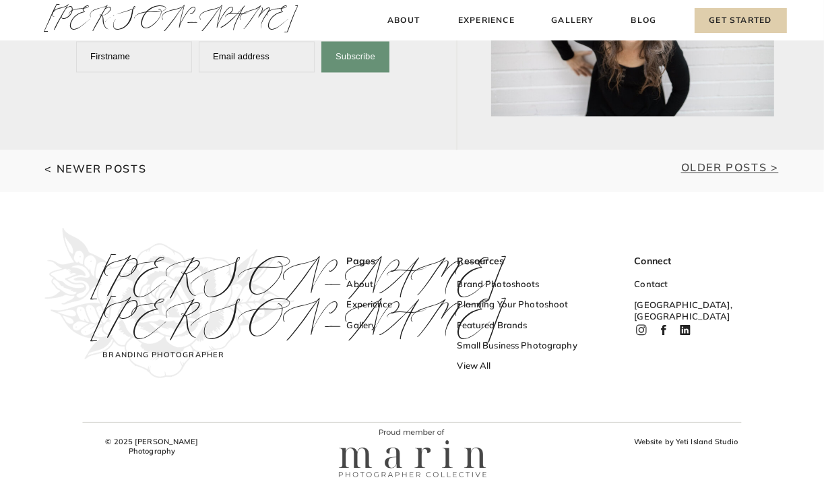
click at [731, 166] on link "Older Posts >" at bounding box center [731, 167] width 98 height 13
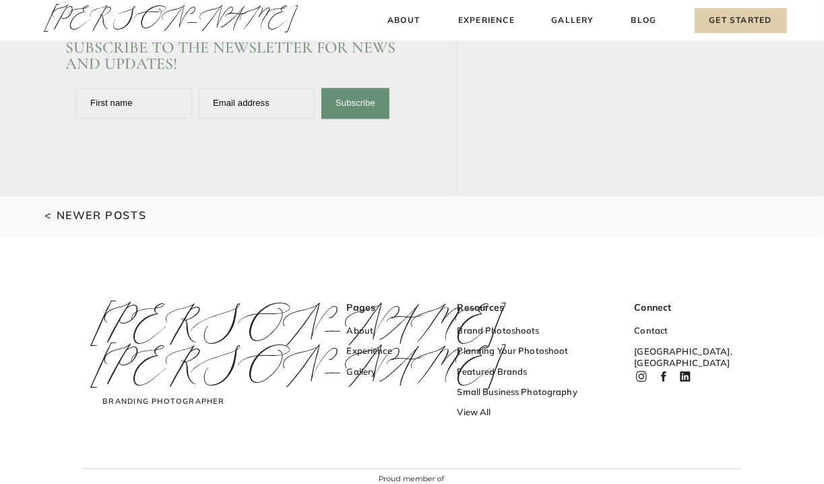
scroll to position [1995, 0]
